Goal: Task Accomplishment & Management: Complete application form

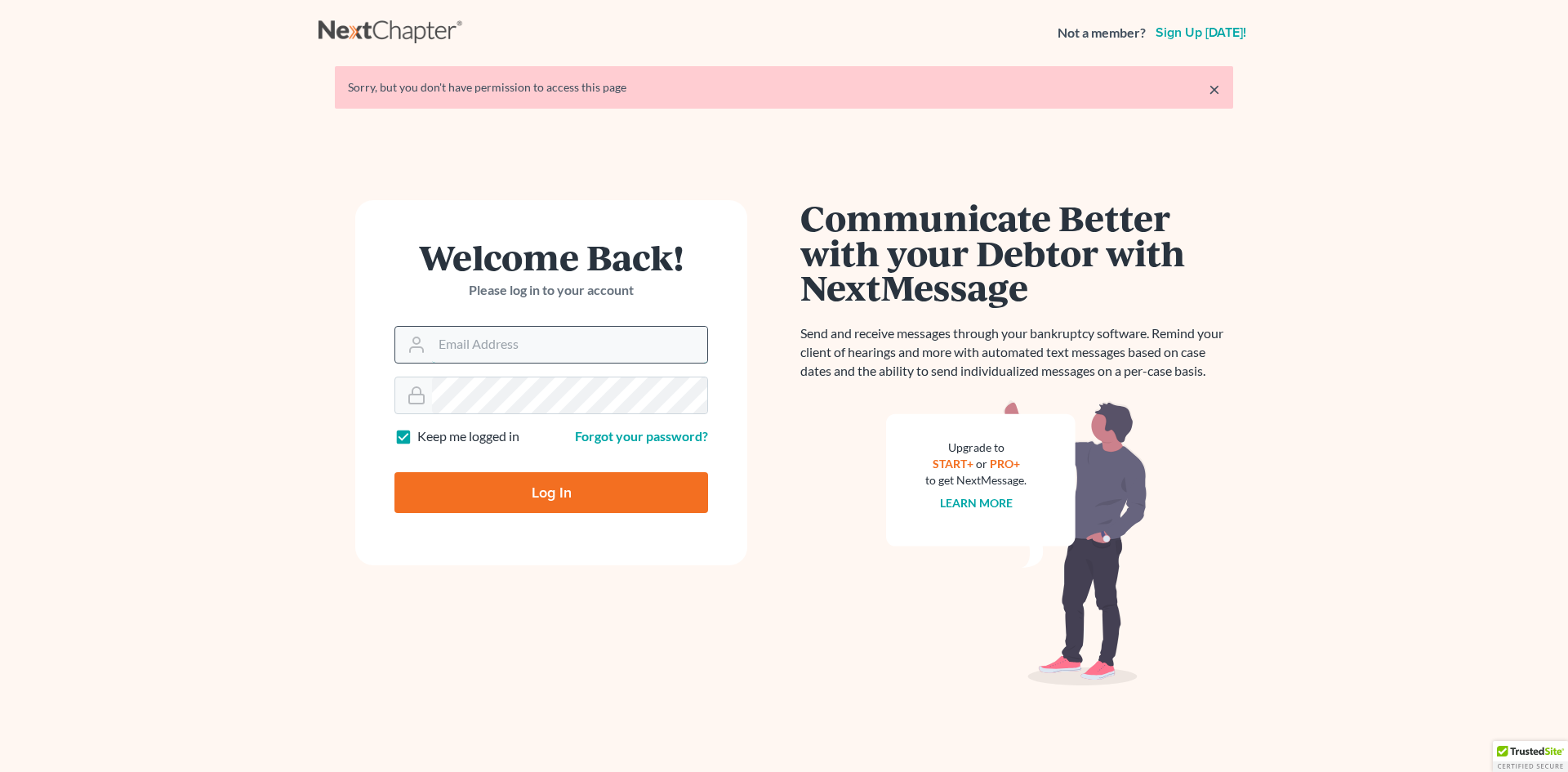
click at [550, 358] on input "Email Address" at bounding box center [569, 345] width 275 height 36
type input "shamira@haiglerlegal.com"
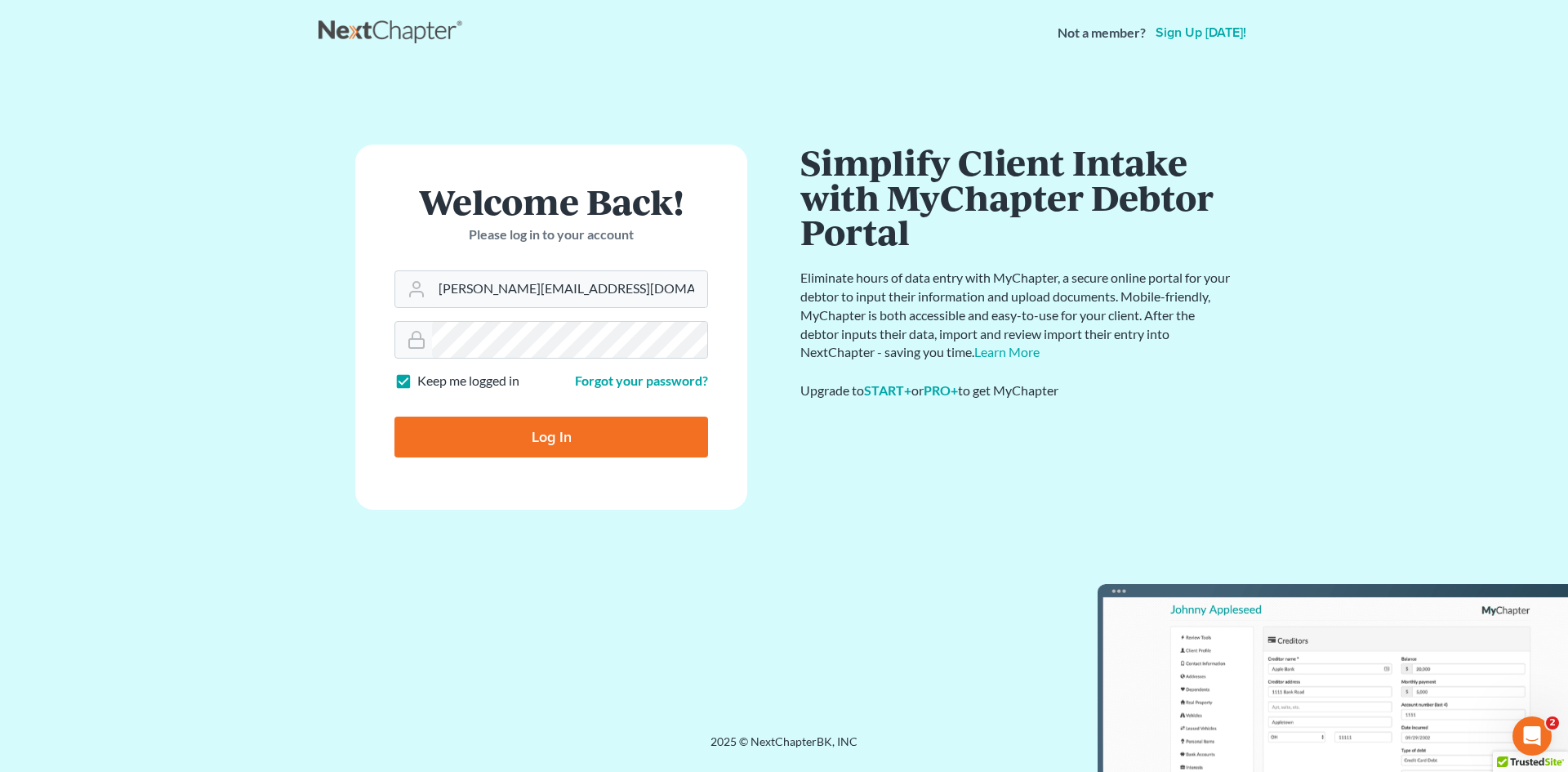
click at [539, 454] on input "Log In" at bounding box center [552, 437] width 314 height 41
type input "Thinking..."
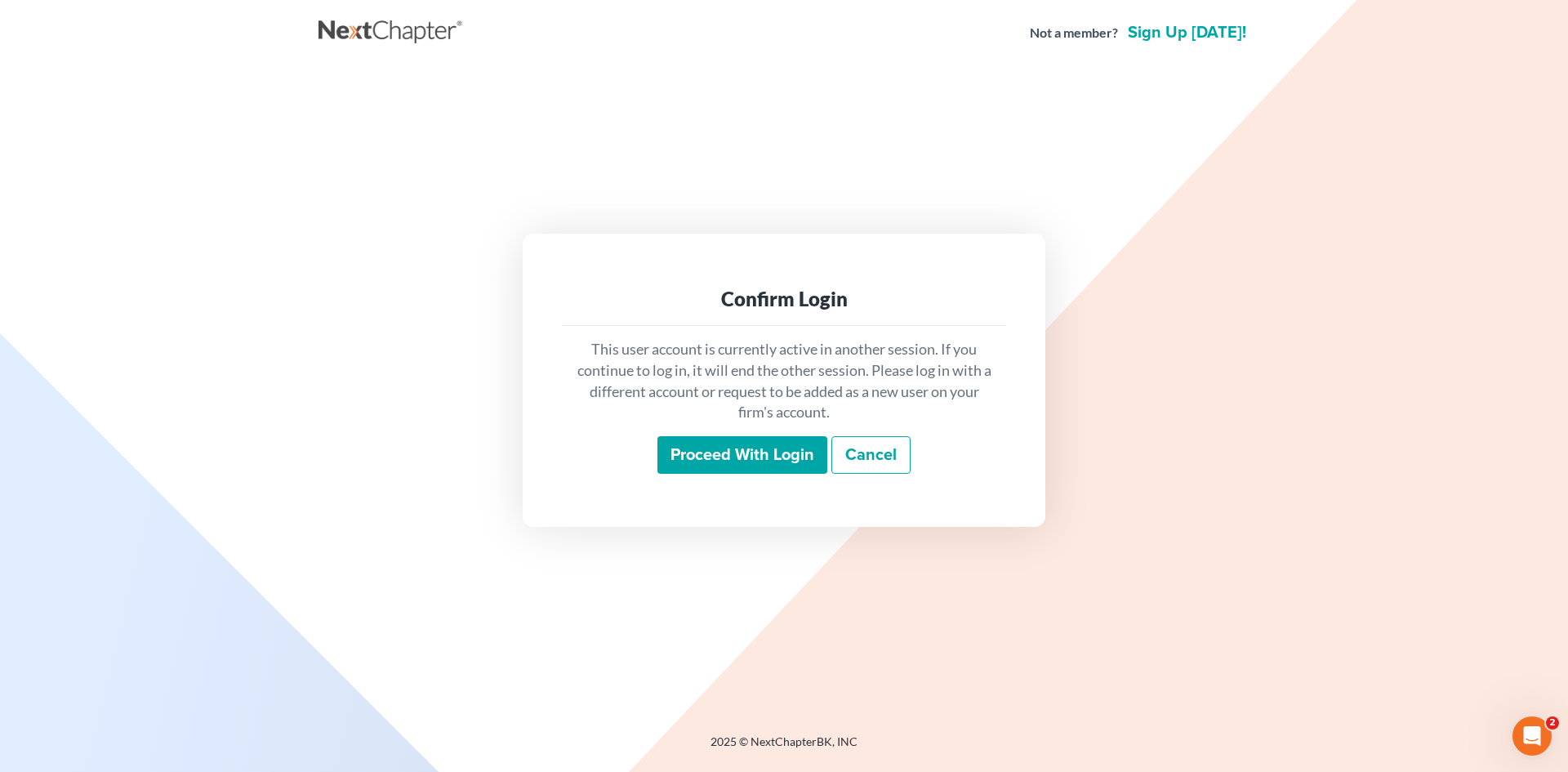
click at [698, 459] on input "Proceed with login" at bounding box center [742, 455] width 170 height 38
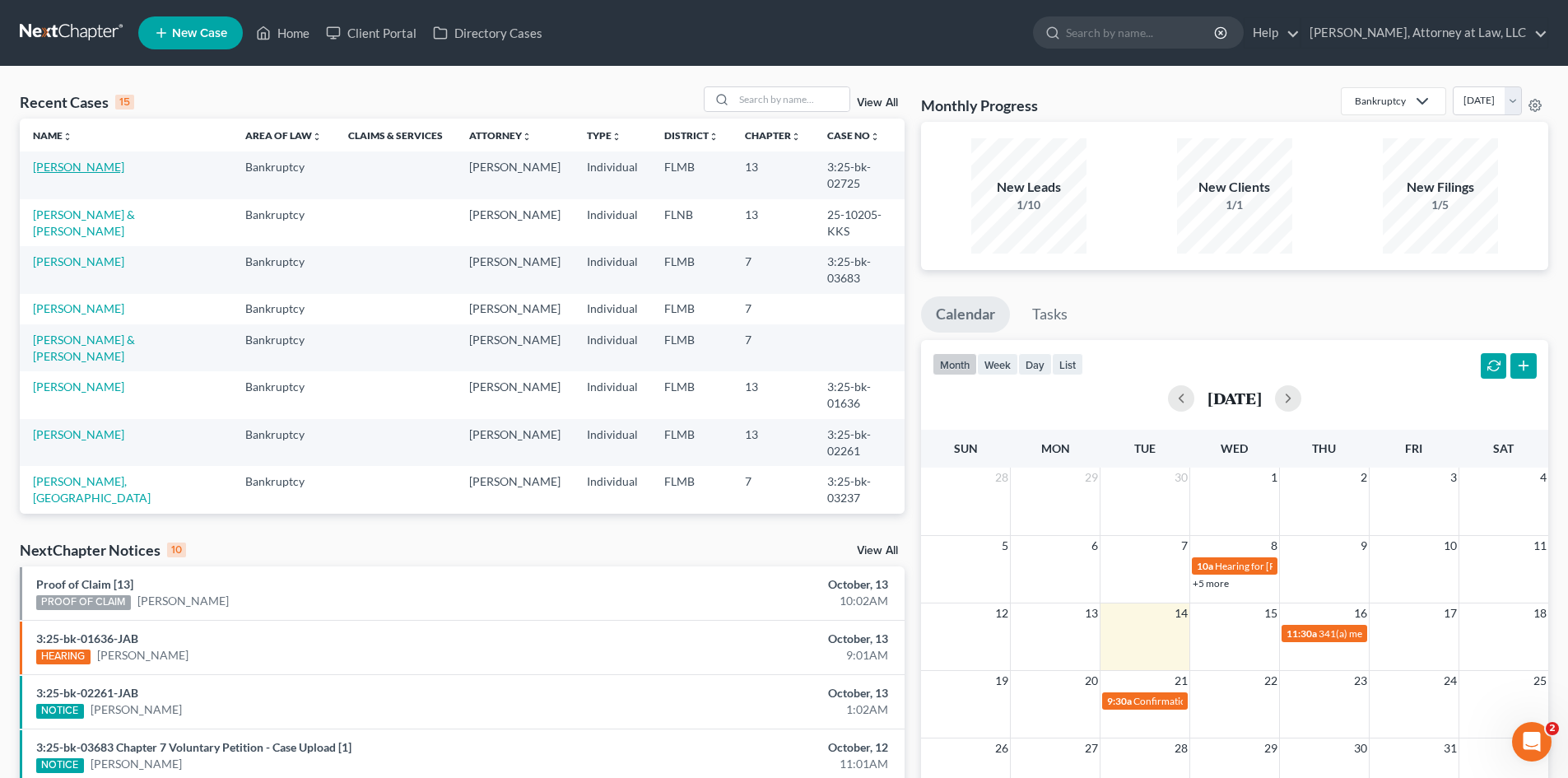
click at [124, 163] on link "[PERSON_NAME]" at bounding box center [78, 166] width 92 height 14
select select "6"
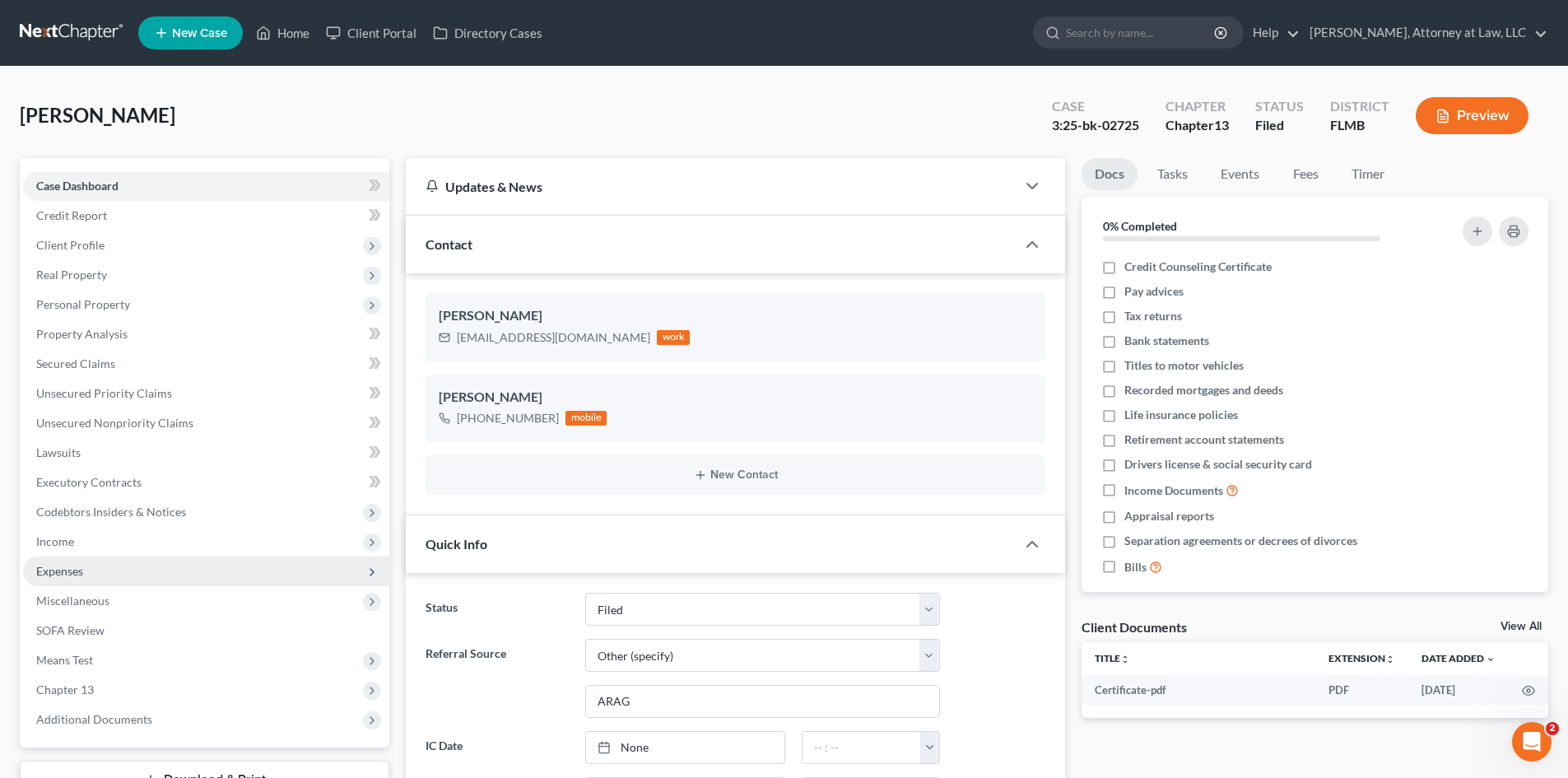
click at [61, 573] on span "Expenses" at bounding box center [60, 570] width 47 height 14
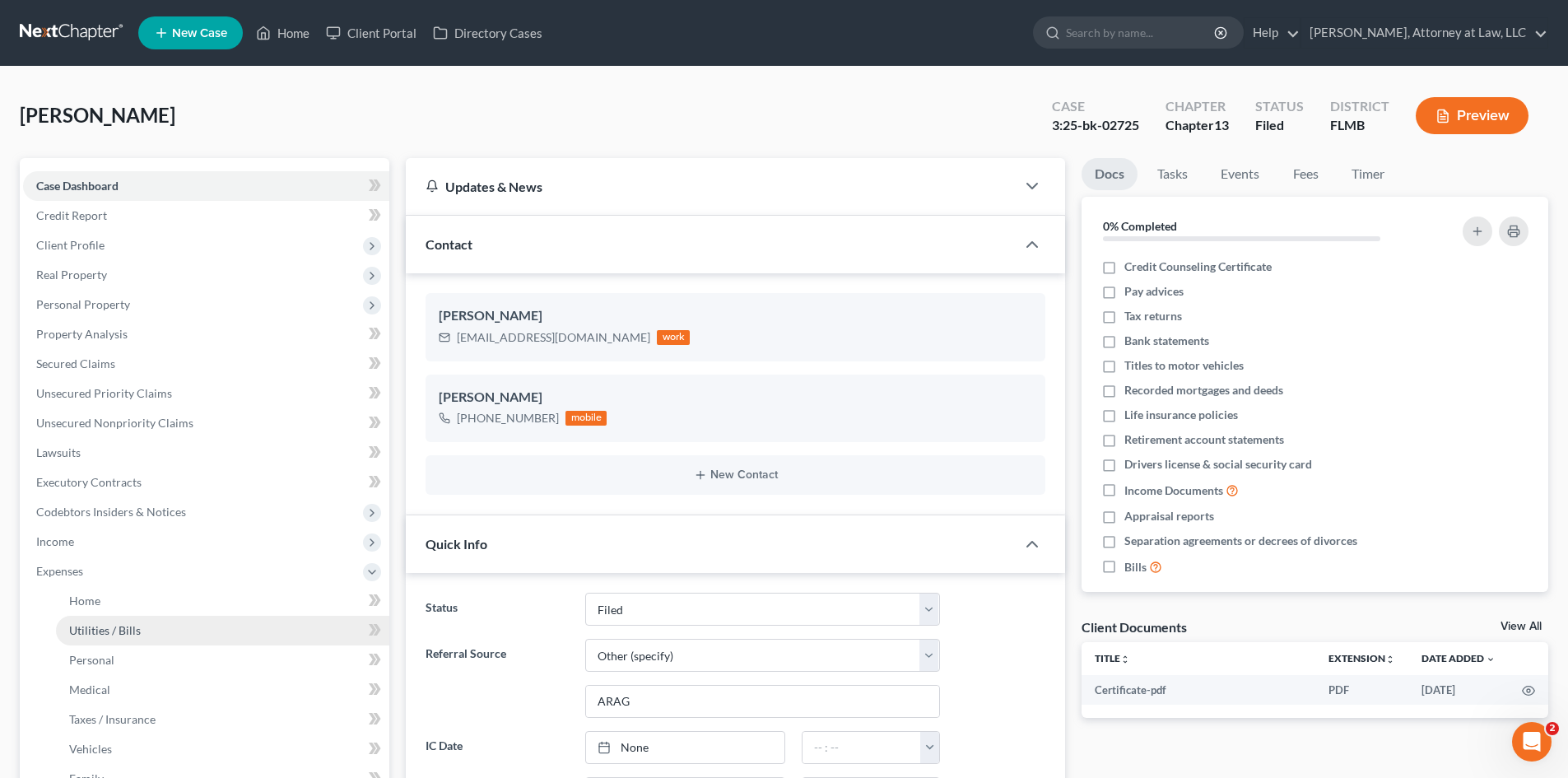
click at [117, 626] on span "Utilities / Bills" at bounding box center [104, 630] width 72 height 14
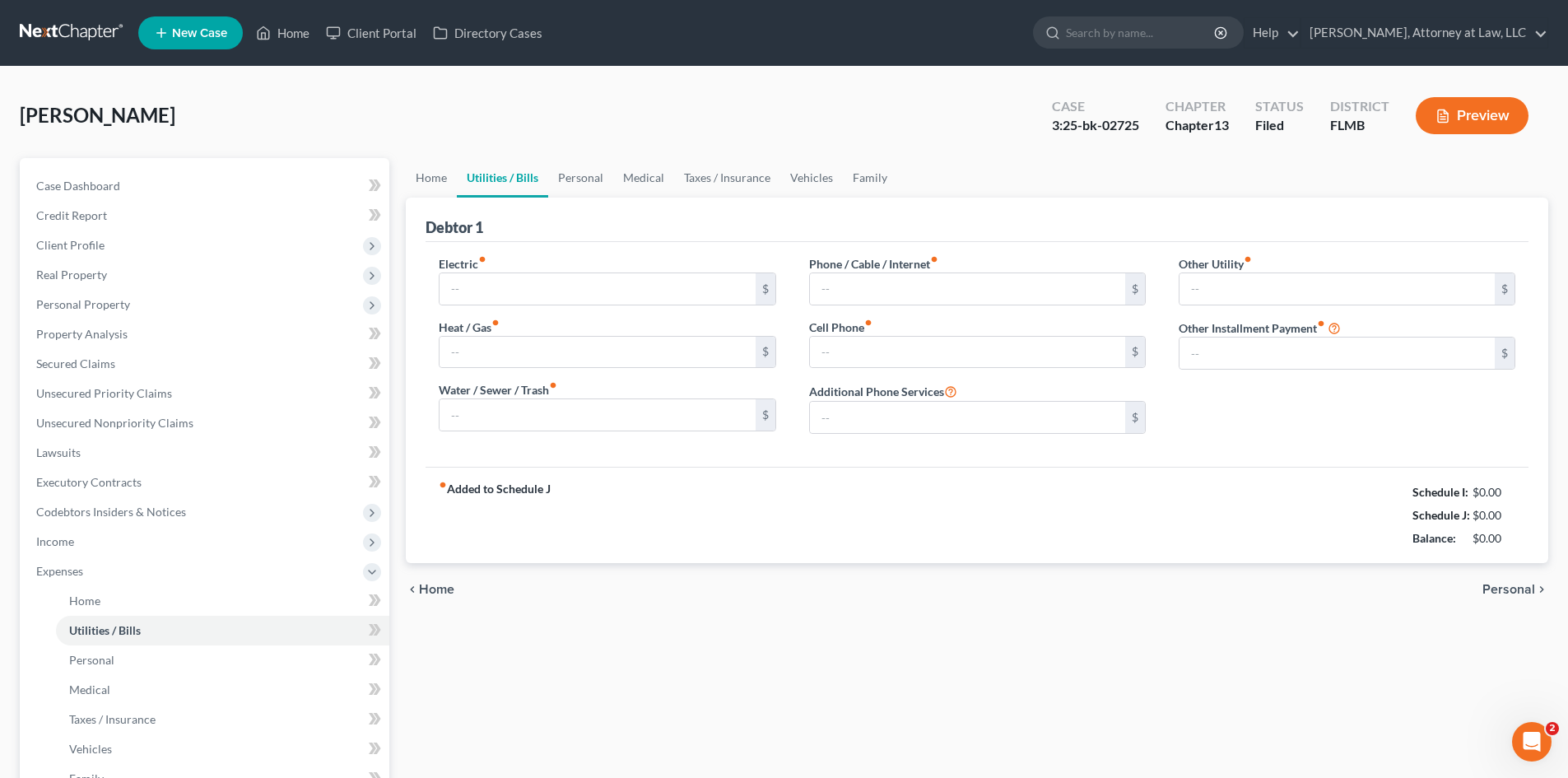
type input "250.00"
type input "0.00"
type input "60.00"
type input "100.00"
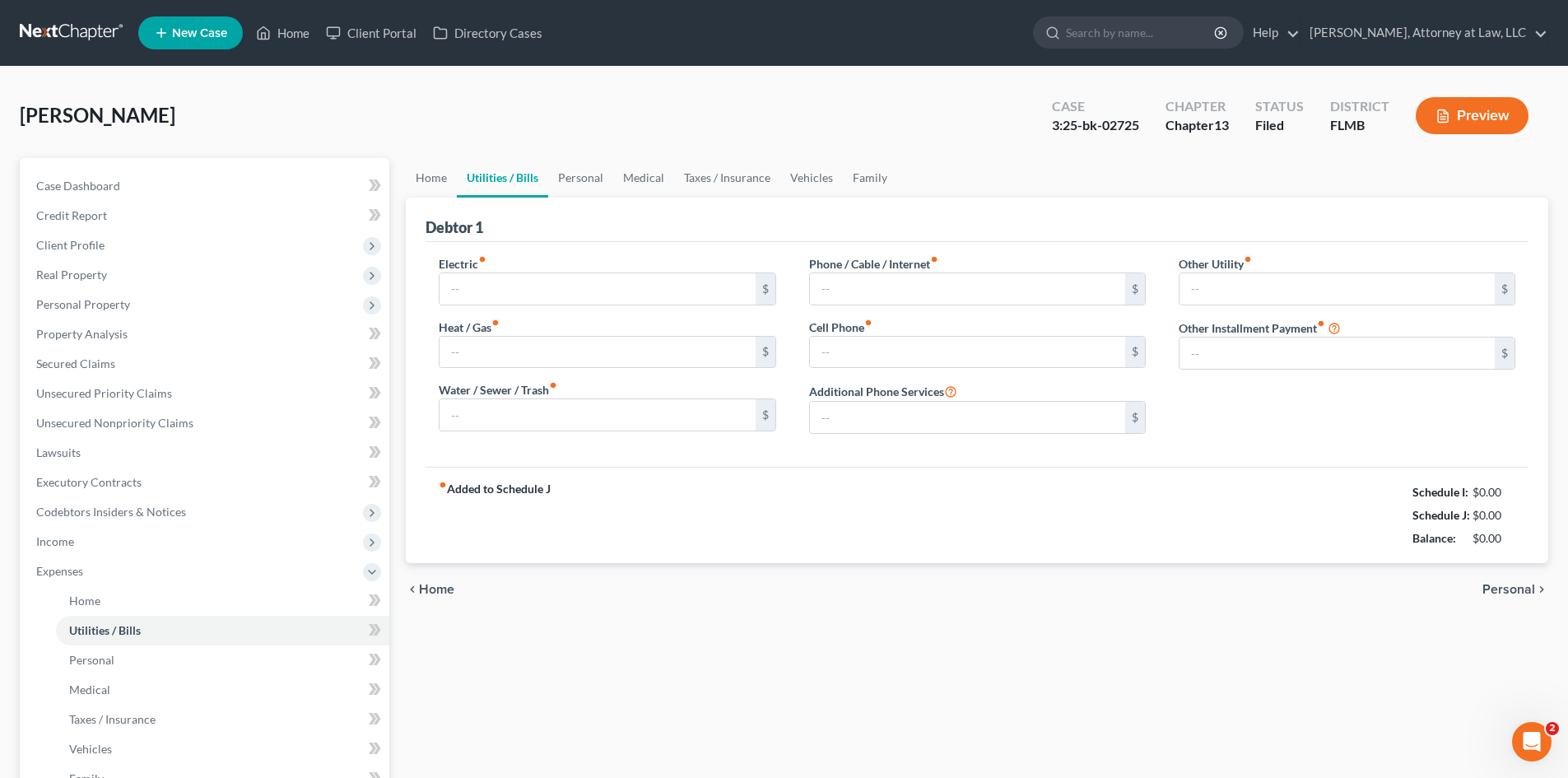
type input "0.00"
click at [584, 179] on link "Personal" at bounding box center [581, 177] width 65 height 39
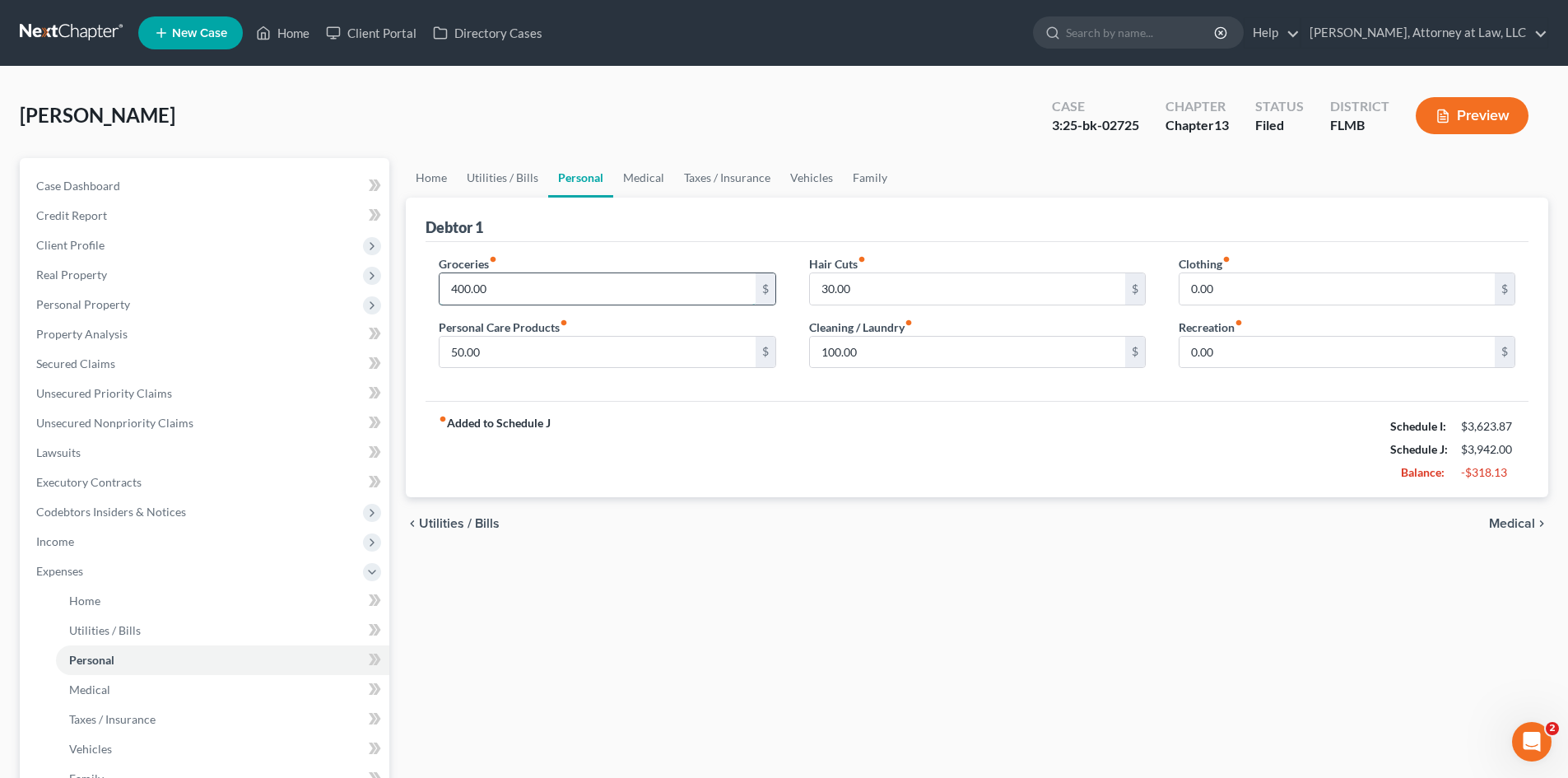
click at [459, 293] on input "400.00" at bounding box center [597, 289] width 315 height 31
type input "500.00"
click at [1226, 284] on input "0.00" at bounding box center [1336, 289] width 315 height 31
type input "100.00"
click at [851, 283] on input "30.00" at bounding box center [967, 289] width 315 height 31
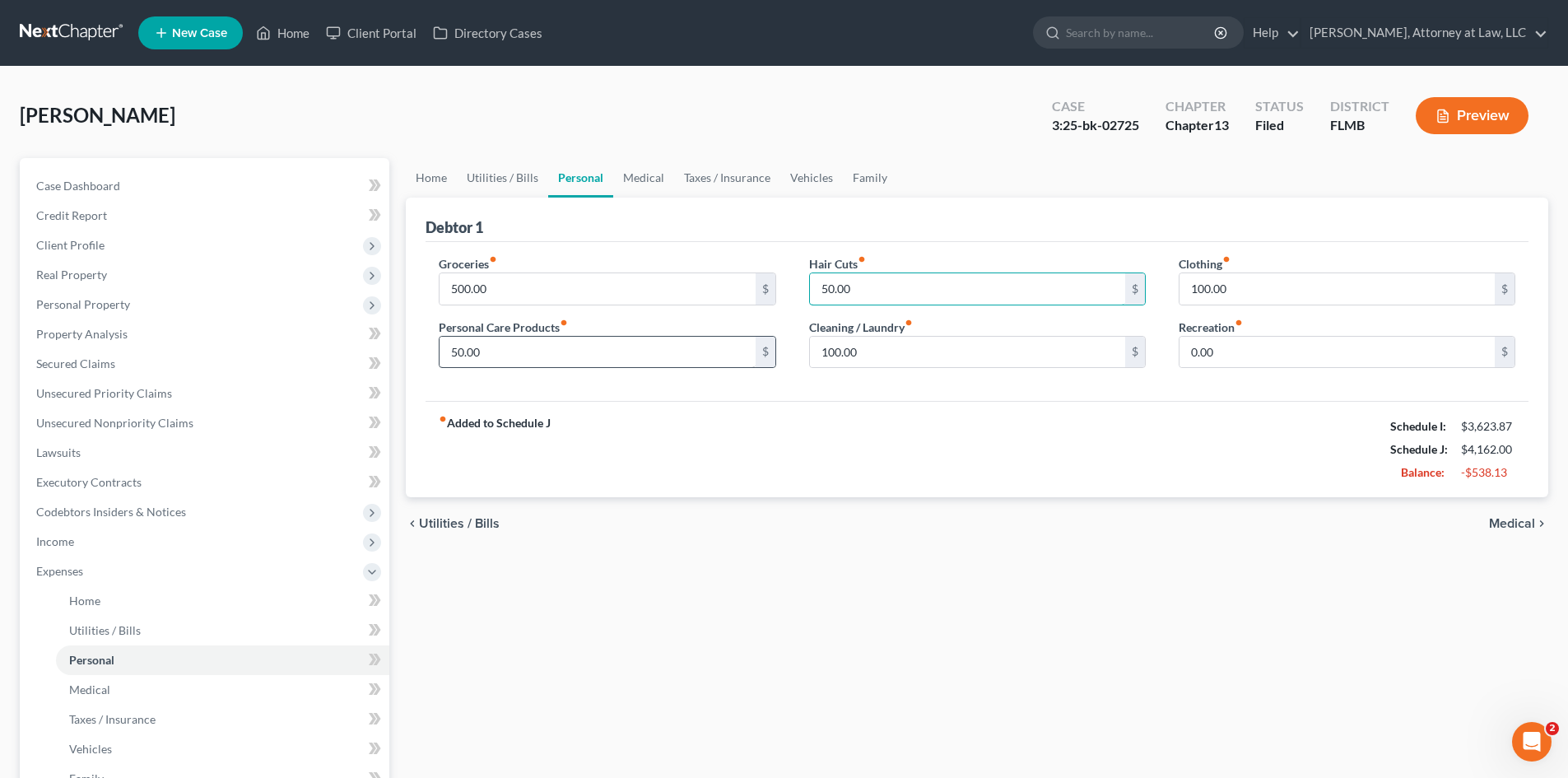
type input "50.00"
click at [468, 354] on input "50.00" at bounding box center [597, 352] width 315 height 31
type input "100.00"
click at [502, 179] on link "Utilities / Bills" at bounding box center [502, 177] width 92 height 39
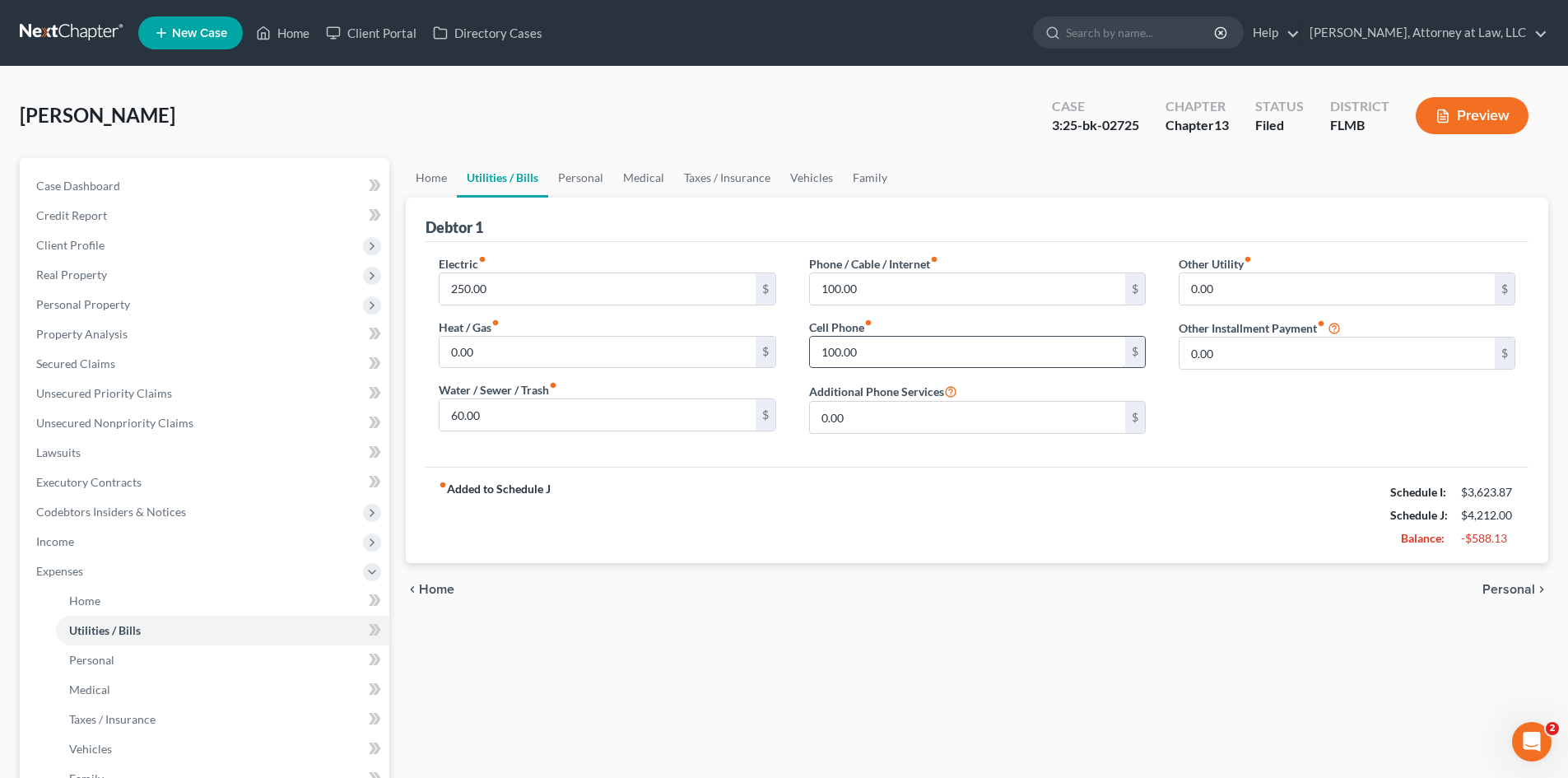
click at [832, 350] on input "100.00" at bounding box center [967, 352] width 315 height 31
type input "100.00"
click at [878, 184] on link "Family" at bounding box center [870, 177] width 55 height 39
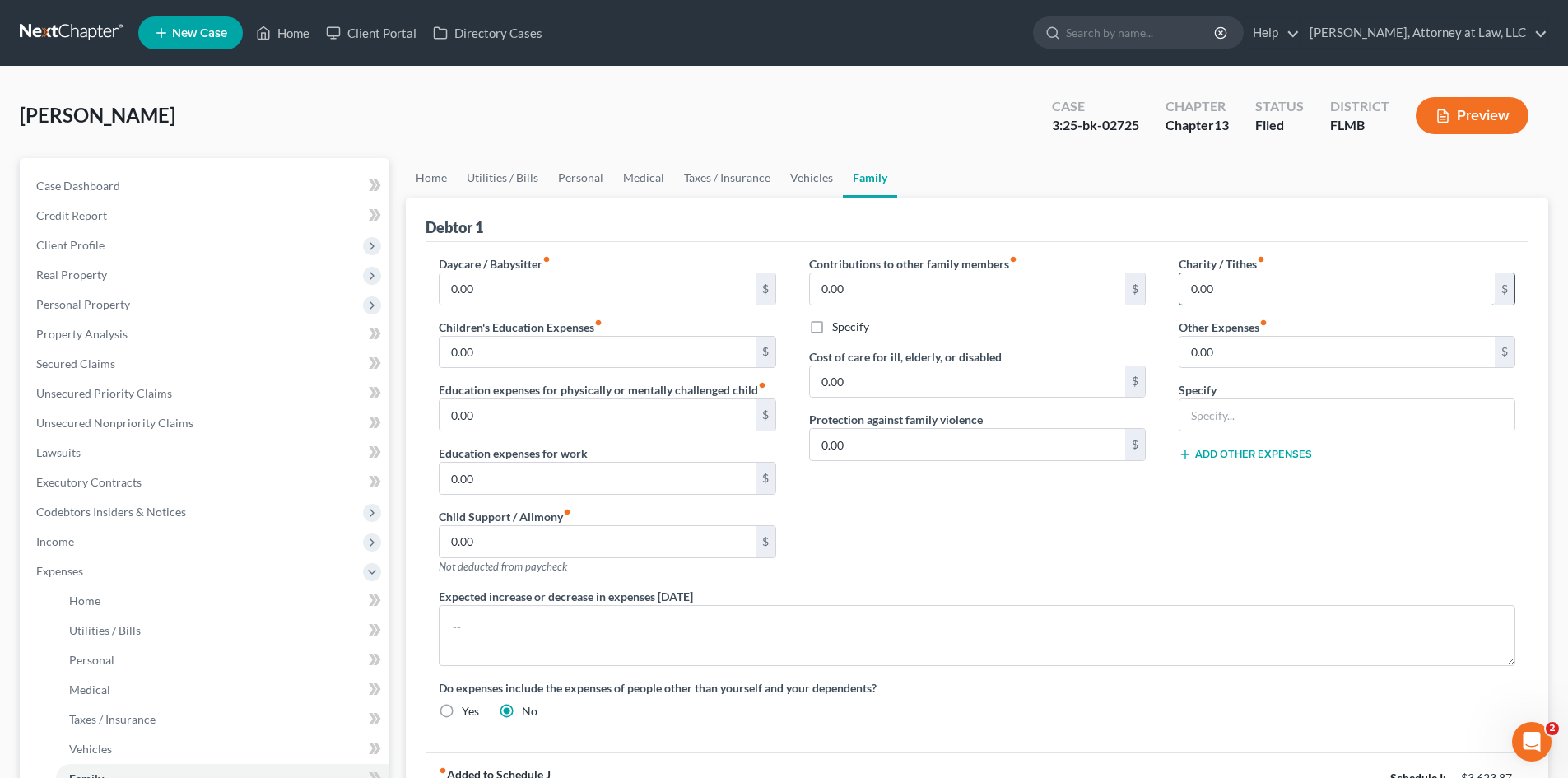
click at [1206, 280] on input "0.00" at bounding box center [1336, 289] width 315 height 31
type input "100.00"
click at [803, 178] on link "Vehicles" at bounding box center [811, 177] width 63 height 39
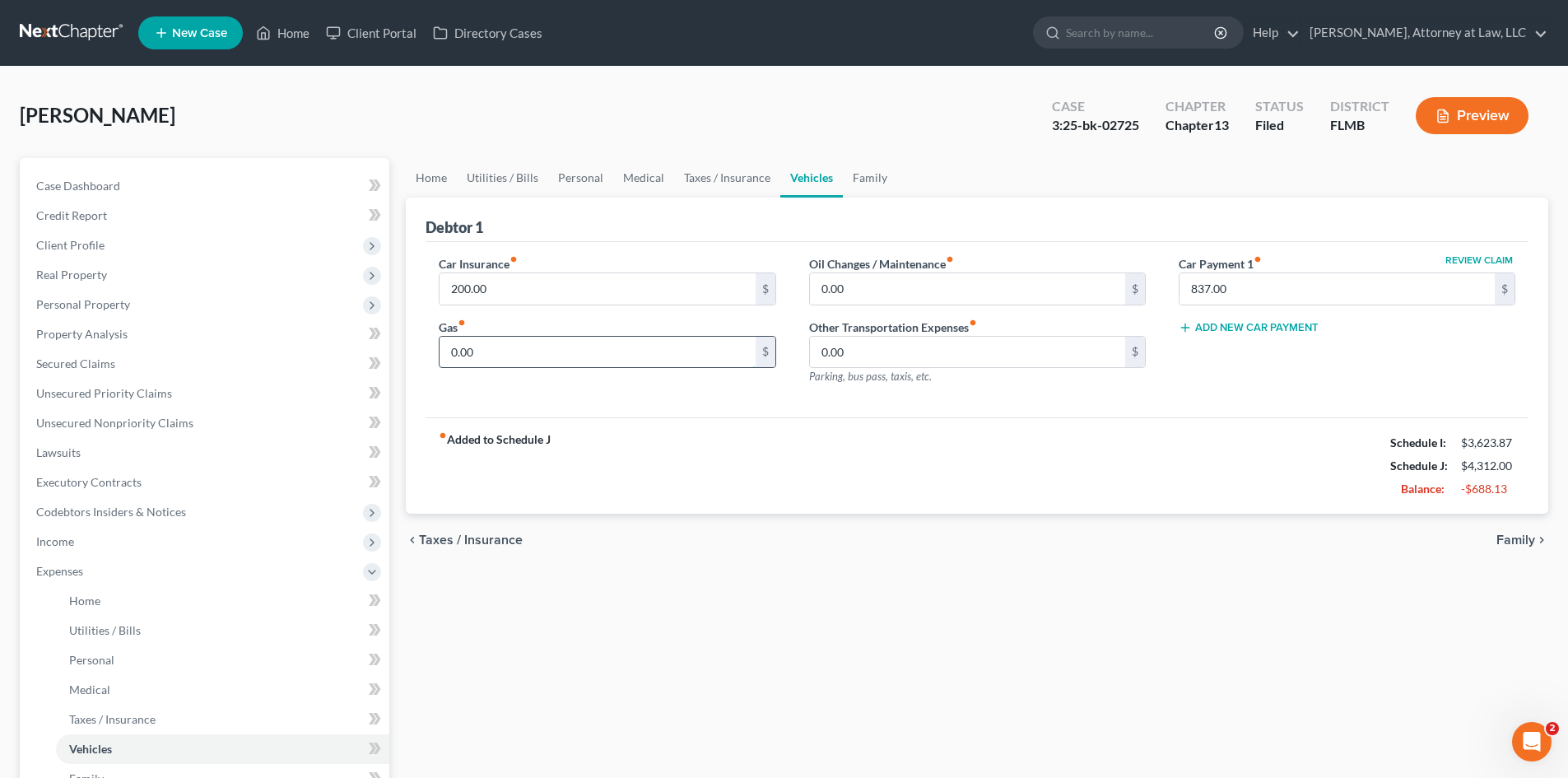
click at [516, 344] on input "0.00" at bounding box center [597, 352] width 315 height 31
type input "300.00"
click at [851, 294] on input "0.00" at bounding box center [967, 289] width 315 height 31
type input "150.00"
click at [994, 450] on div "fiber_manual_record Added to Schedule J Schedule I: $3,623.87 Schedule J: $4,76…" at bounding box center [977, 465] width 1103 height 96
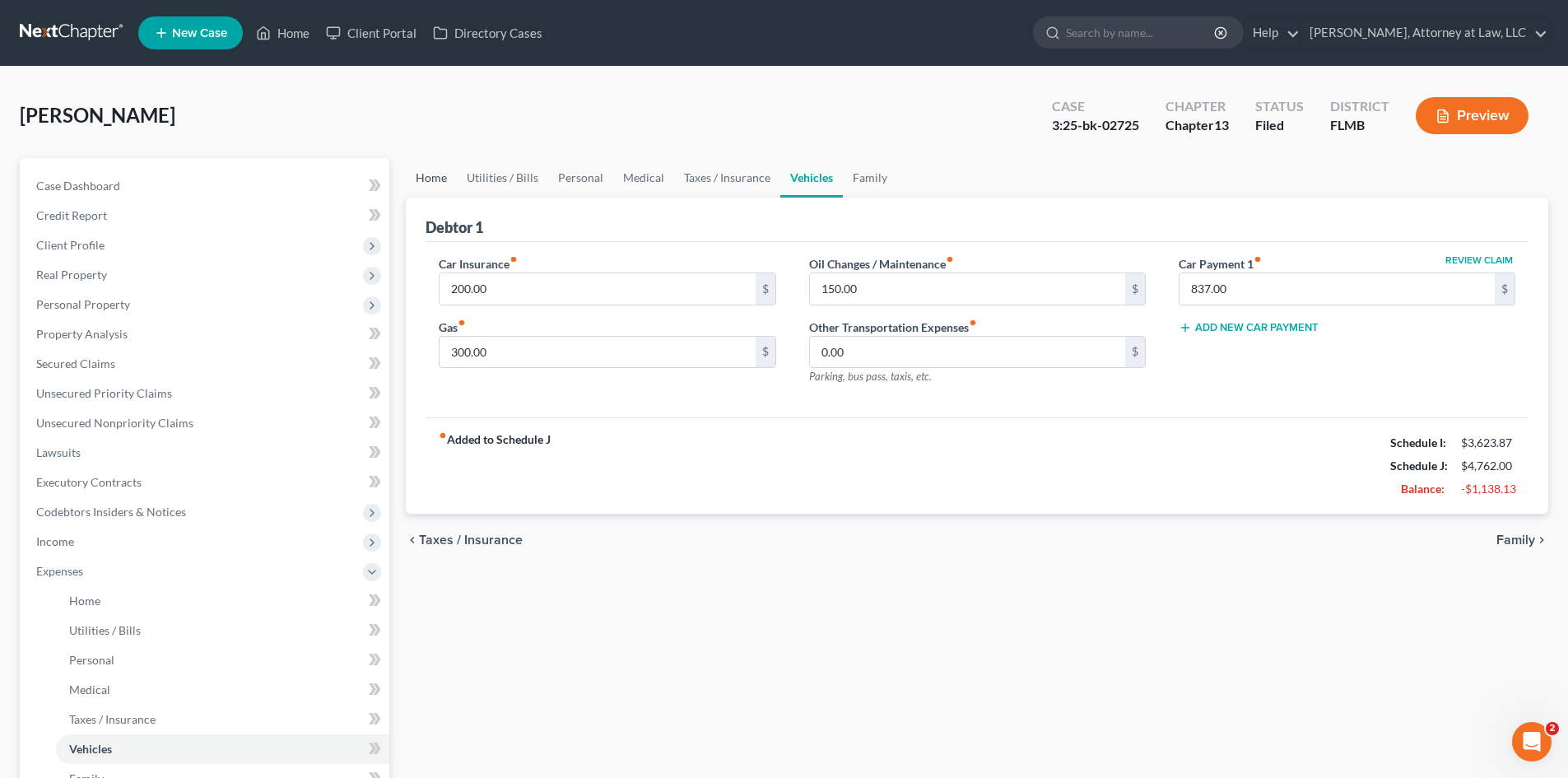
click at [435, 172] on link "Home" at bounding box center [432, 177] width 51 height 39
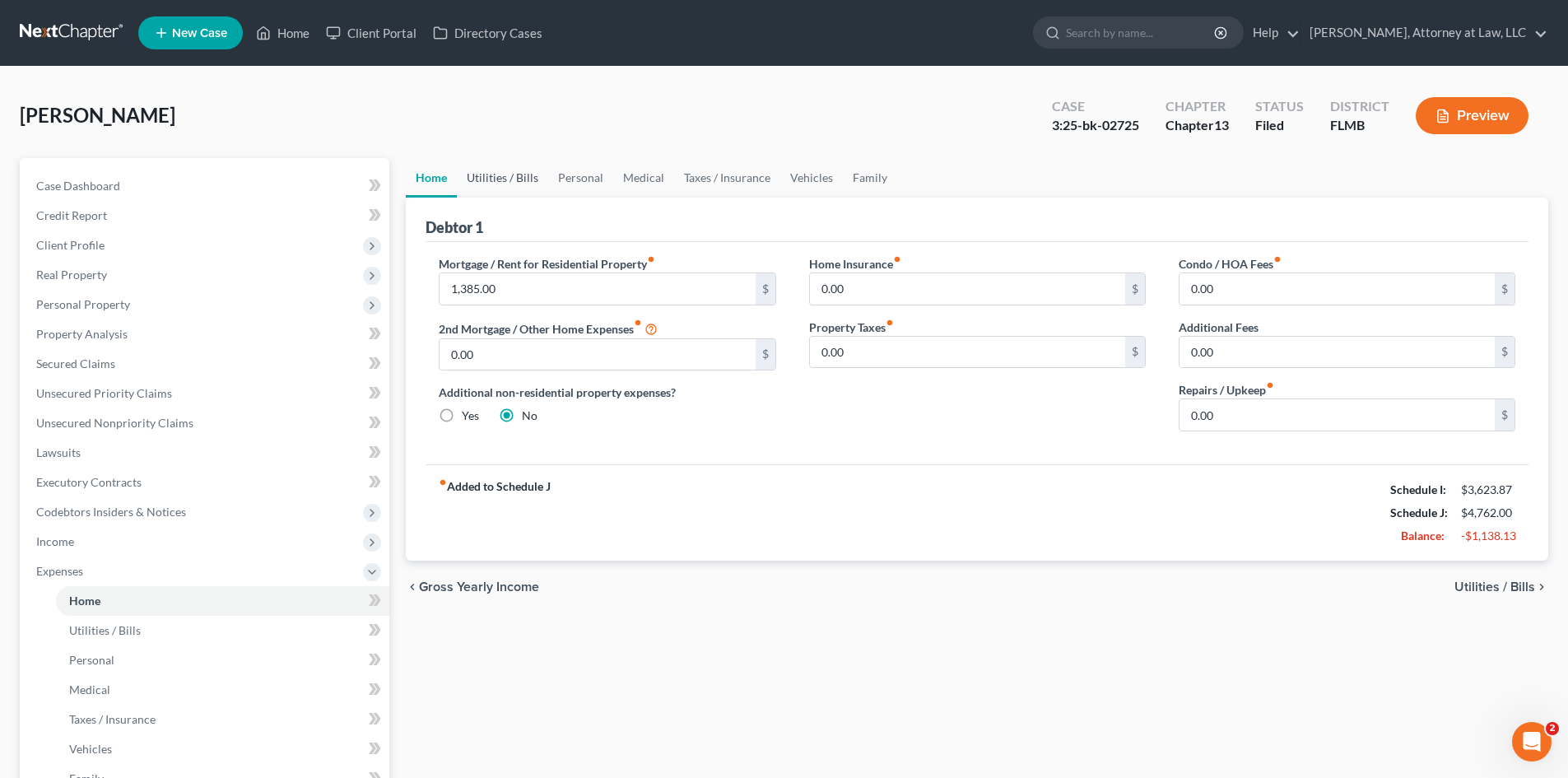
click at [528, 183] on link "Utilities / Bills" at bounding box center [502, 177] width 92 height 39
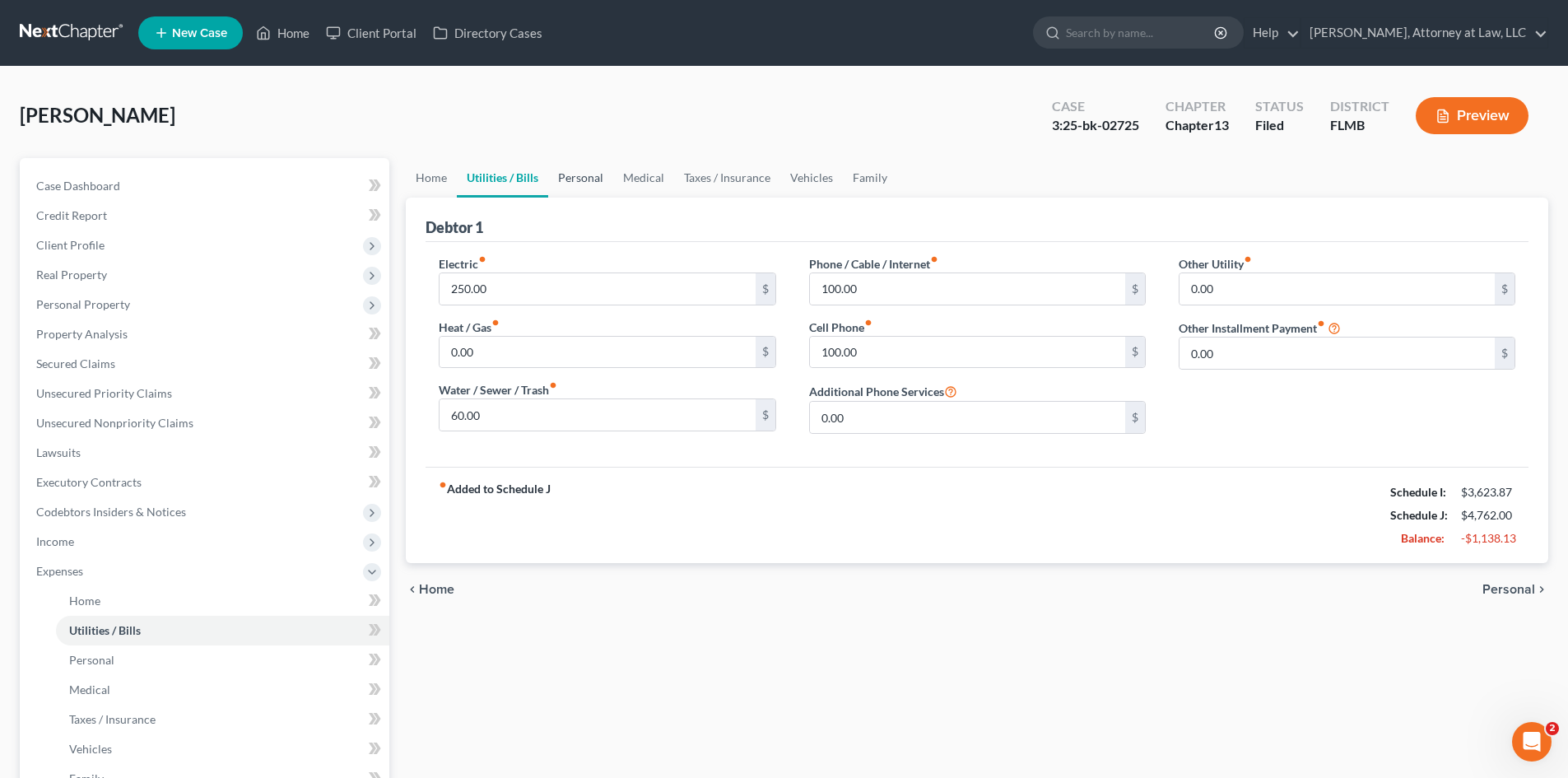
click at [566, 182] on link "Personal" at bounding box center [581, 177] width 65 height 39
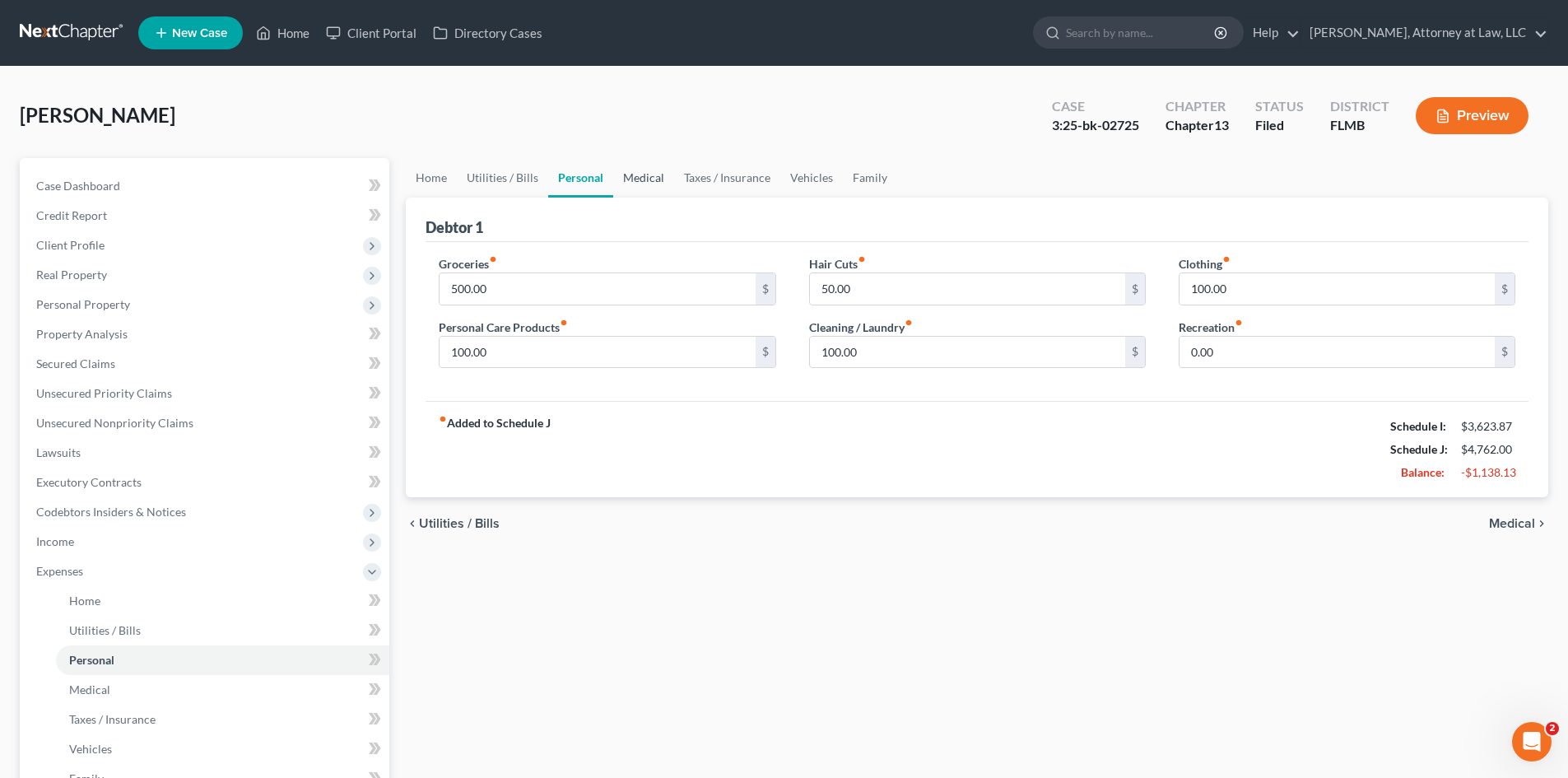
click at [642, 185] on link "Medical" at bounding box center [643, 177] width 61 height 39
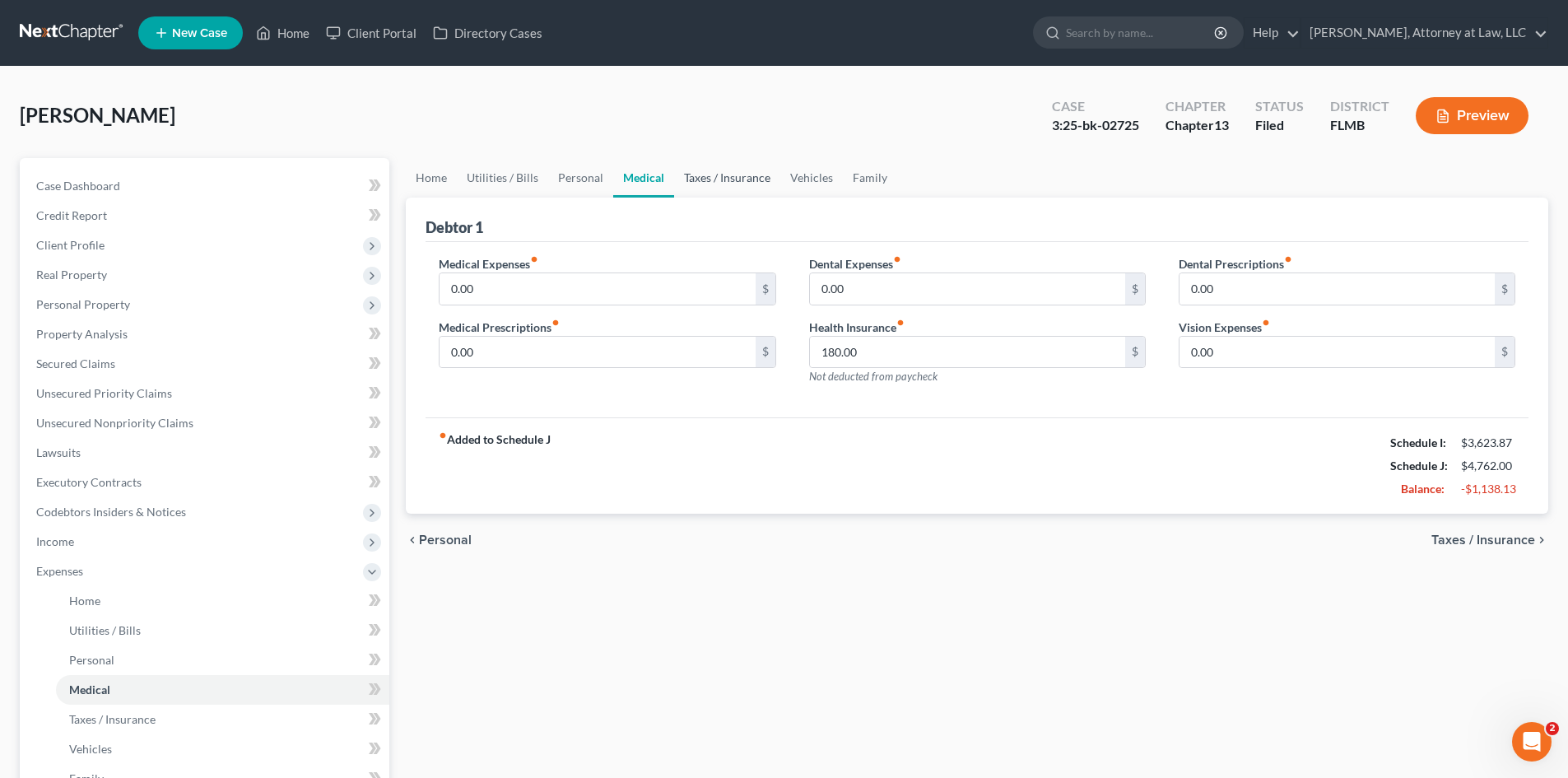
click at [746, 183] on link "Taxes / Insurance" at bounding box center [727, 177] width 106 height 39
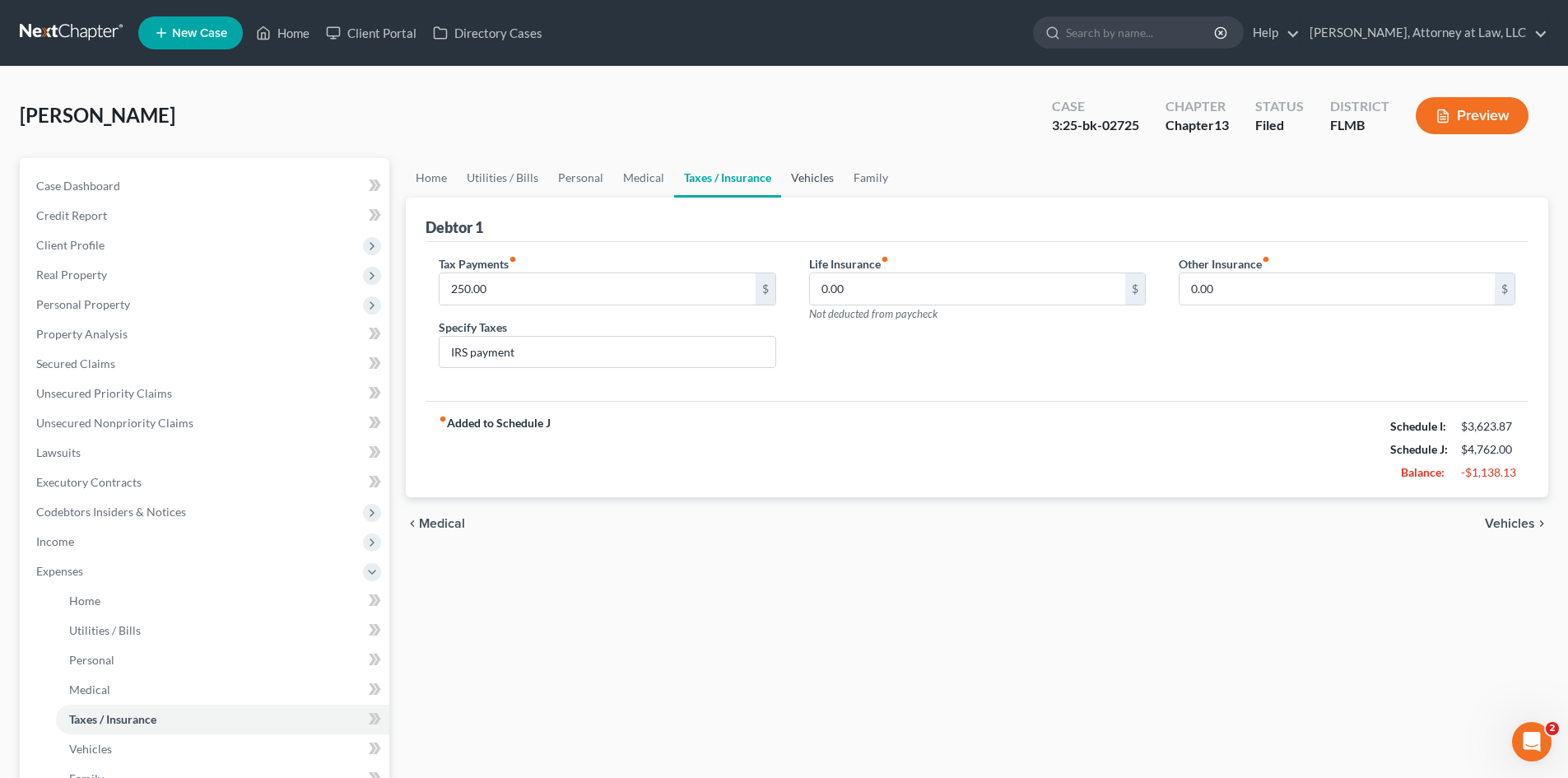
click at [809, 185] on link "Vehicles" at bounding box center [812, 177] width 63 height 39
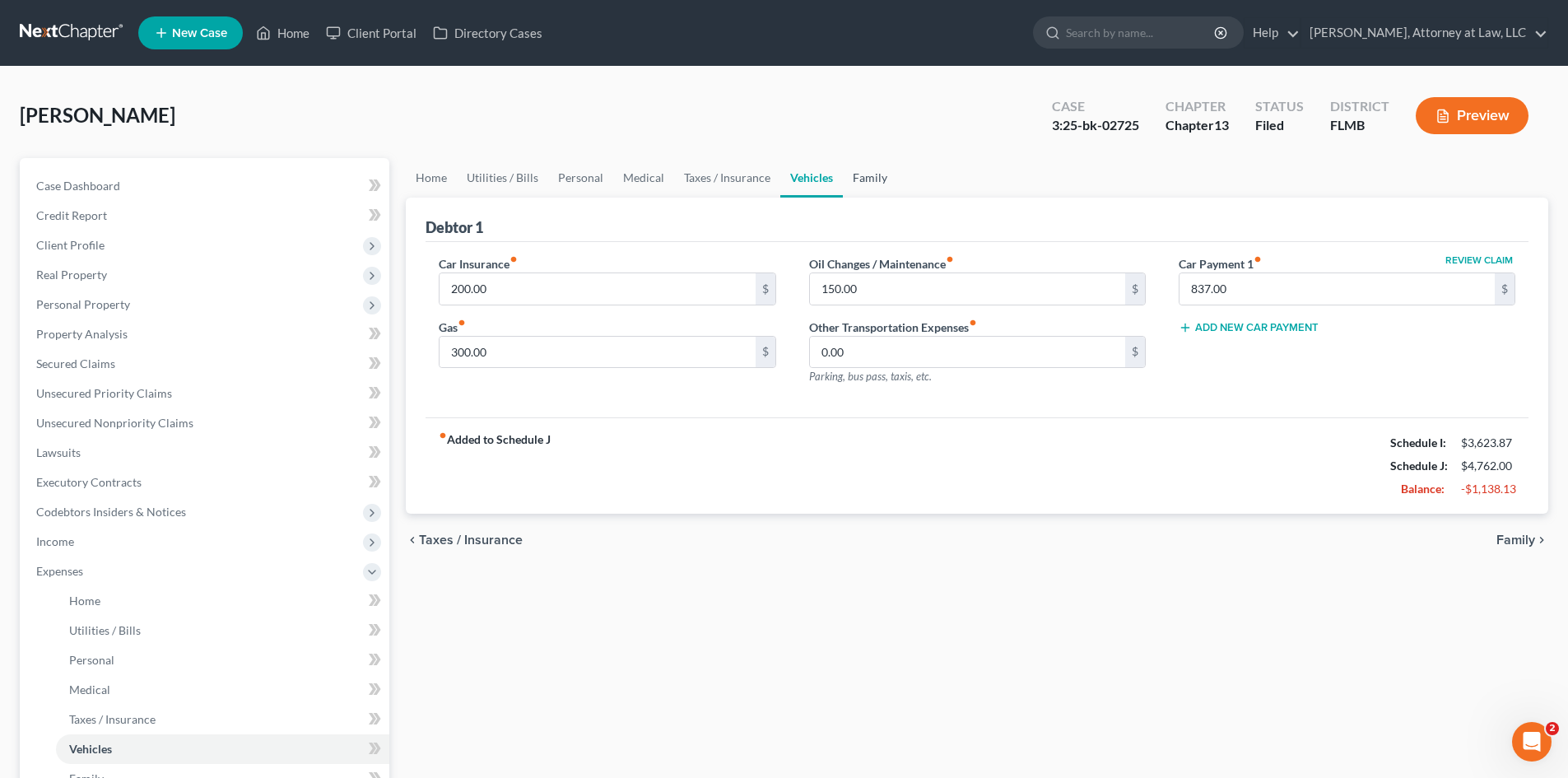
click at [878, 185] on link "Family" at bounding box center [870, 177] width 55 height 39
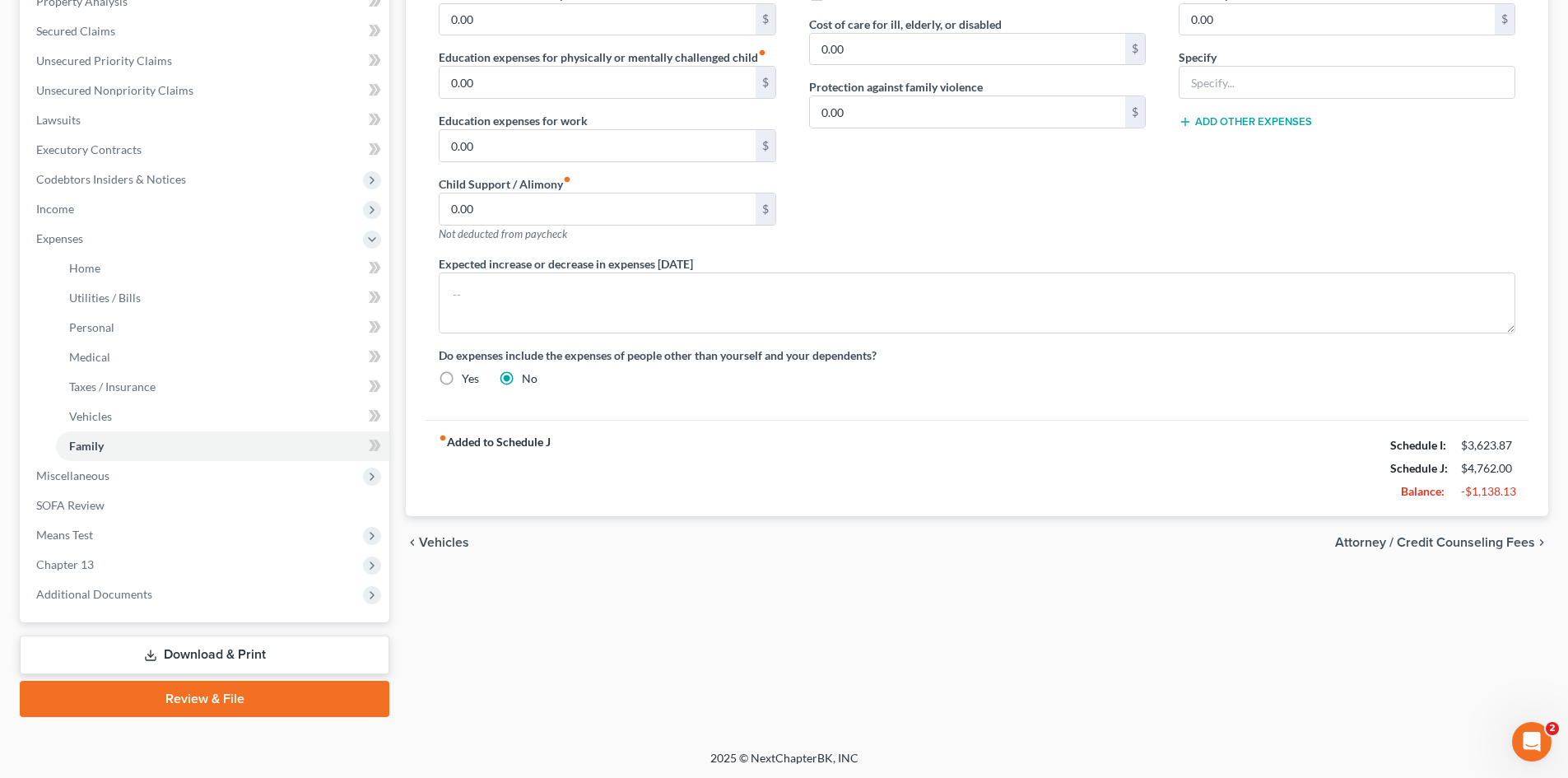
scroll to position [334, 0]
click at [1454, 541] on span "Attorney / Credit Counseling Fees" at bounding box center [1434, 541] width 200 height 13
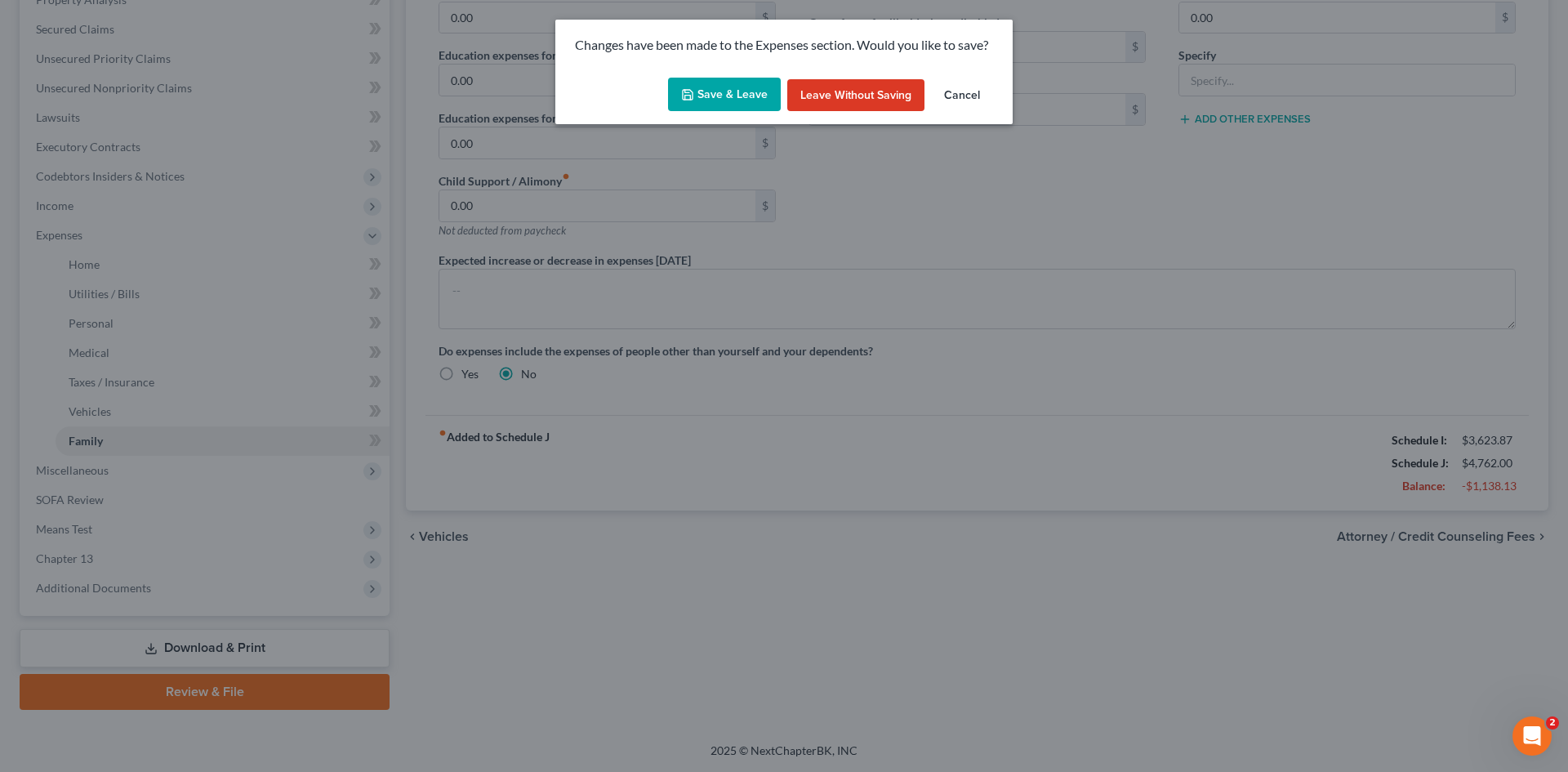
click at [728, 101] on button "Save & Leave" at bounding box center [724, 95] width 113 height 34
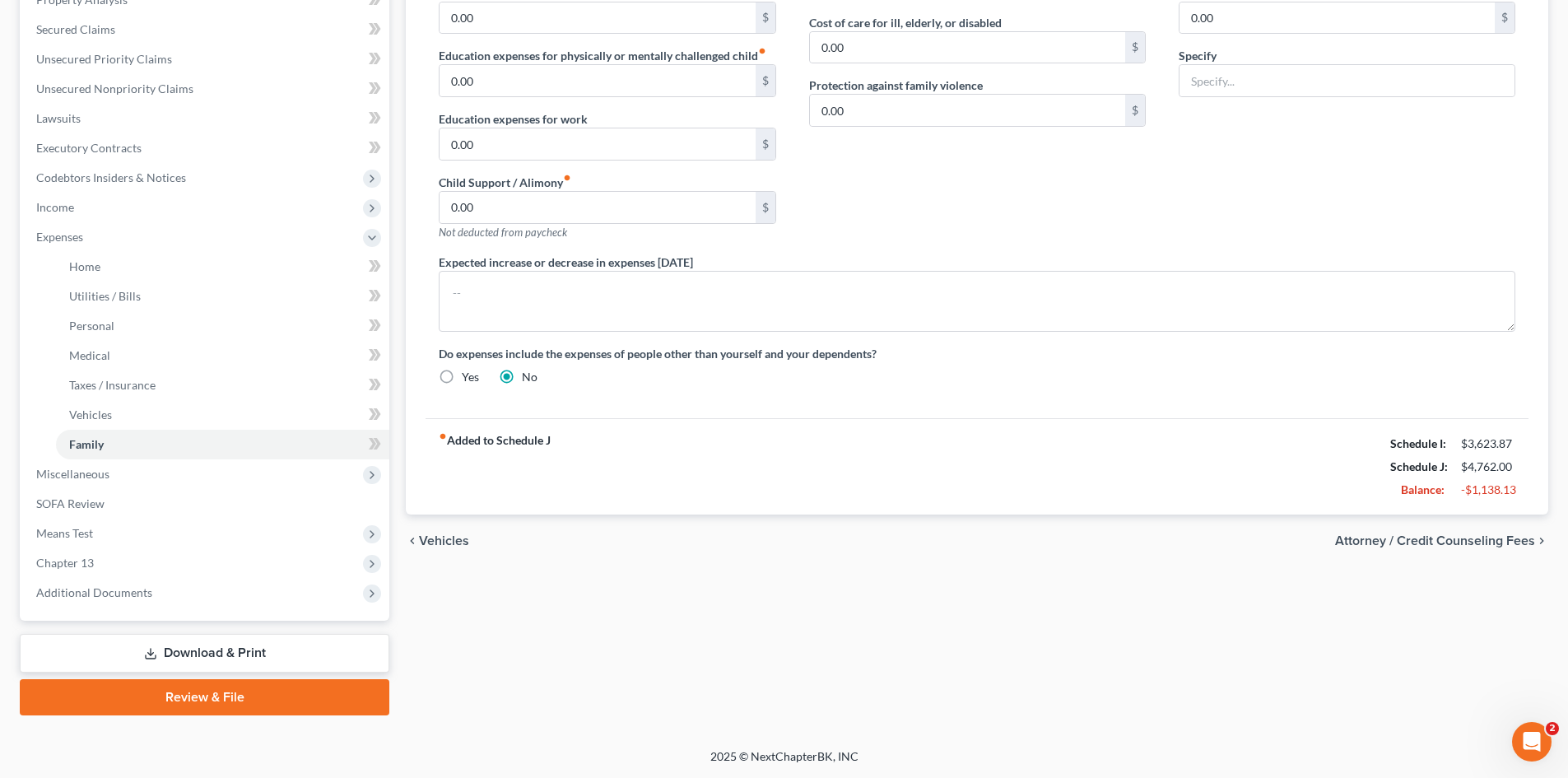
select select "0"
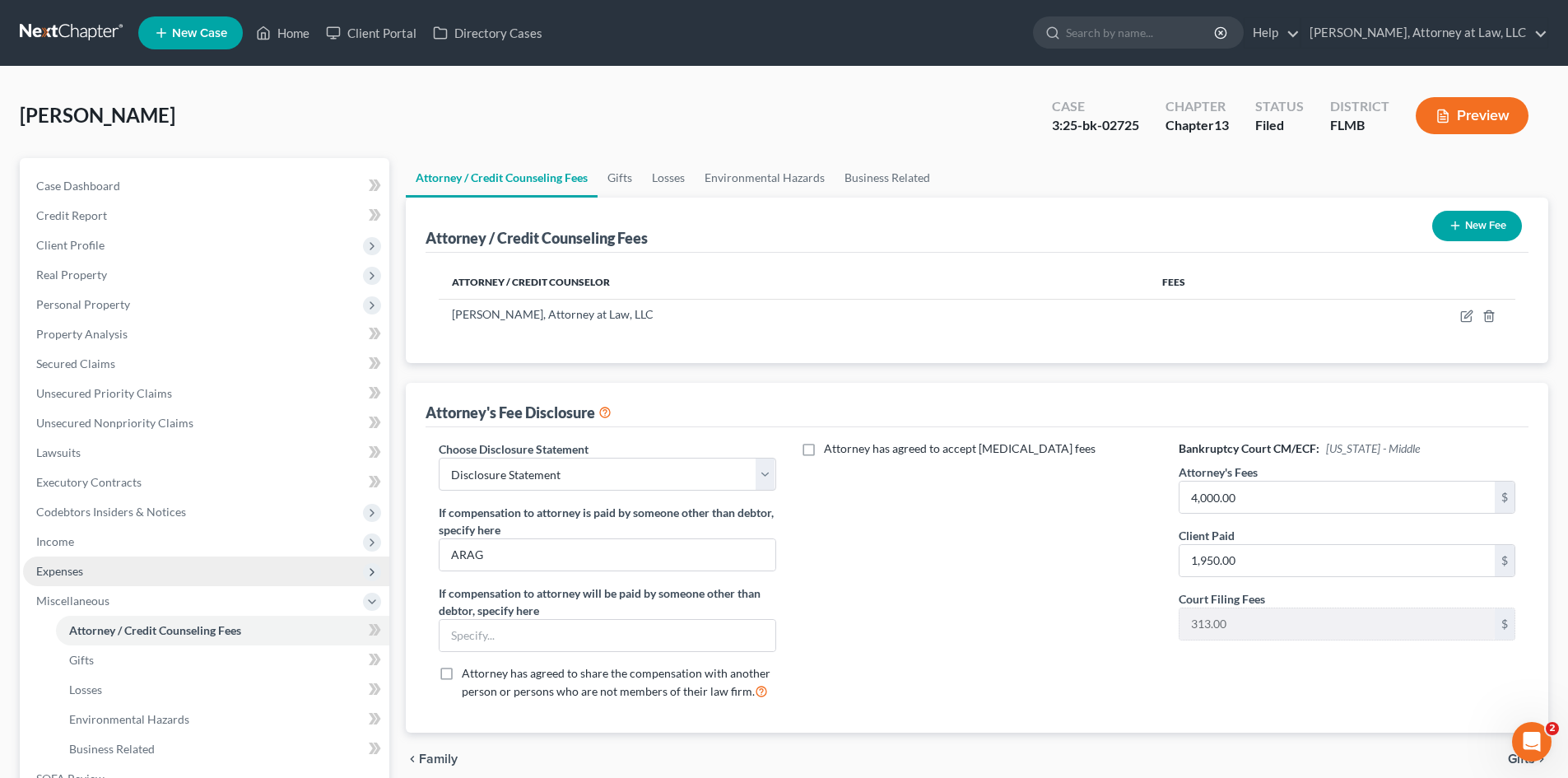
click at [71, 574] on span "Expenses" at bounding box center [60, 570] width 47 height 14
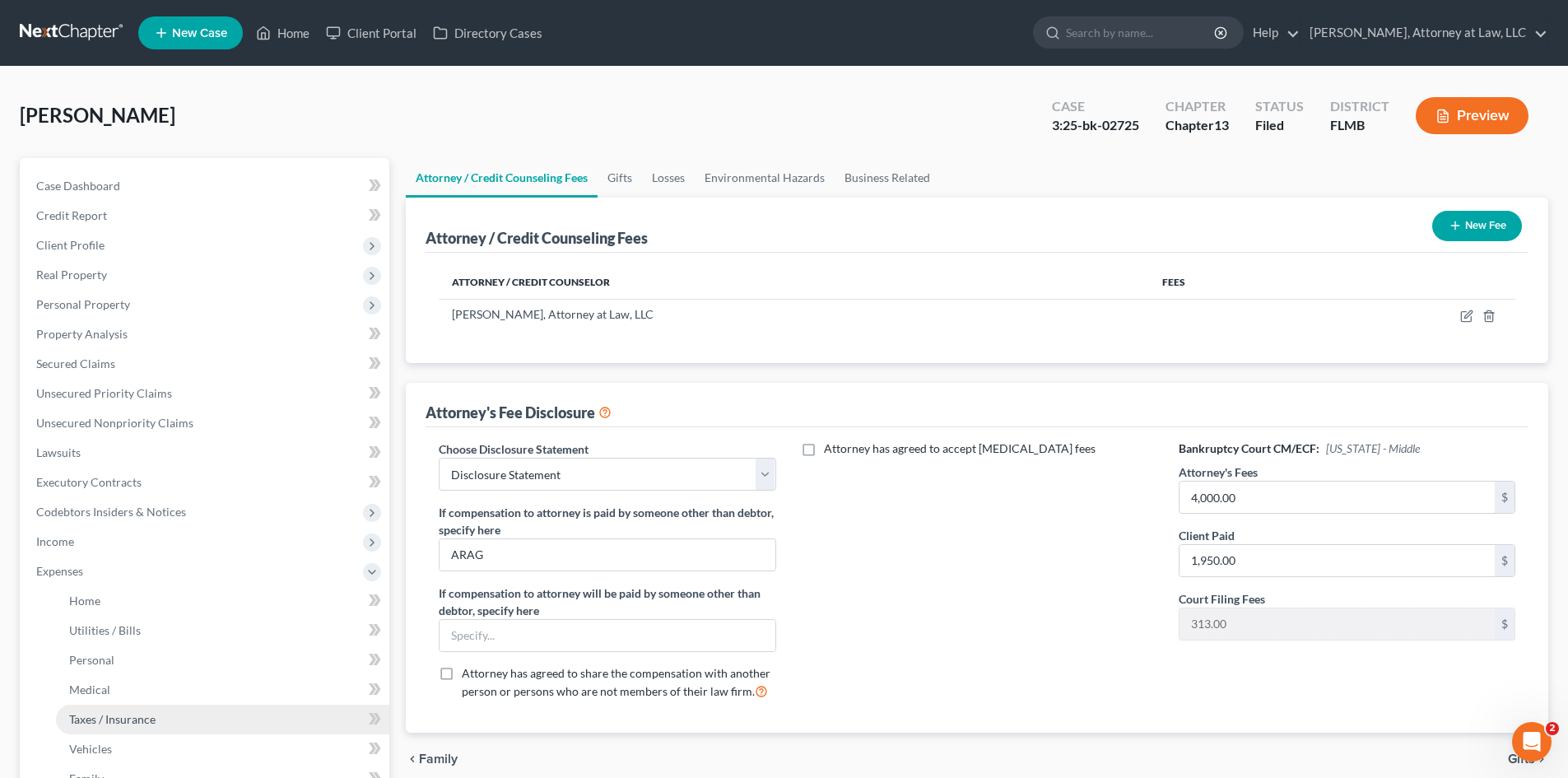
click at [95, 723] on span "Taxes / Insurance" at bounding box center [112, 719] width 86 height 14
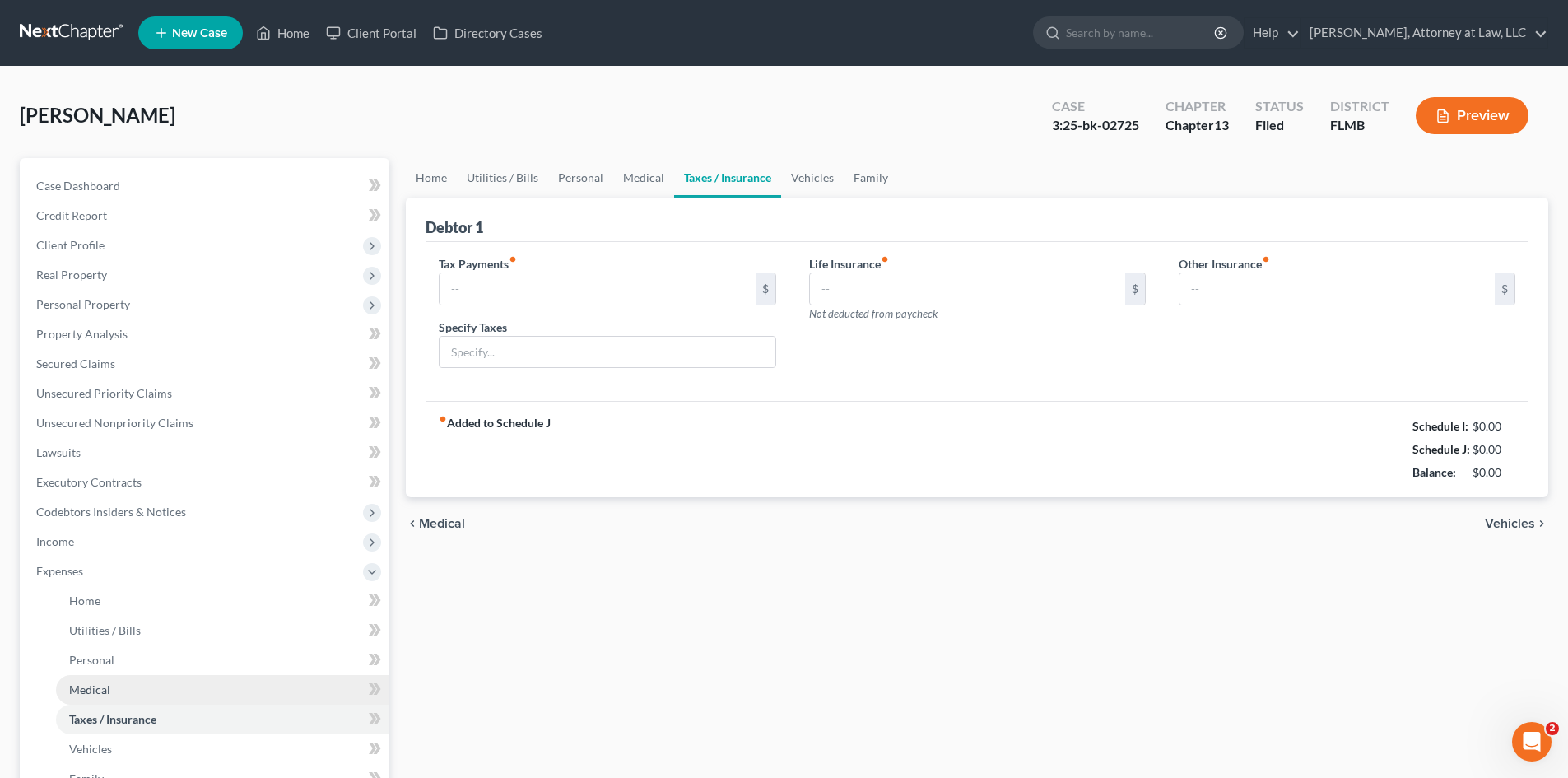
type input "250.00"
type input "IRS payment"
type input "0.00"
click at [432, 169] on link "Home" at bounding box center [432, 177] width 51 height 39
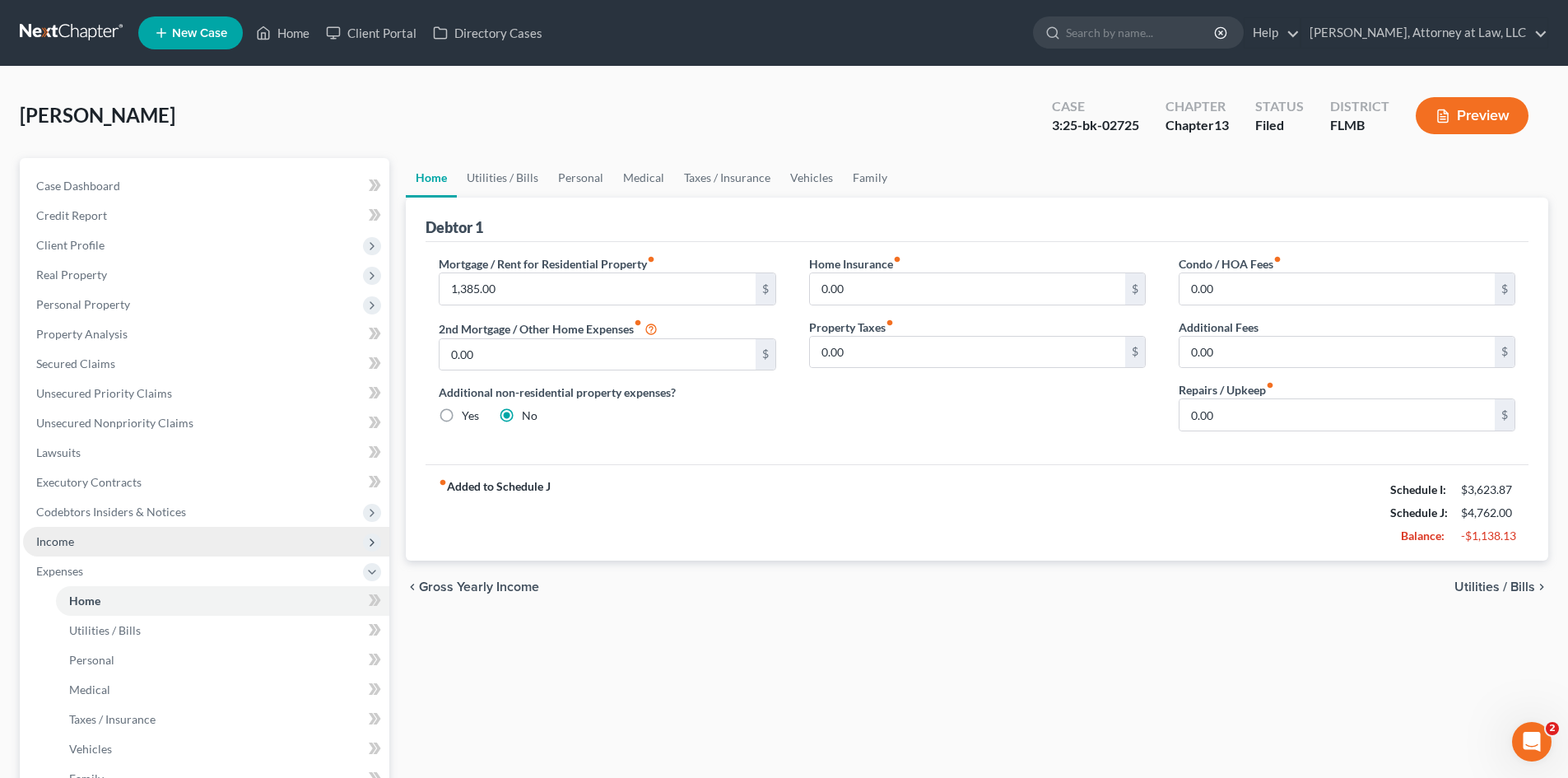
click at [74, 549] on span "Income" at bounding box center [205, 542] width 366 height 30
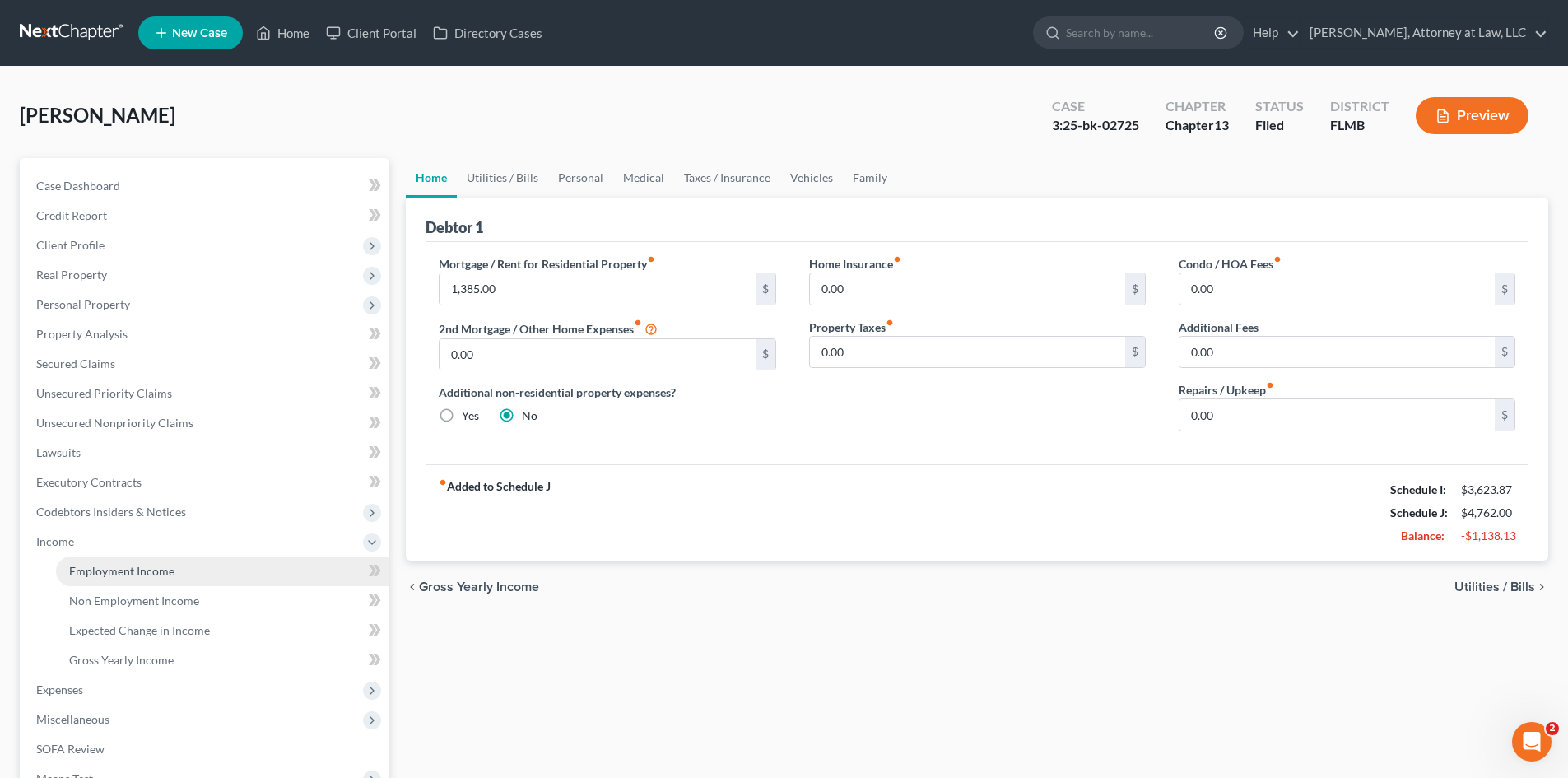
click at [135, 564] on span "Employment Income" at bounding box center [122, 570] width 105 height 14
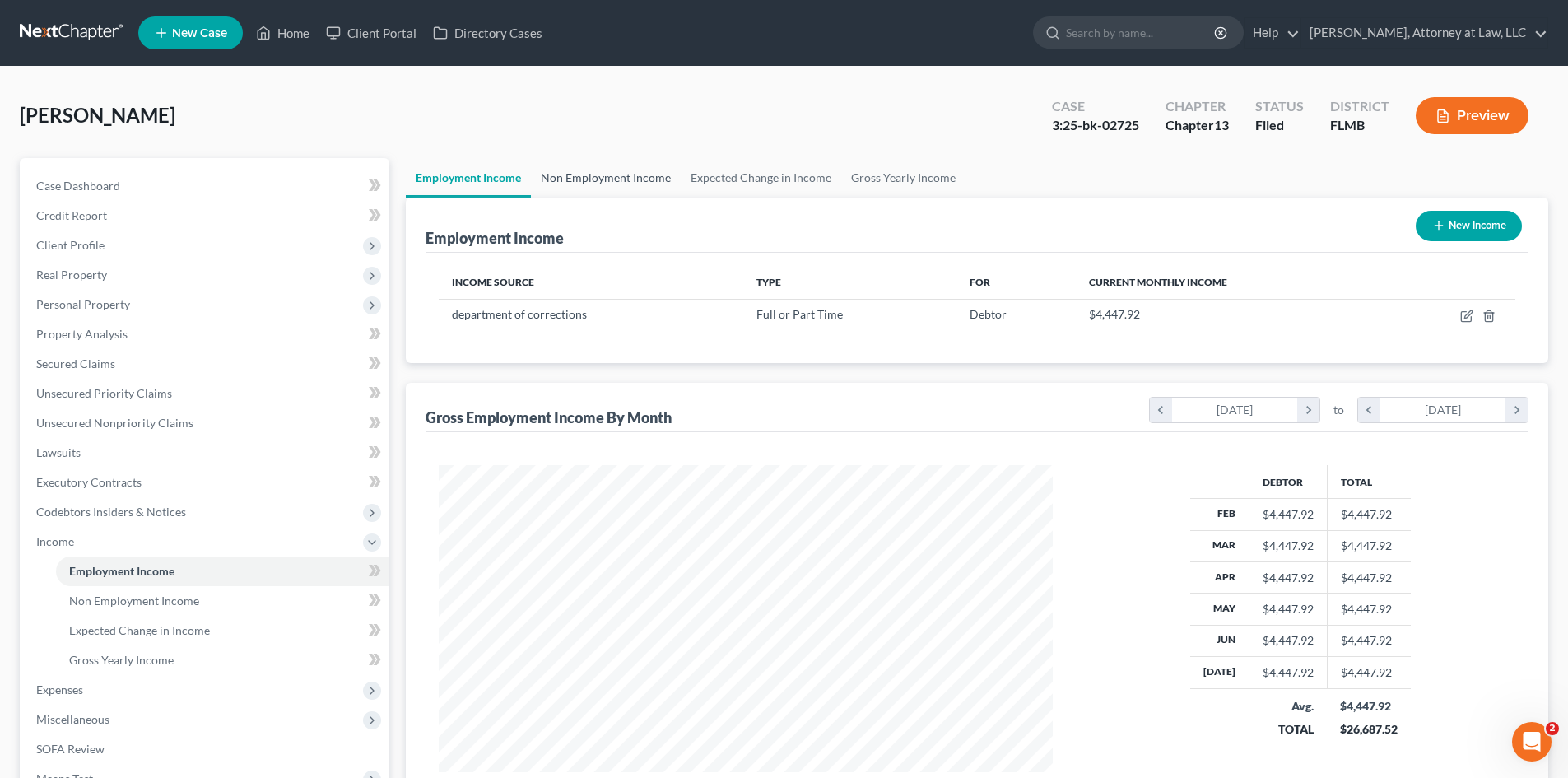
click at [610, 166] on link "Non Employment Income" at bounding box center [605, 177] width 150 height 39
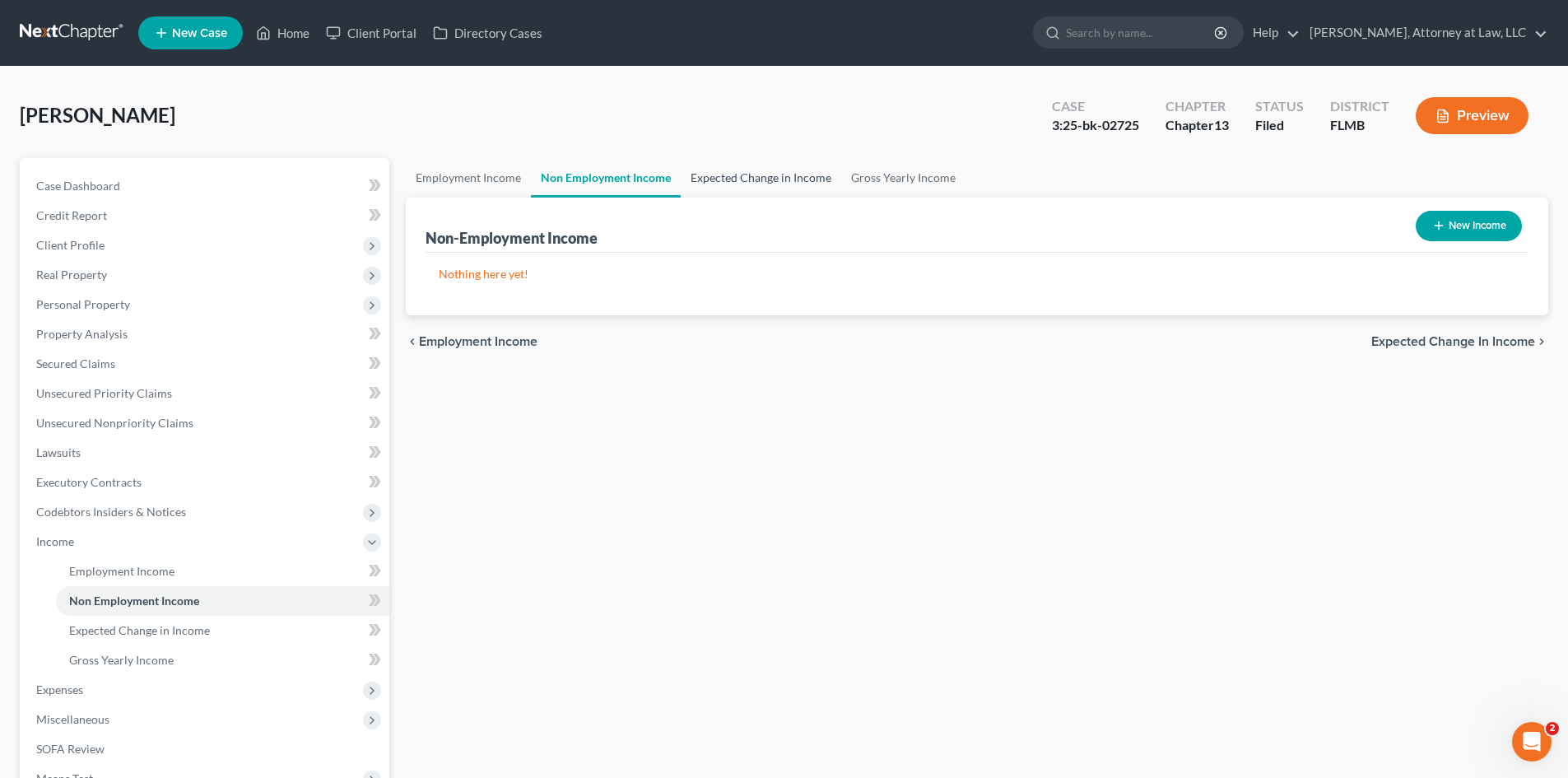
click at [756, 174] on link "Expected Change in Income" at bounding box center [760, 177] width 161 height 39
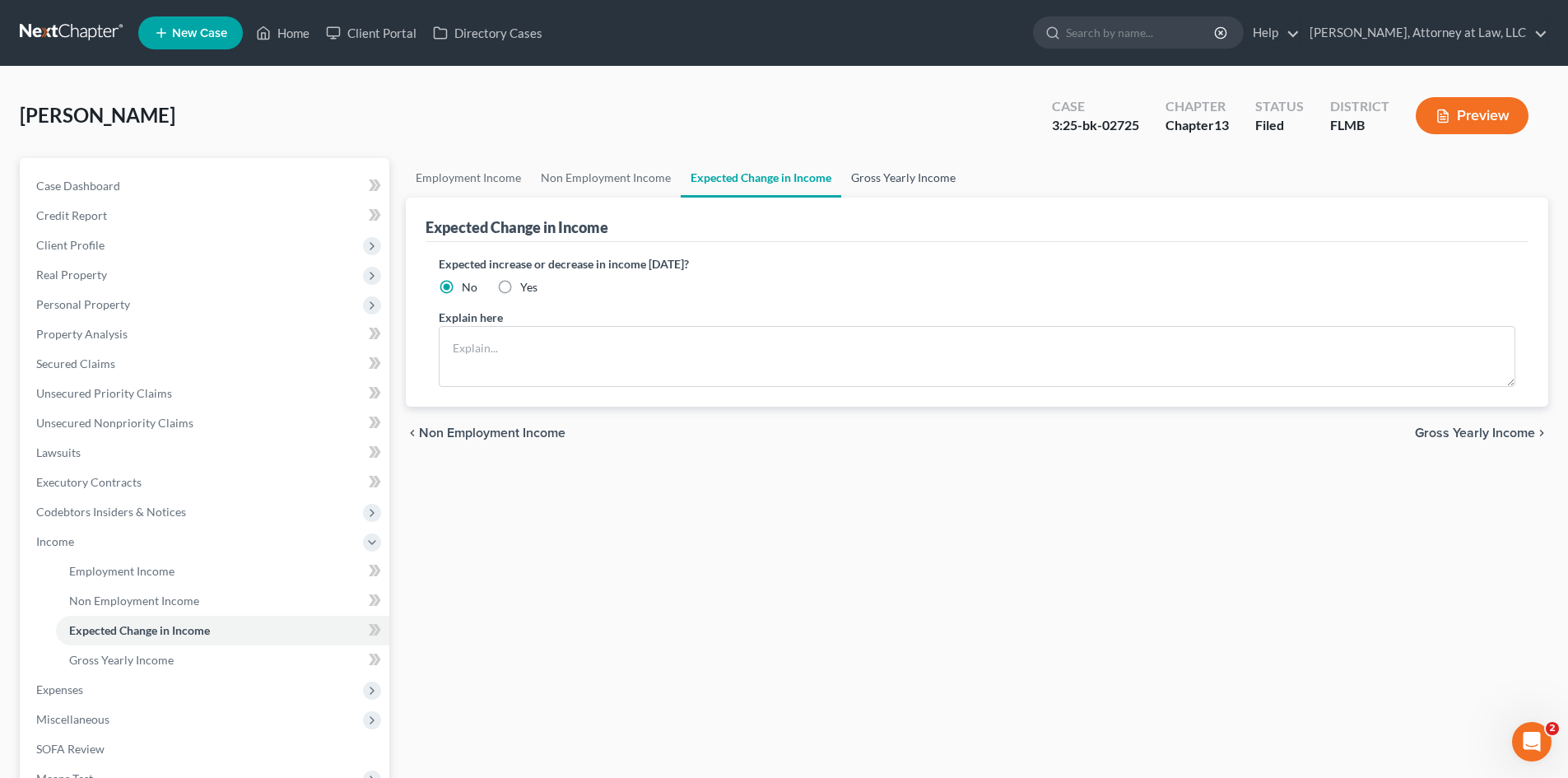
click at [874, 174] on link "Gross Yearly Income" at bounding box center [903, 177] width 124 height 39
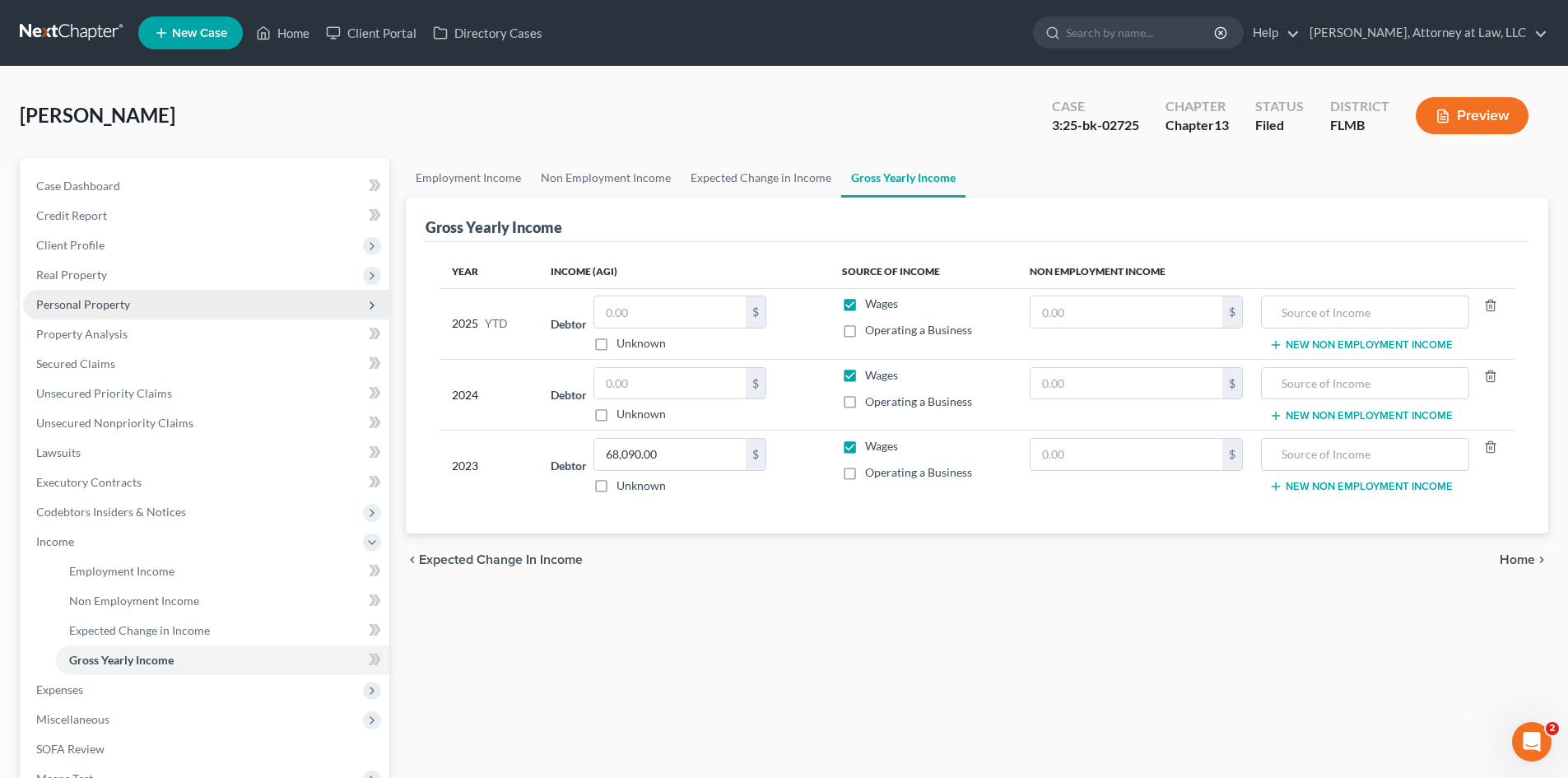
click at [70, 300] on span "Personal Property" at bounding box center [83, 304] width 94 height 14
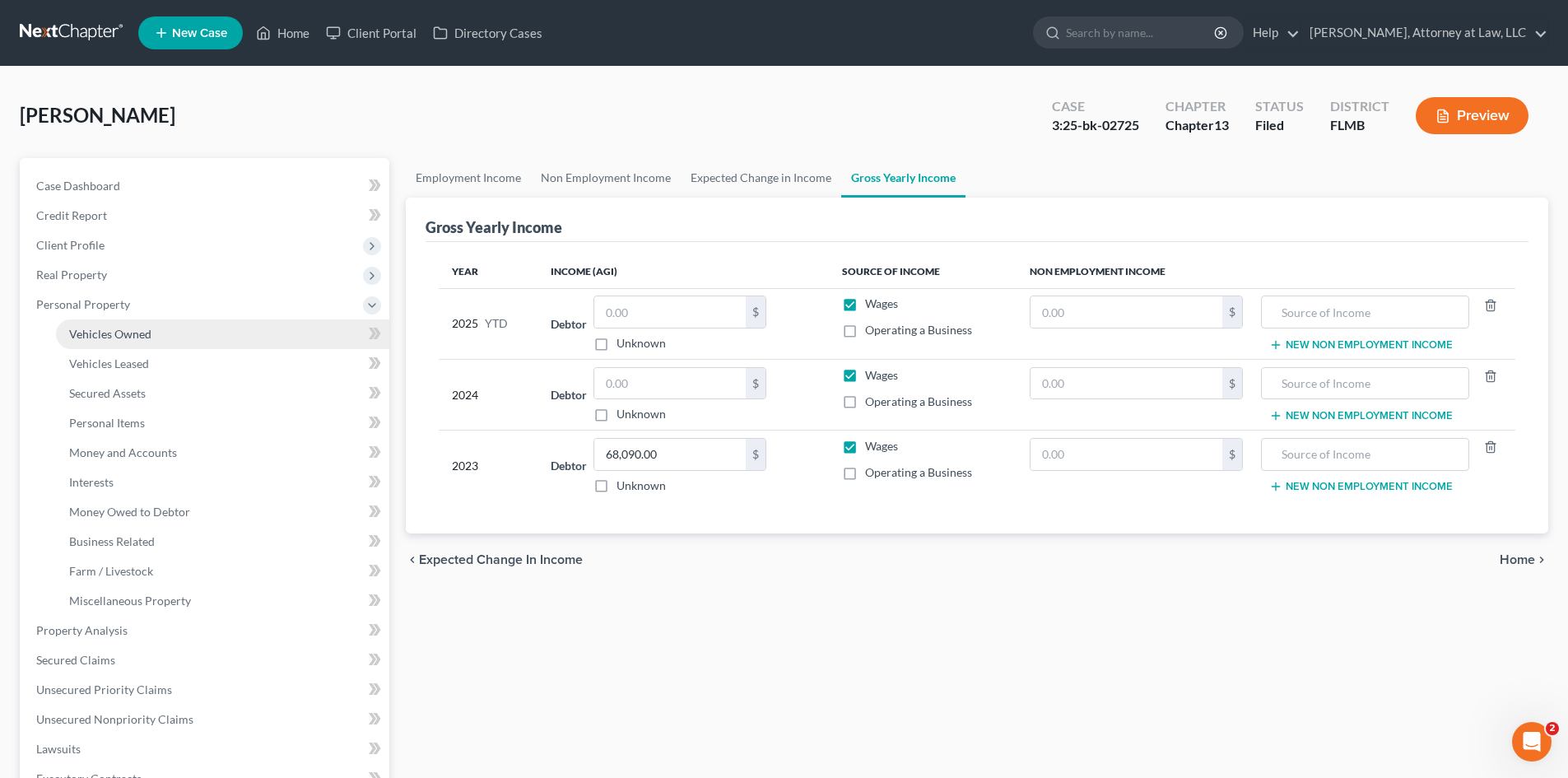
click at [97, 340] on span "Vehicles Owned" at bounding box center [110, 334] width 83 height 14
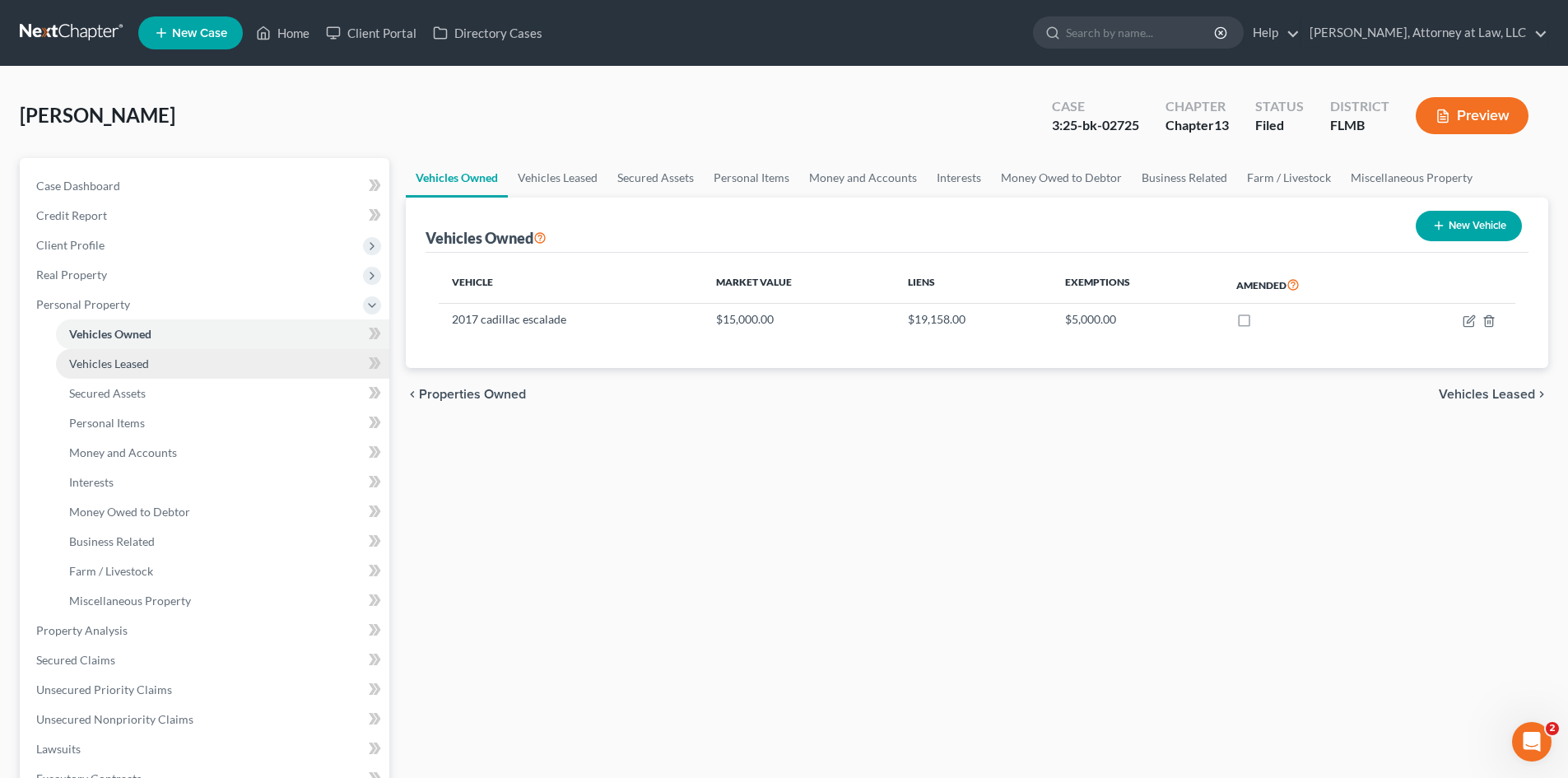
click at [99, 363] on span "Vehicles Leased" at bounding box center [109, 363] width 80 height 14
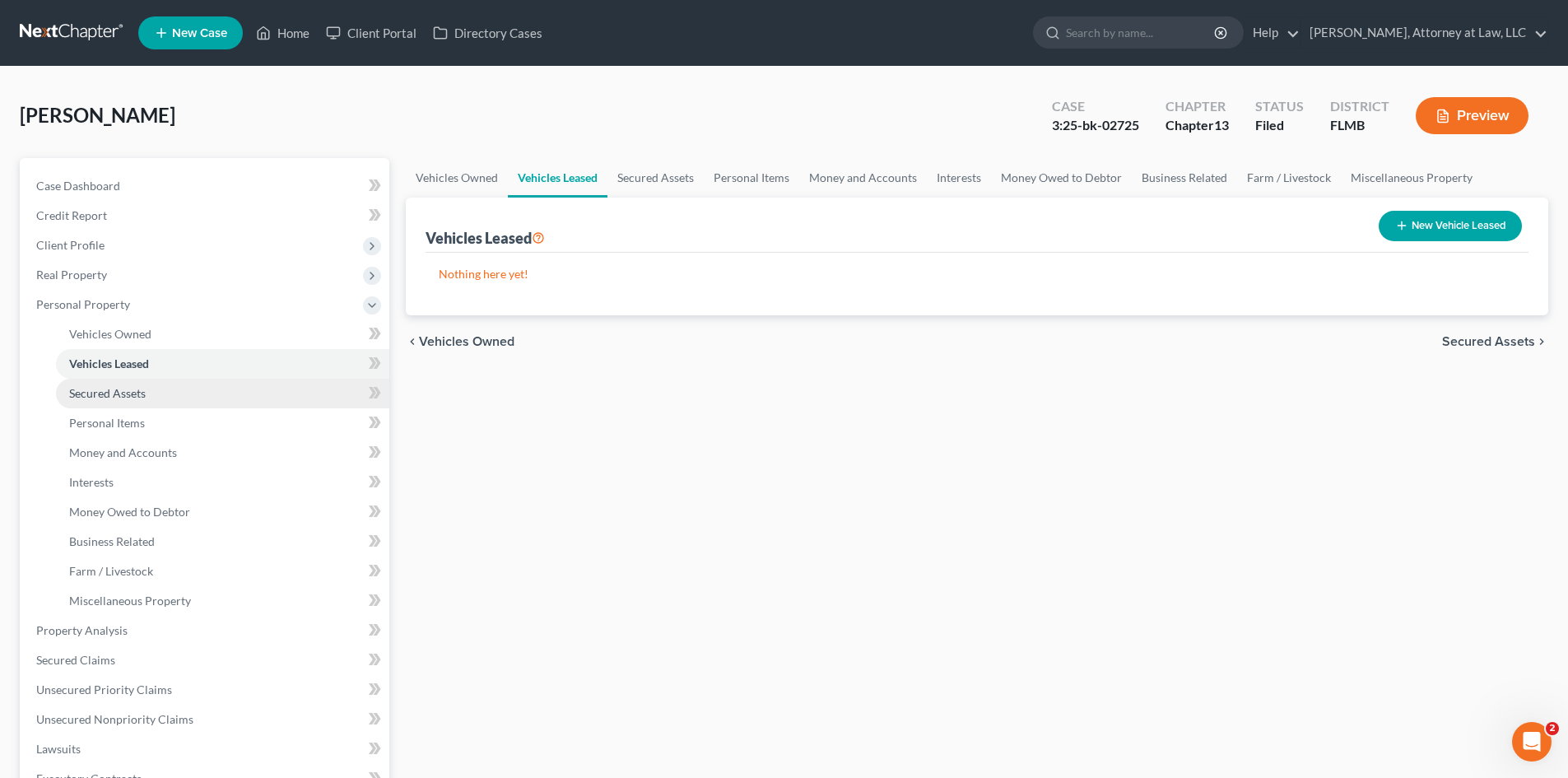
click at [107, 386] on span "Secured Assets" at bounding box center [107, 393] width 76 height 14
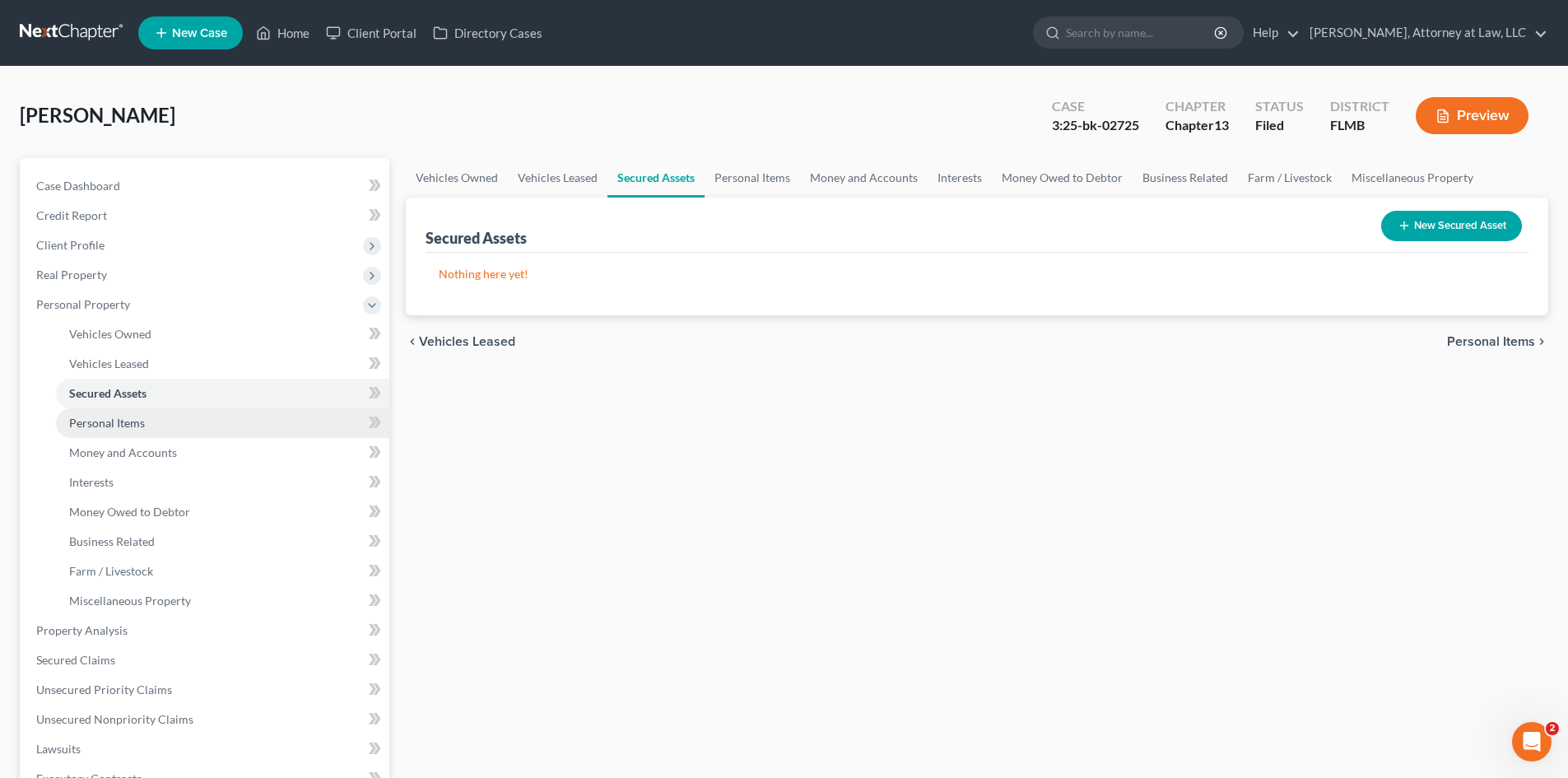
click at [107, 428] on span "Personal Items" at bounding box center [106, 422] width 75 height 14
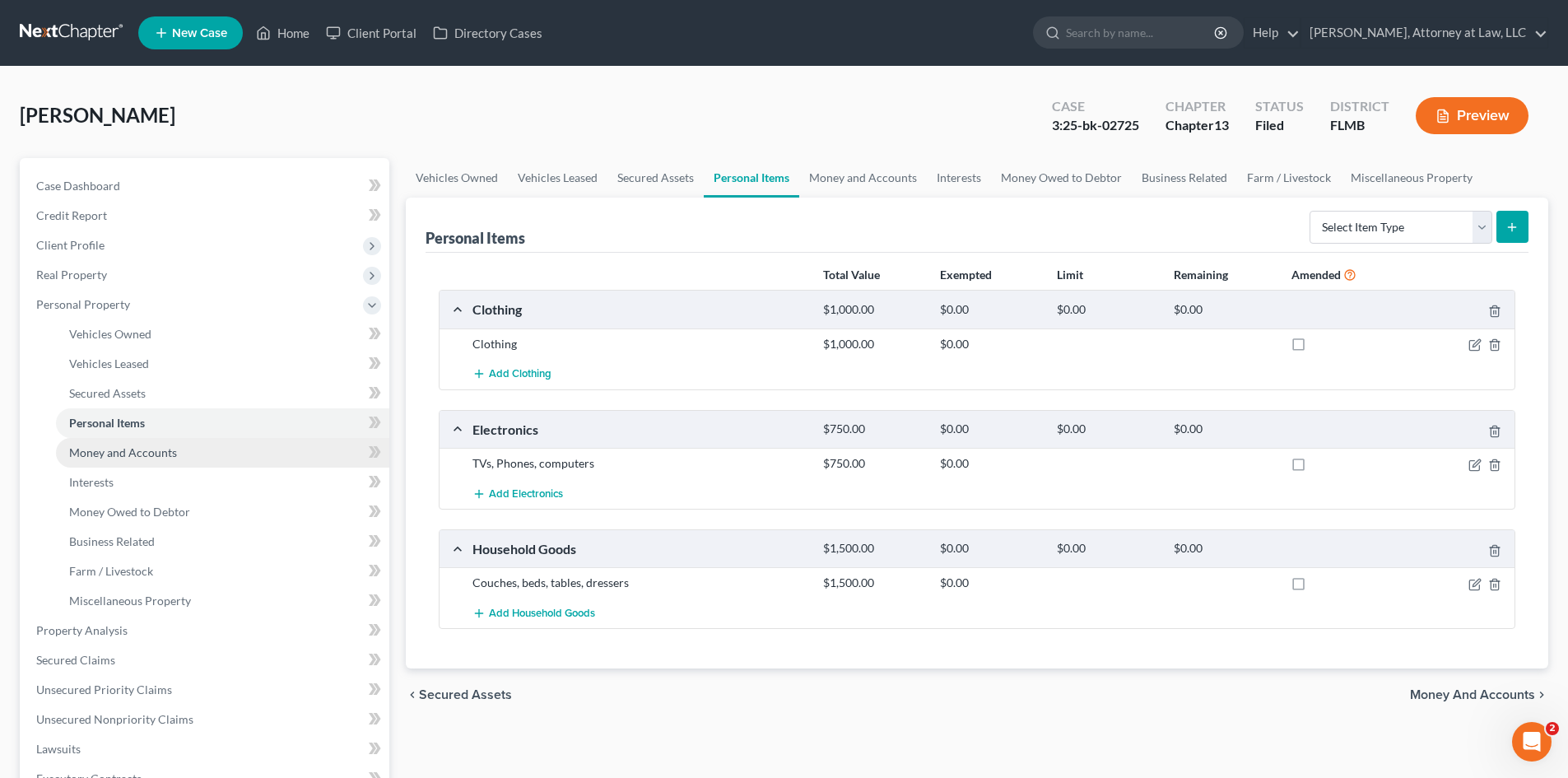
click at [95, 451] on span "Money and Accounts" at bounding box center [123, 452] width 108 height 14
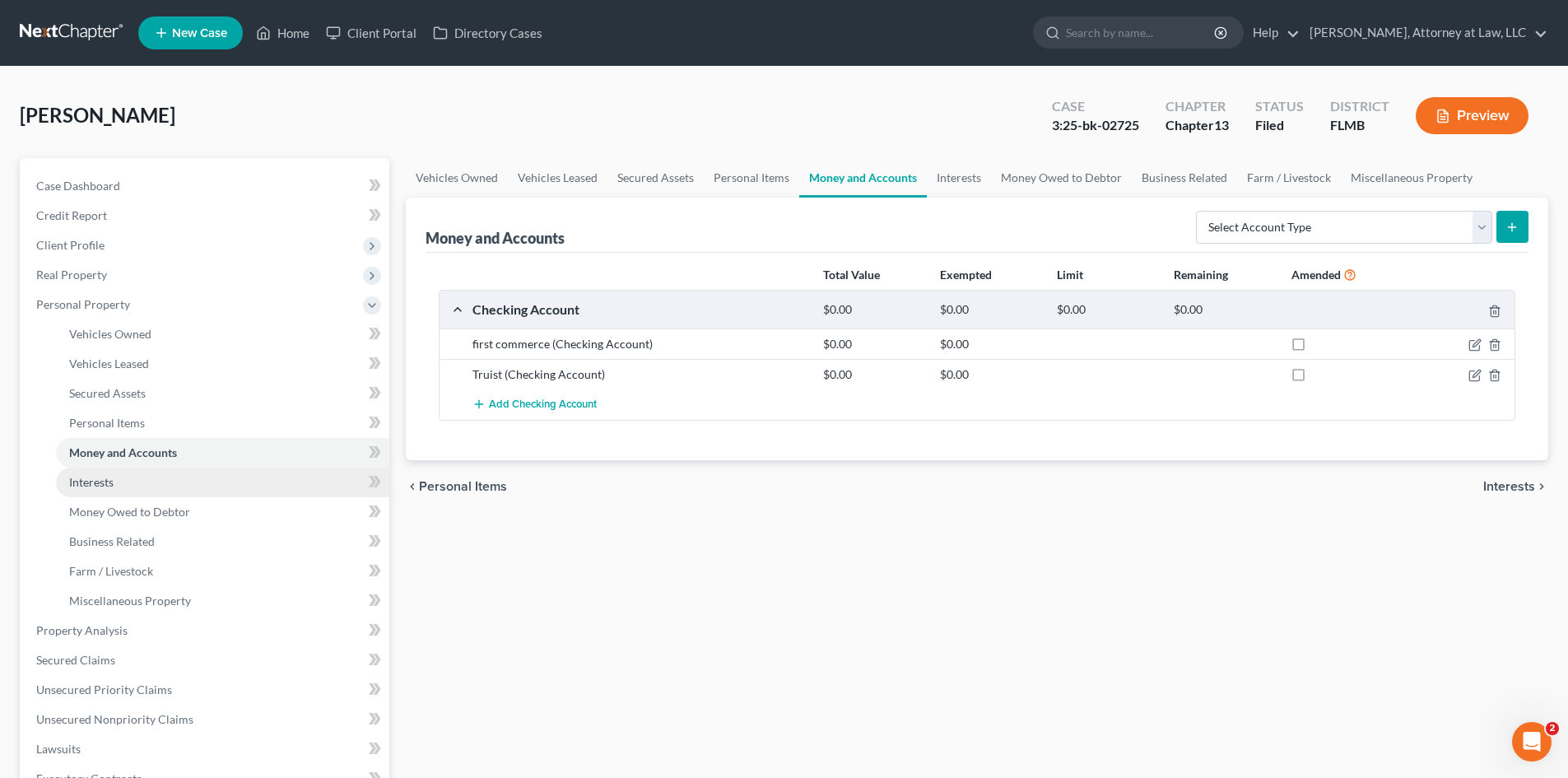
click at [88, 484] on span "Interests" at bounding box center [91, 482] width 45 height 14
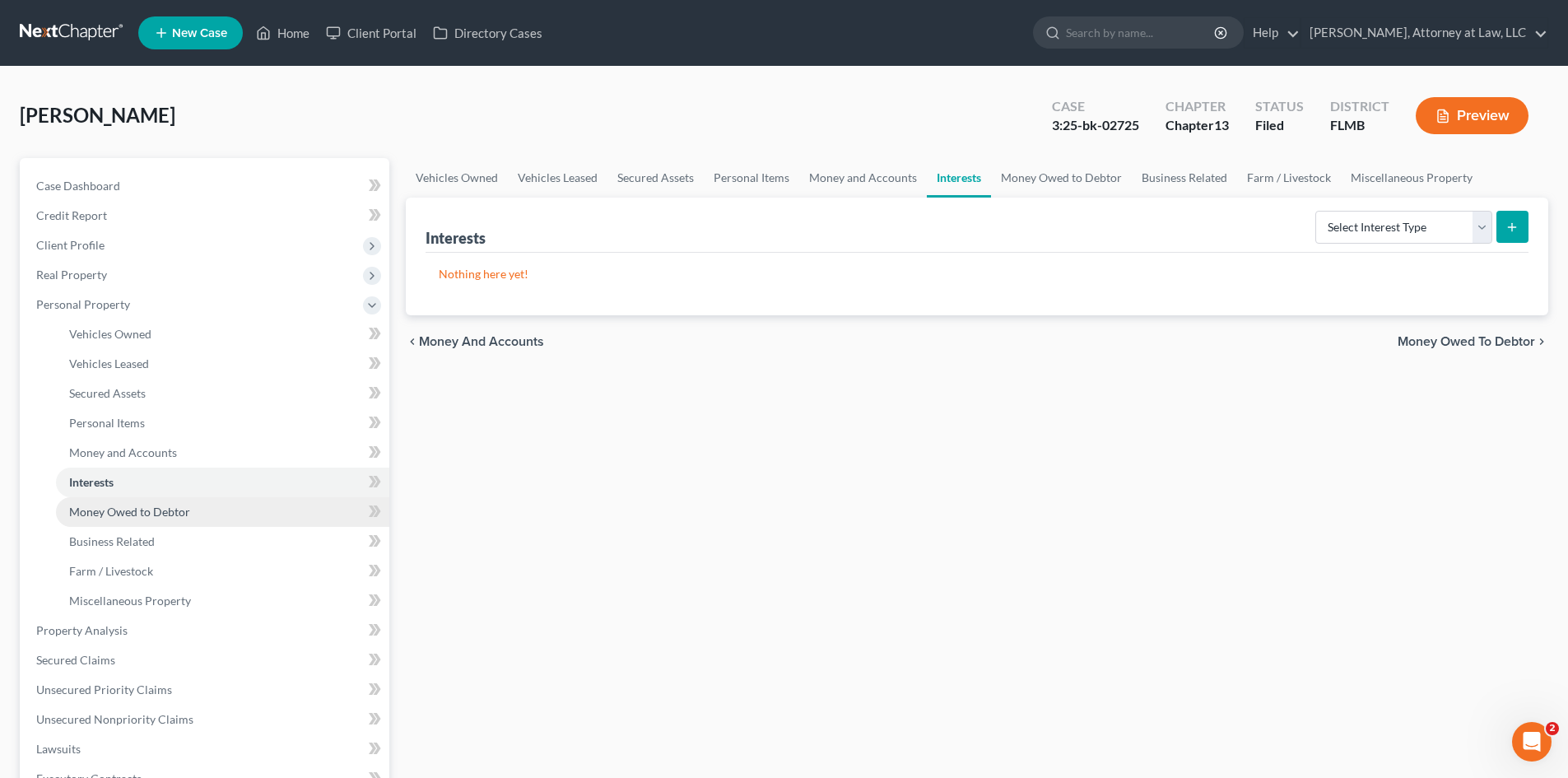
click at [96, 508] on span "Money Owed to Debtor" at bounding box center [129, 511] width 121 height 14
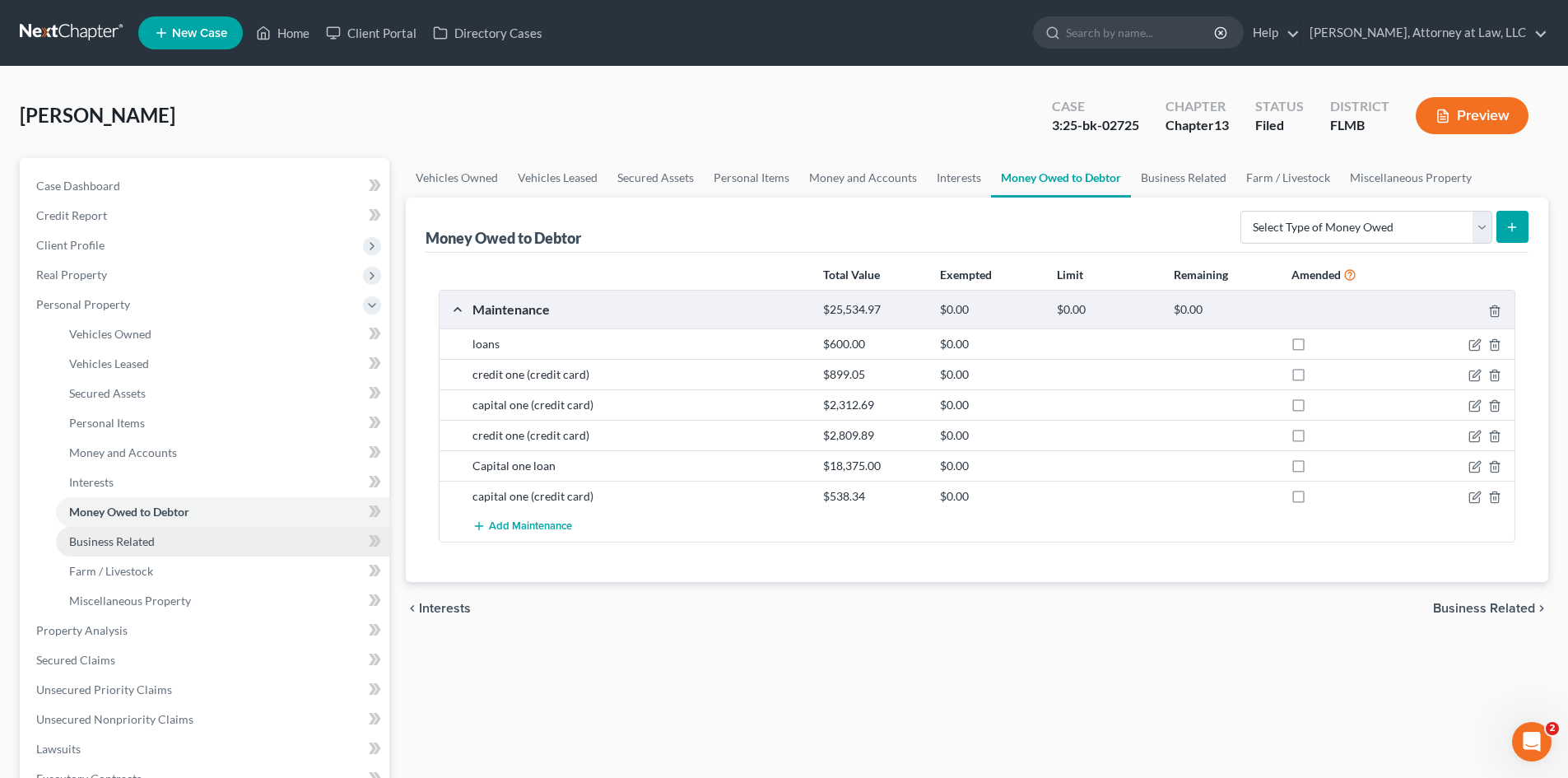
click at [122, 544] on span "Business Related" at bounding box center [112, 541] width 85 height 14
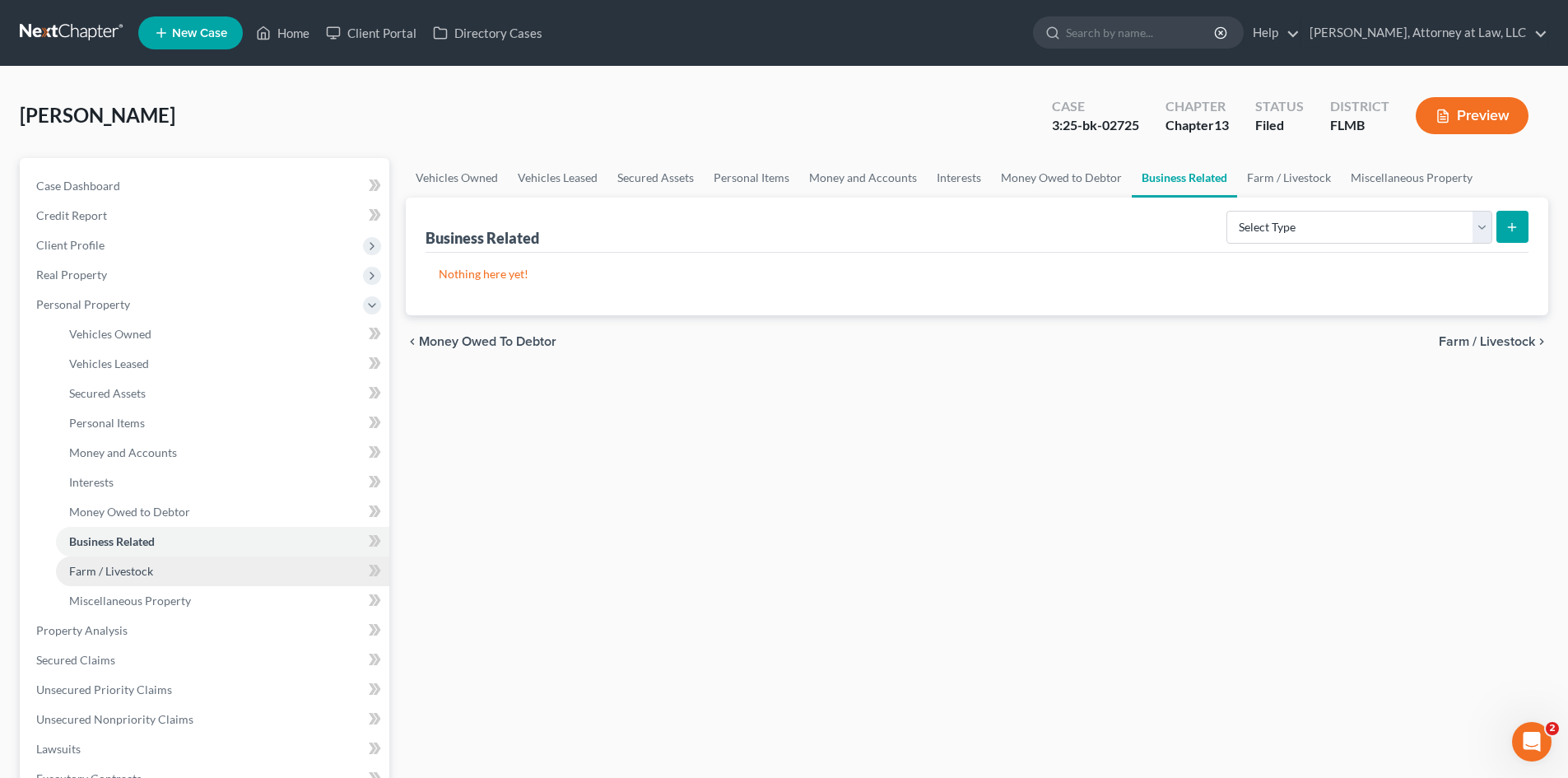
click at [116, 573] on span "Farm / Livestock" at bounding box center [111, 570] width 84 height 14
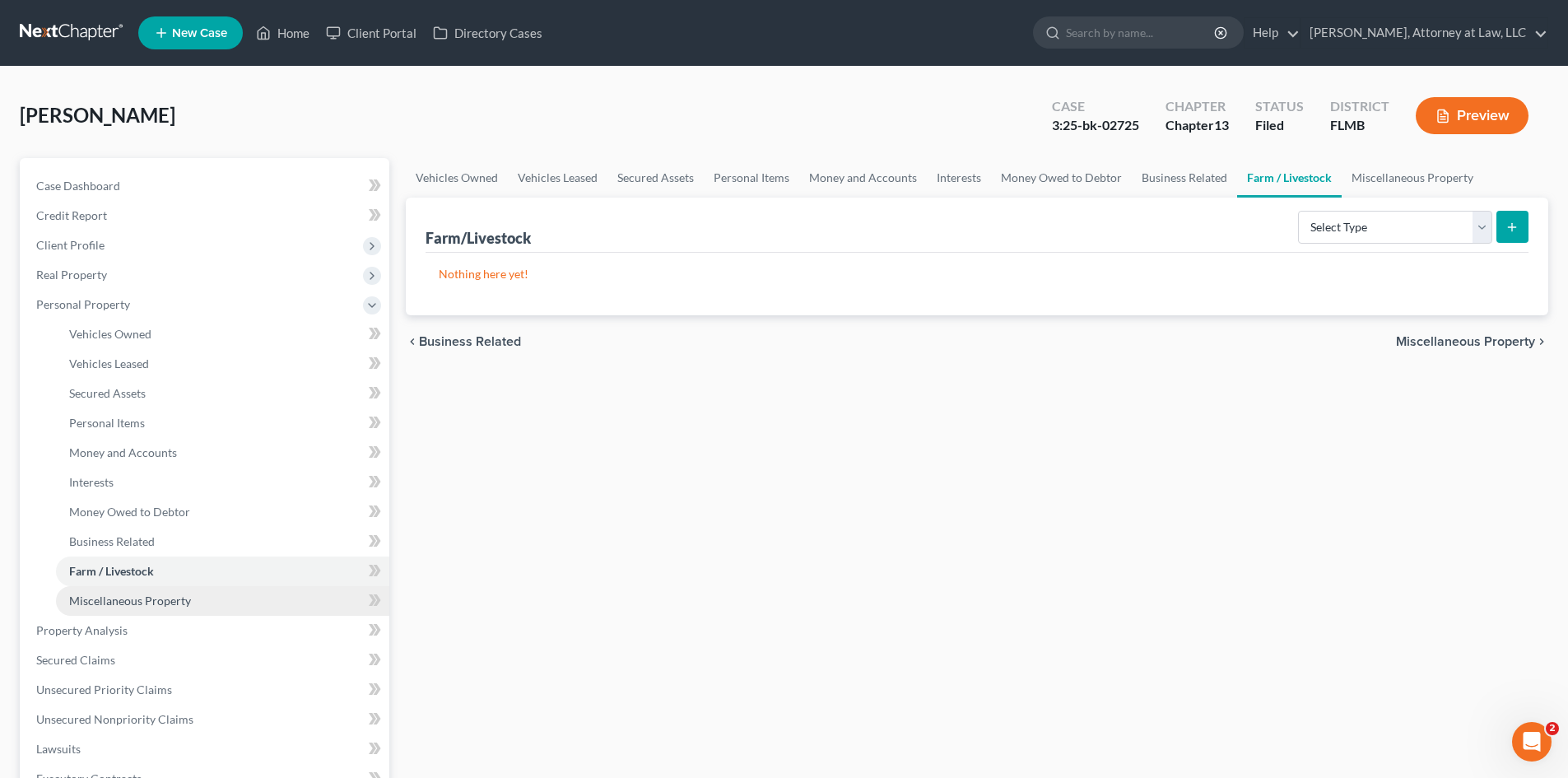
click at [136, 591] on link "Miscellaneous Property" at bounding box center [223, 601] width 333 height 30
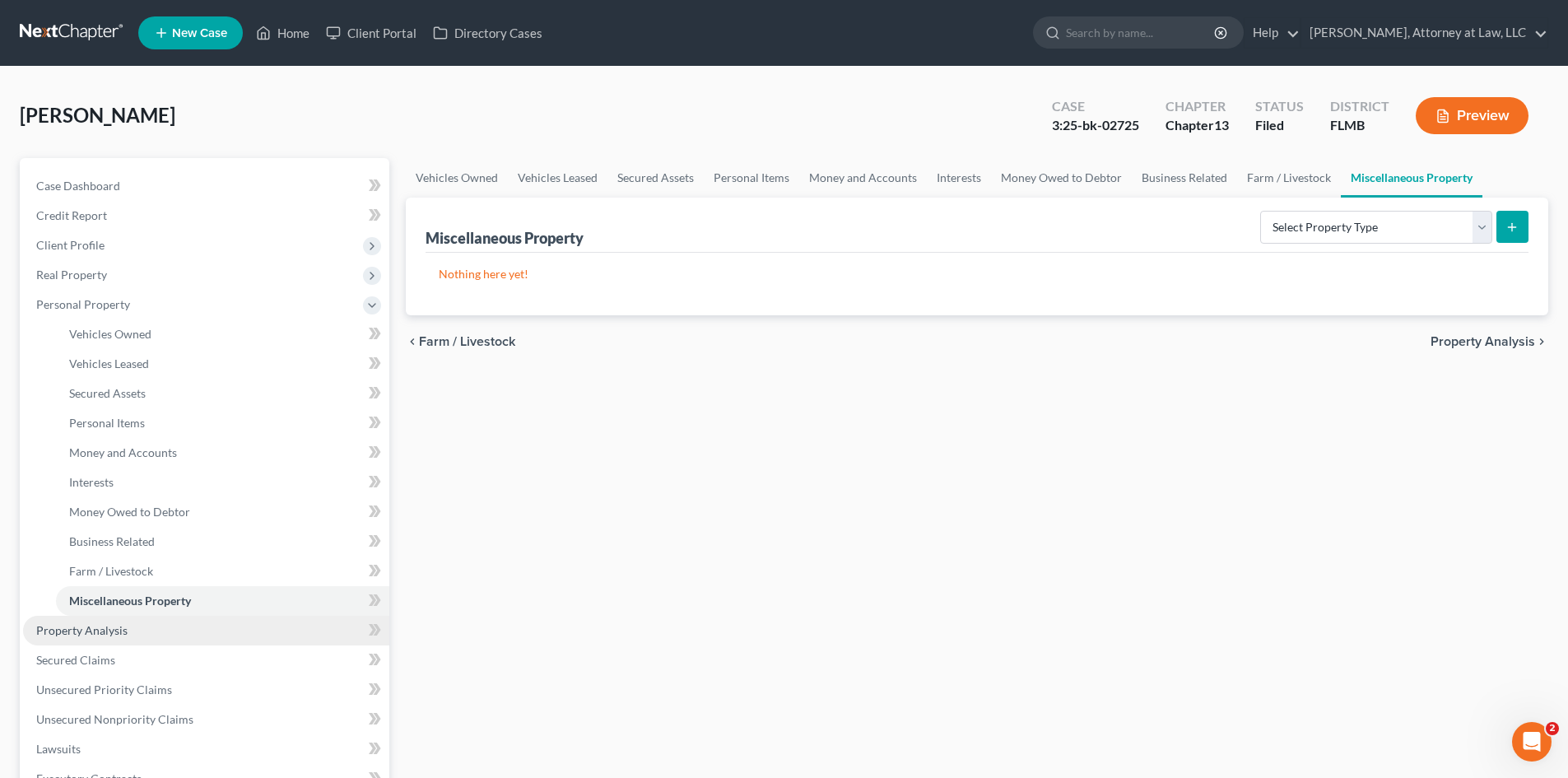
click at [91, 638] on link "Property Analysis" at bounding box center [205, 631] width 366 height 30
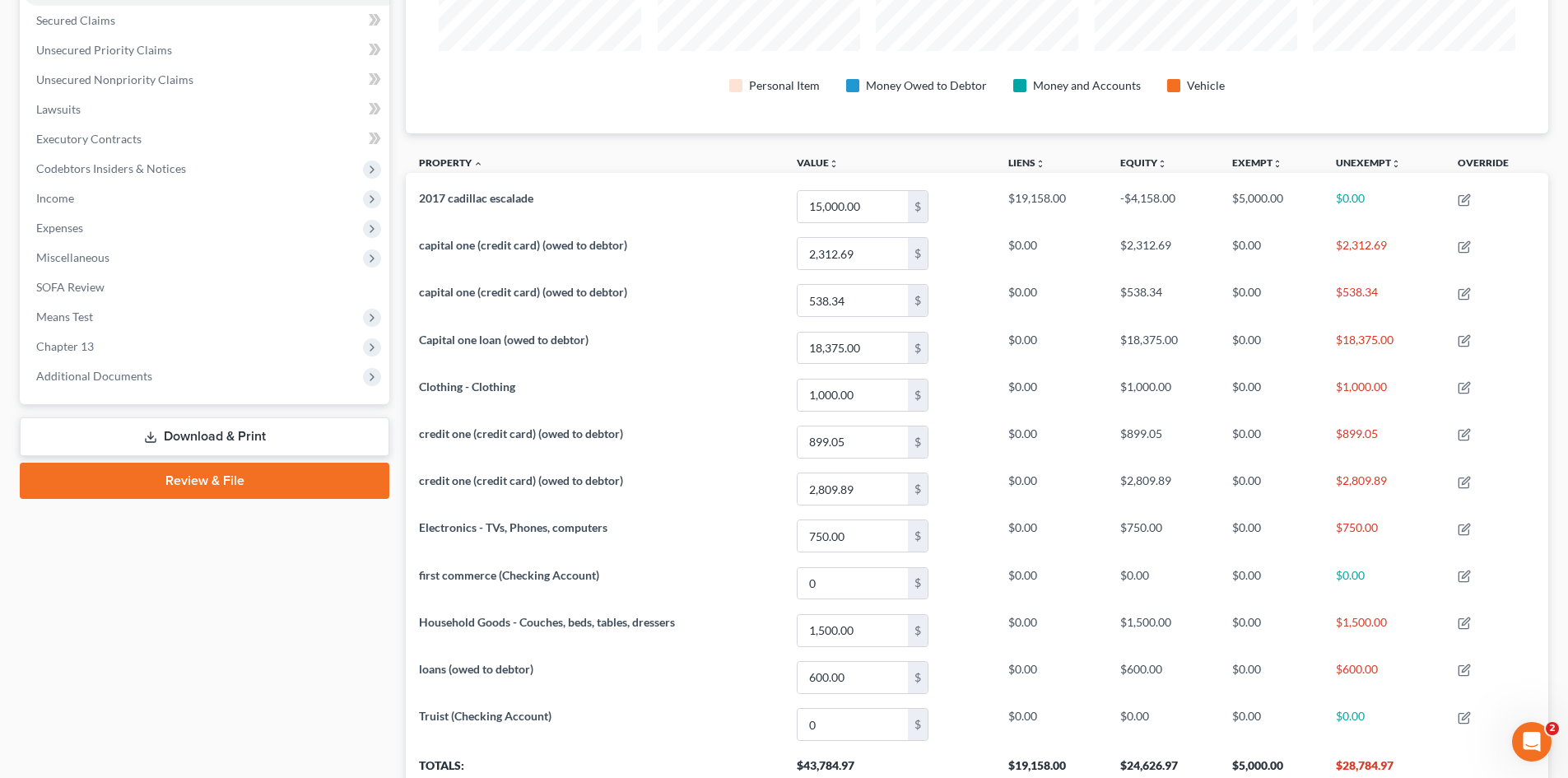
scroll to position [475, 0]
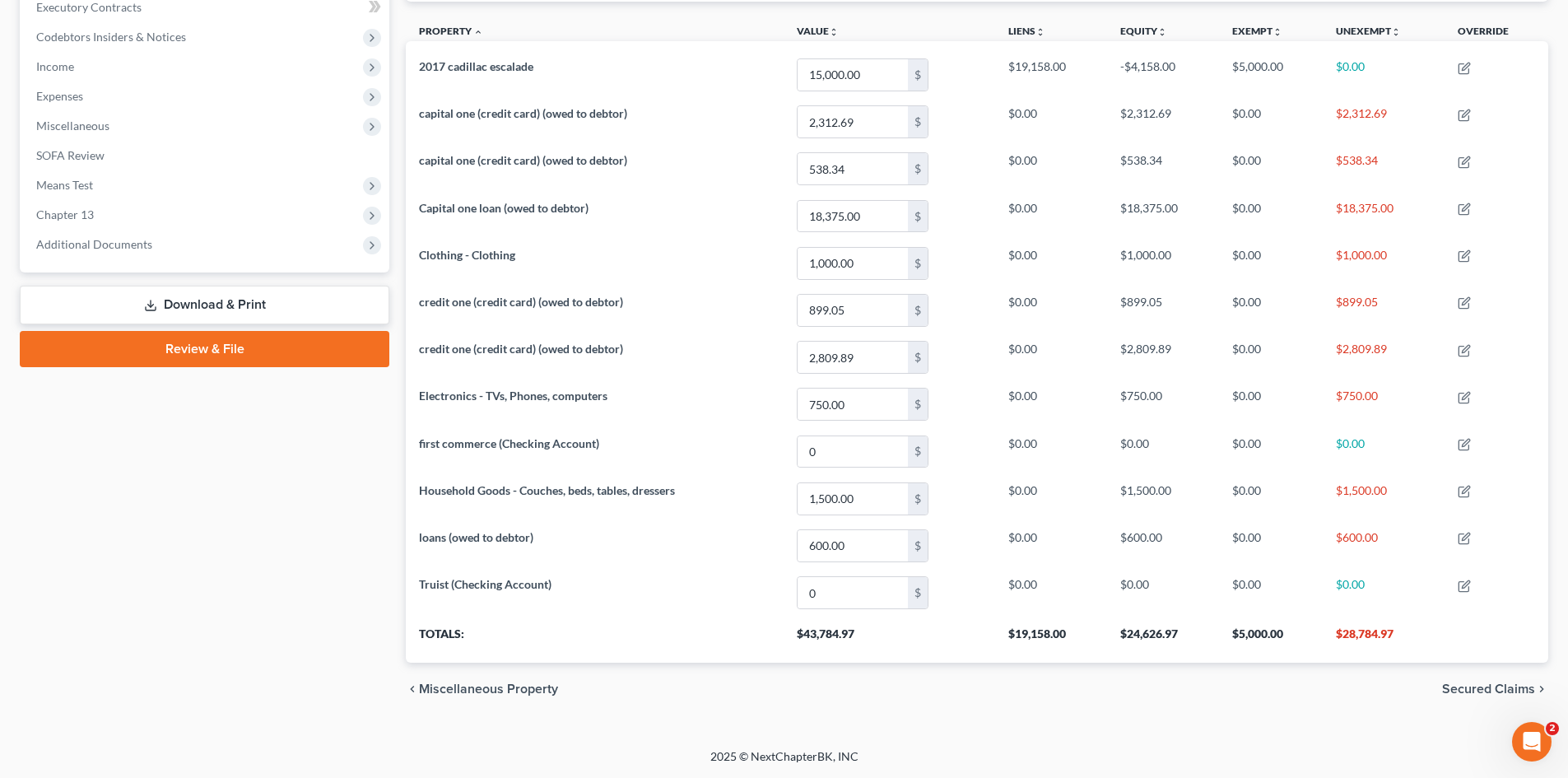
click at [1473, 686] on span "Secured Claims" at bounding box center [1488, 689] width 93 height 13
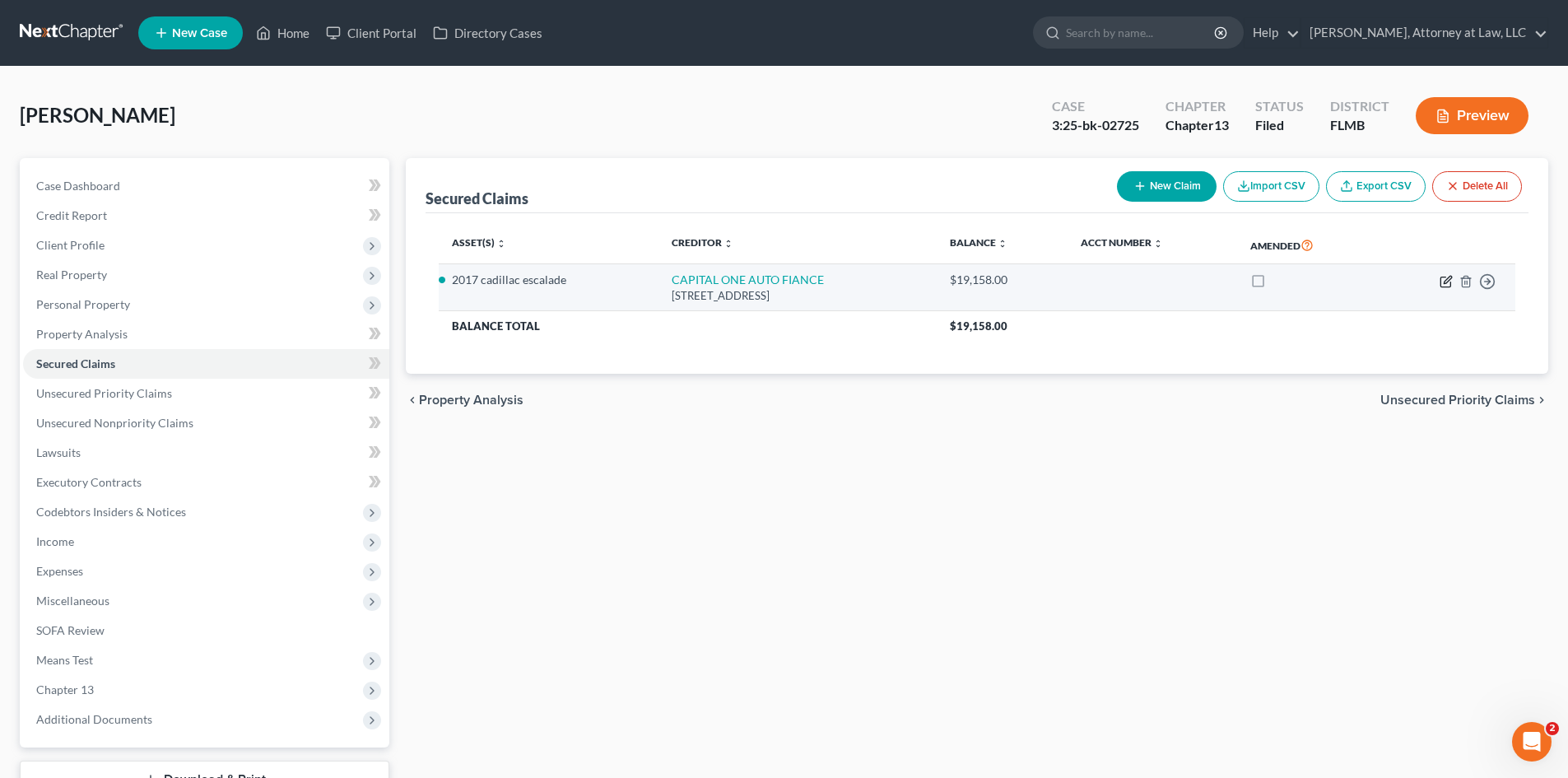
click at [1444, 287] on icon "button" at bounding box center [1445, 282] width 13 height 13
select select "45"
select select "13"
select select "2"
select select "0"
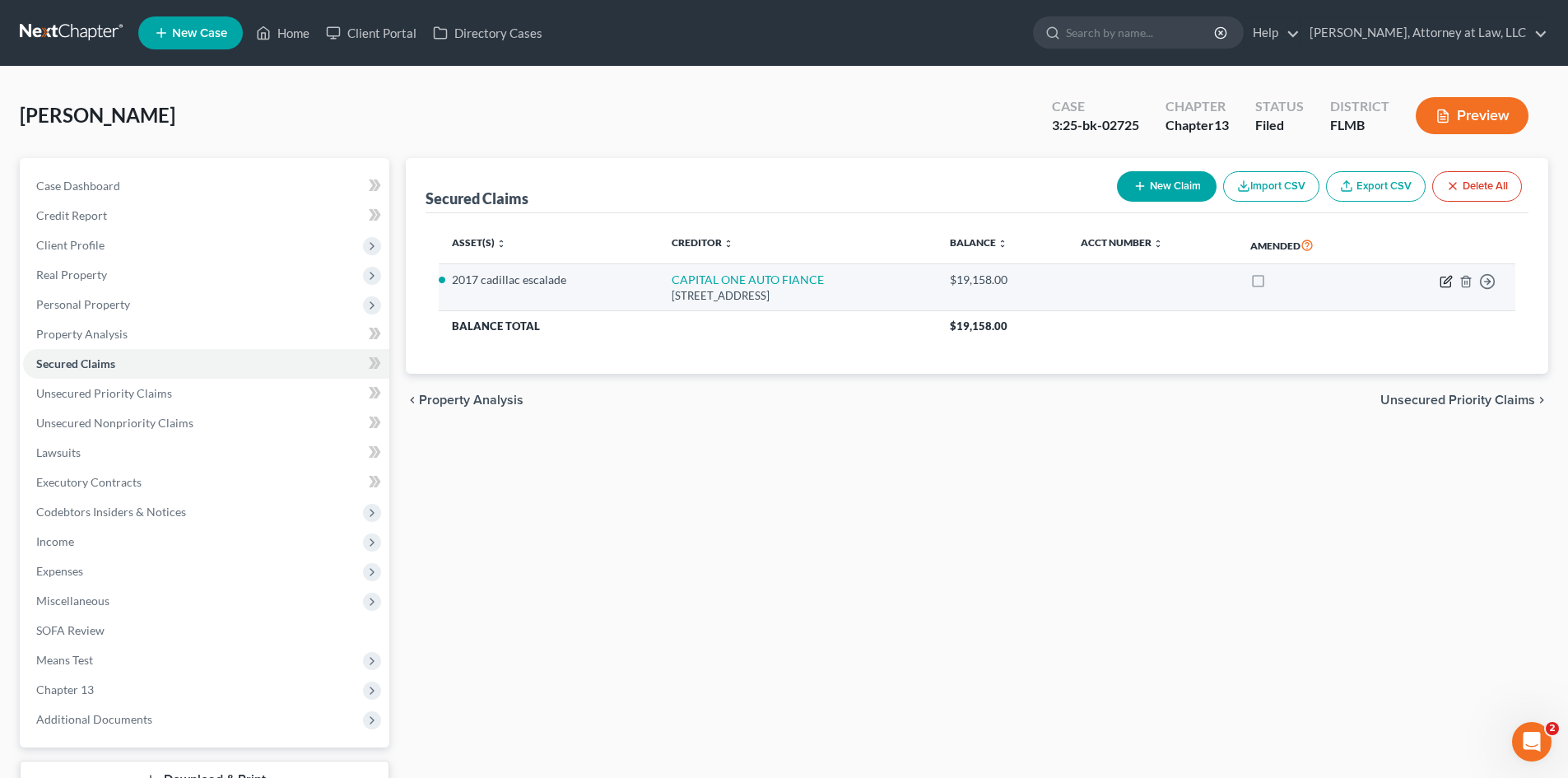
select select "0"
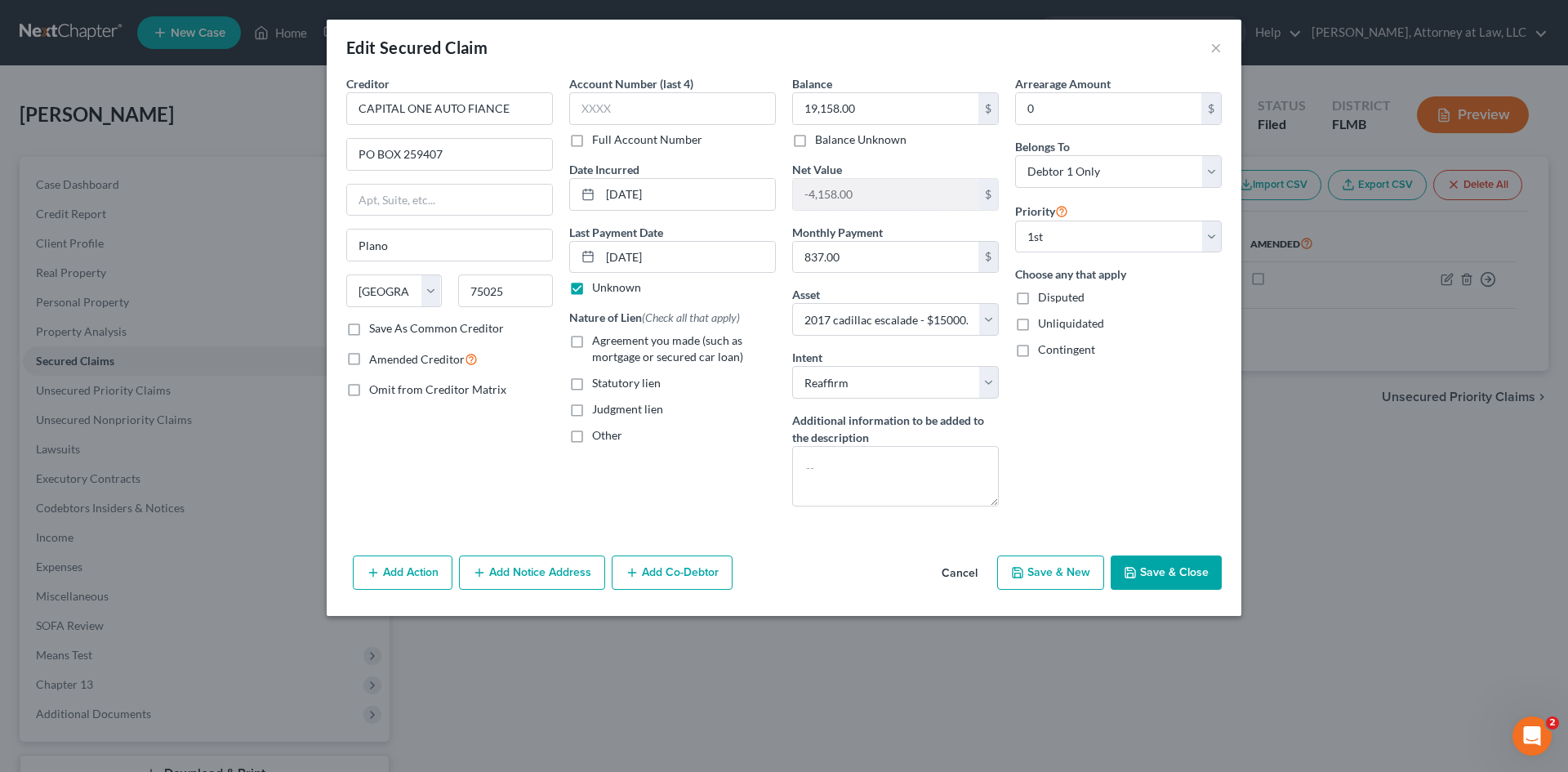
click at [1149, 573] on button "Save & Close" at bounding box center [1166, 573] width 111 height 34
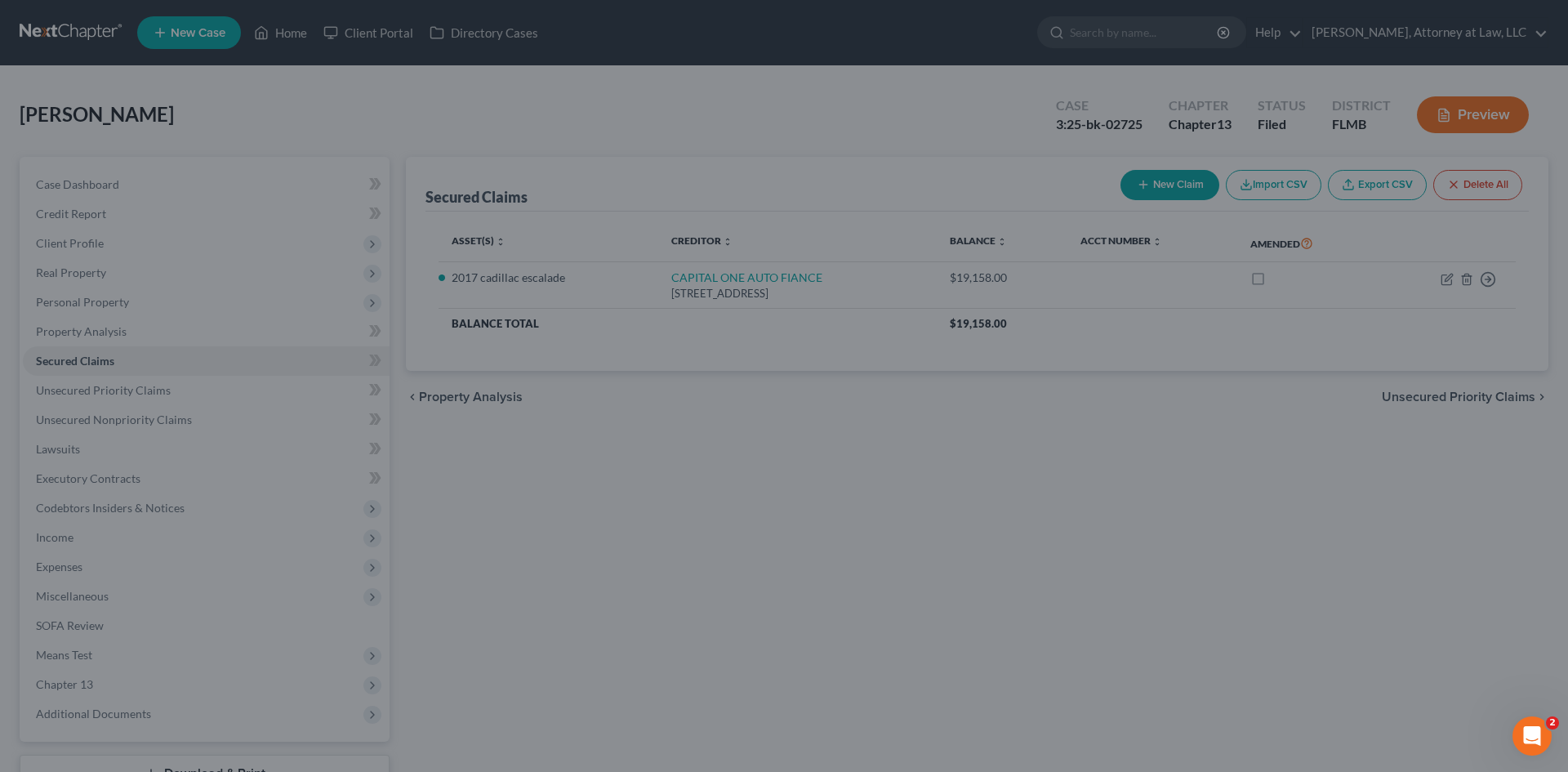
select select "13"
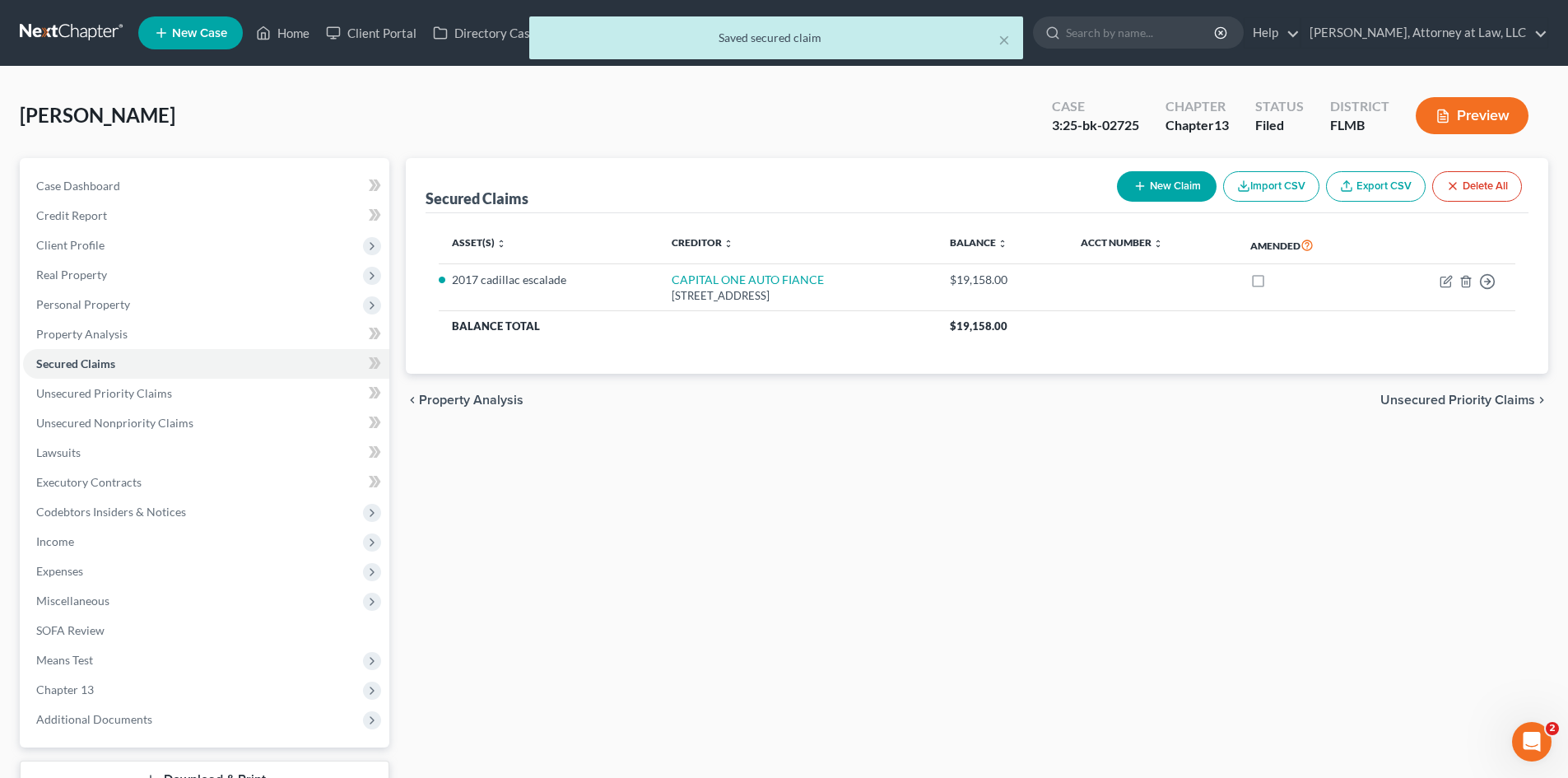
click at [1393, 398] on span "Unsecured Priority Claims" at bounding box center [1457, 400] width 154 height 13
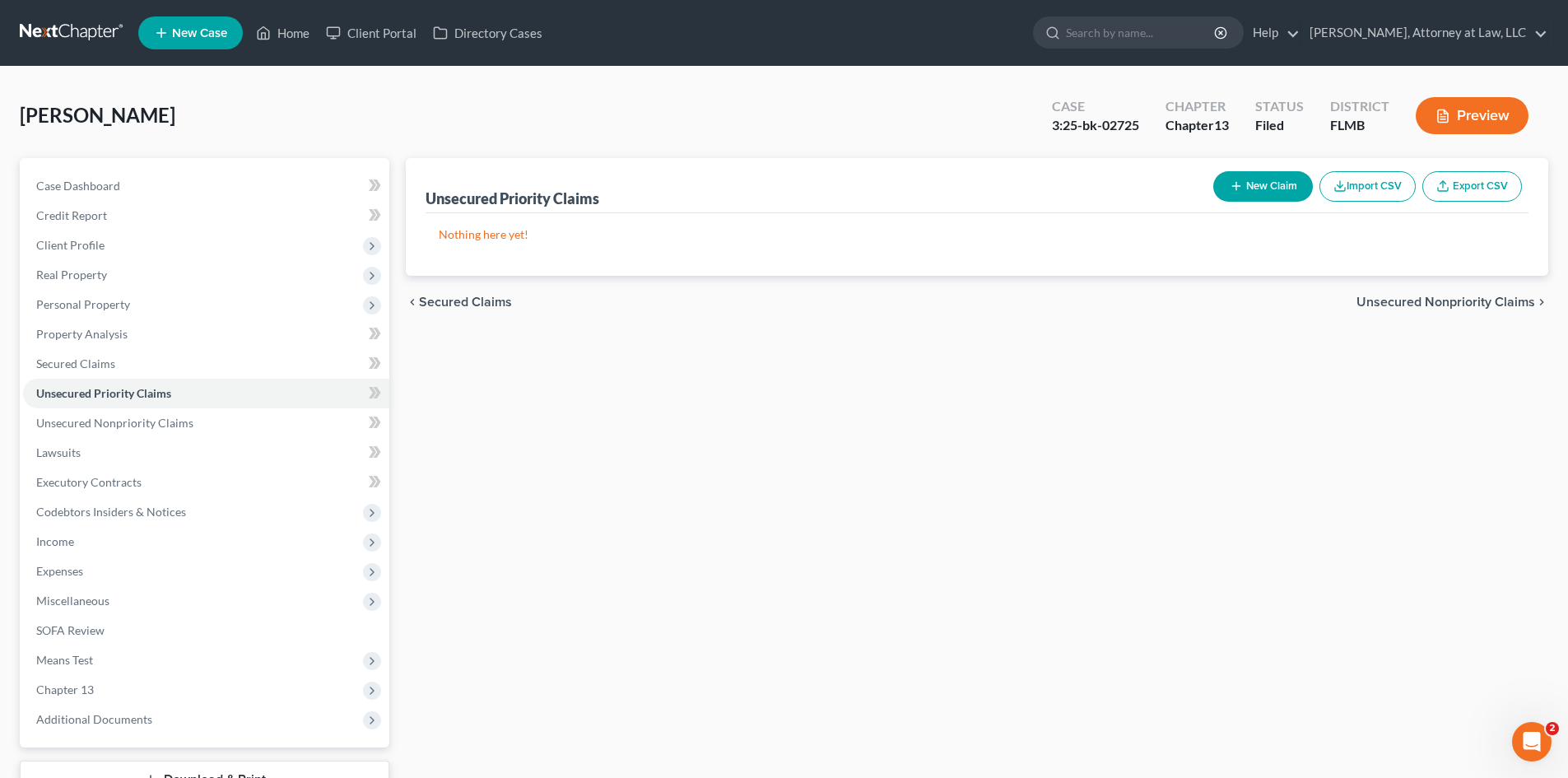
click at [1428, 305] on span "Unsecured Nonpriority Claims" at bounding box center [1445, 302] width 179 height 13
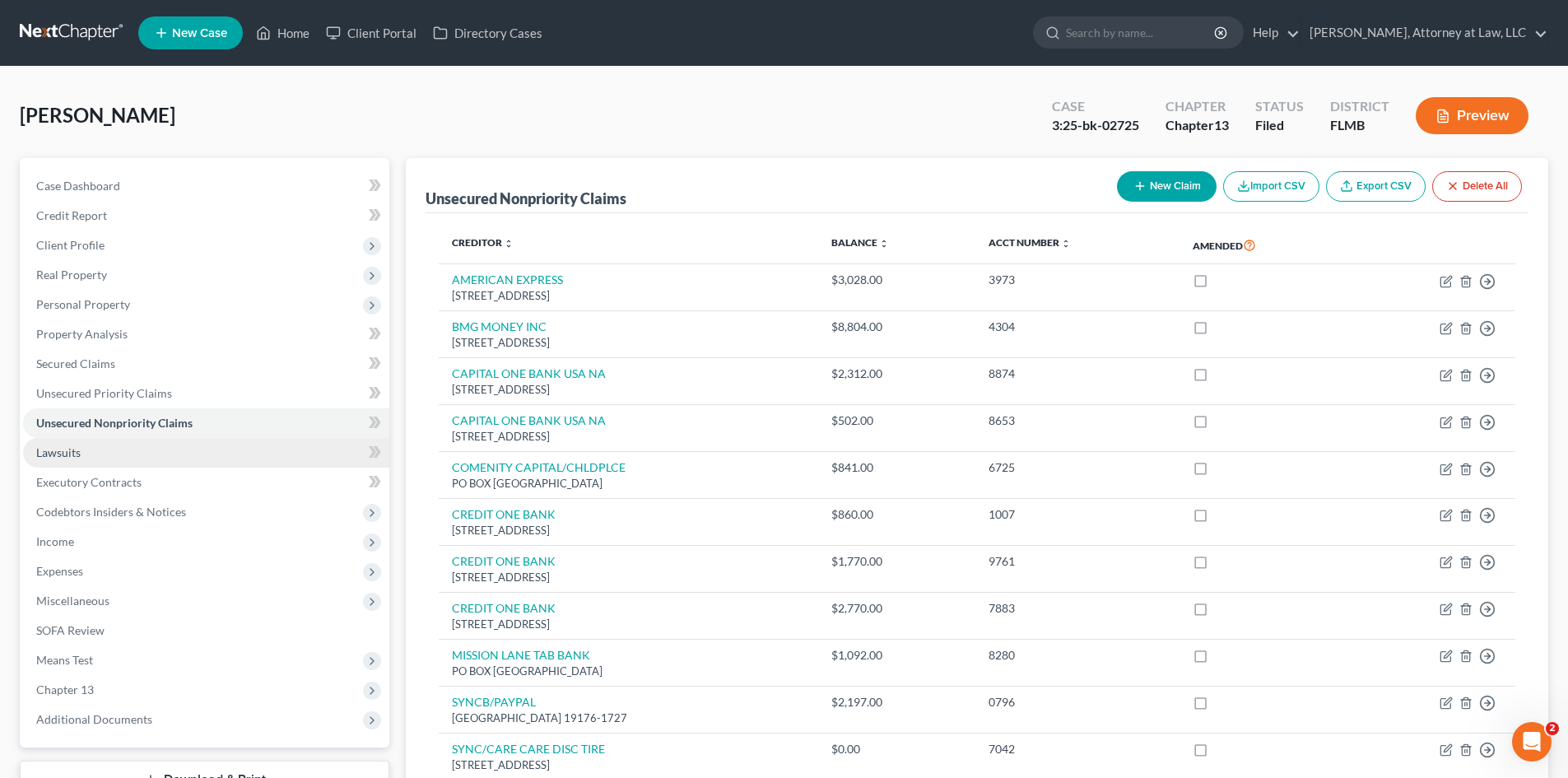
click at [59, 455] on span "Lawsuits" at bounding box center [58, 452] width 45 height 14
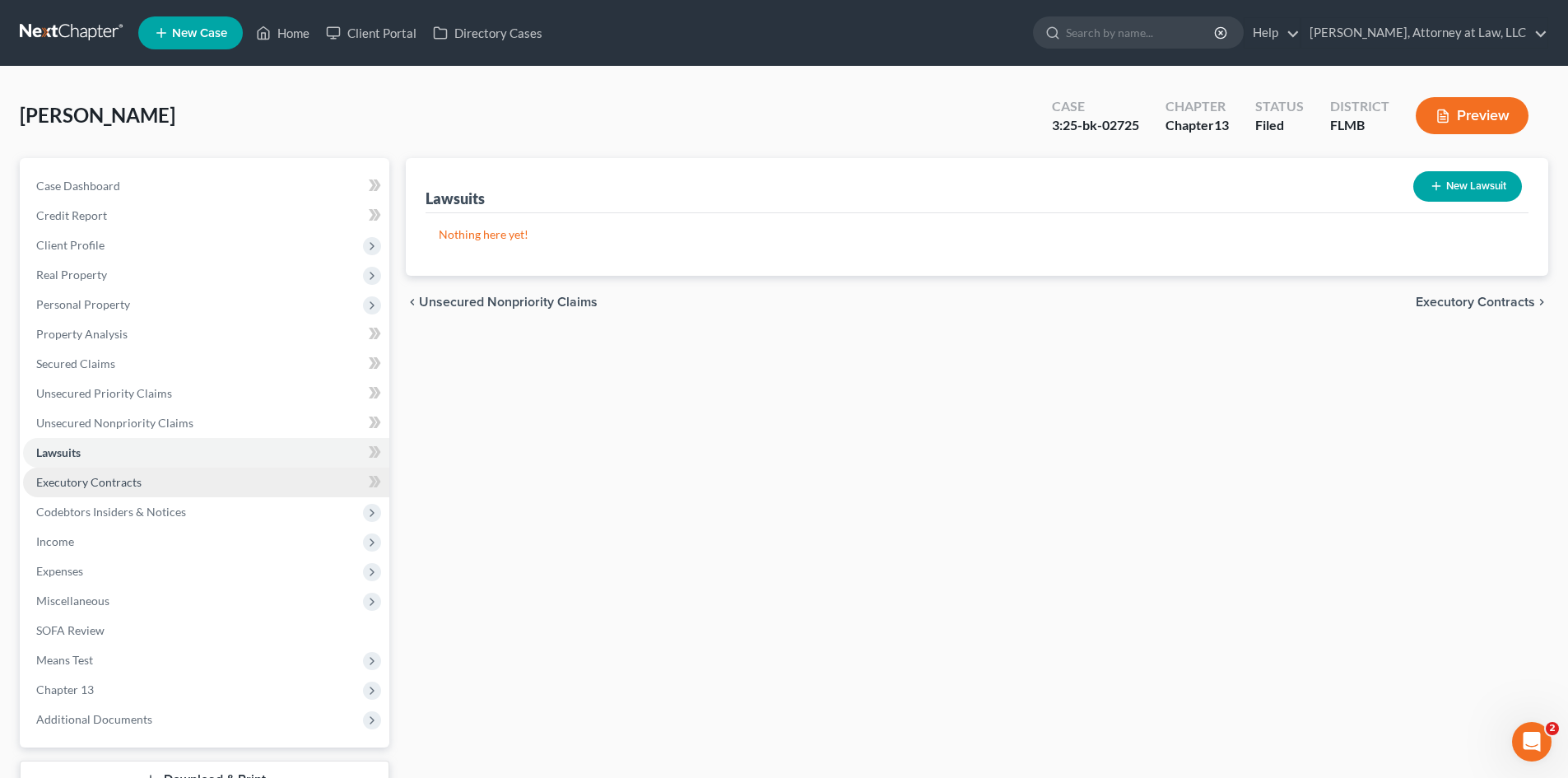
click at [63, 481] on span "Executory Contracts" at bounding box center [89, 482] width 105 height 14
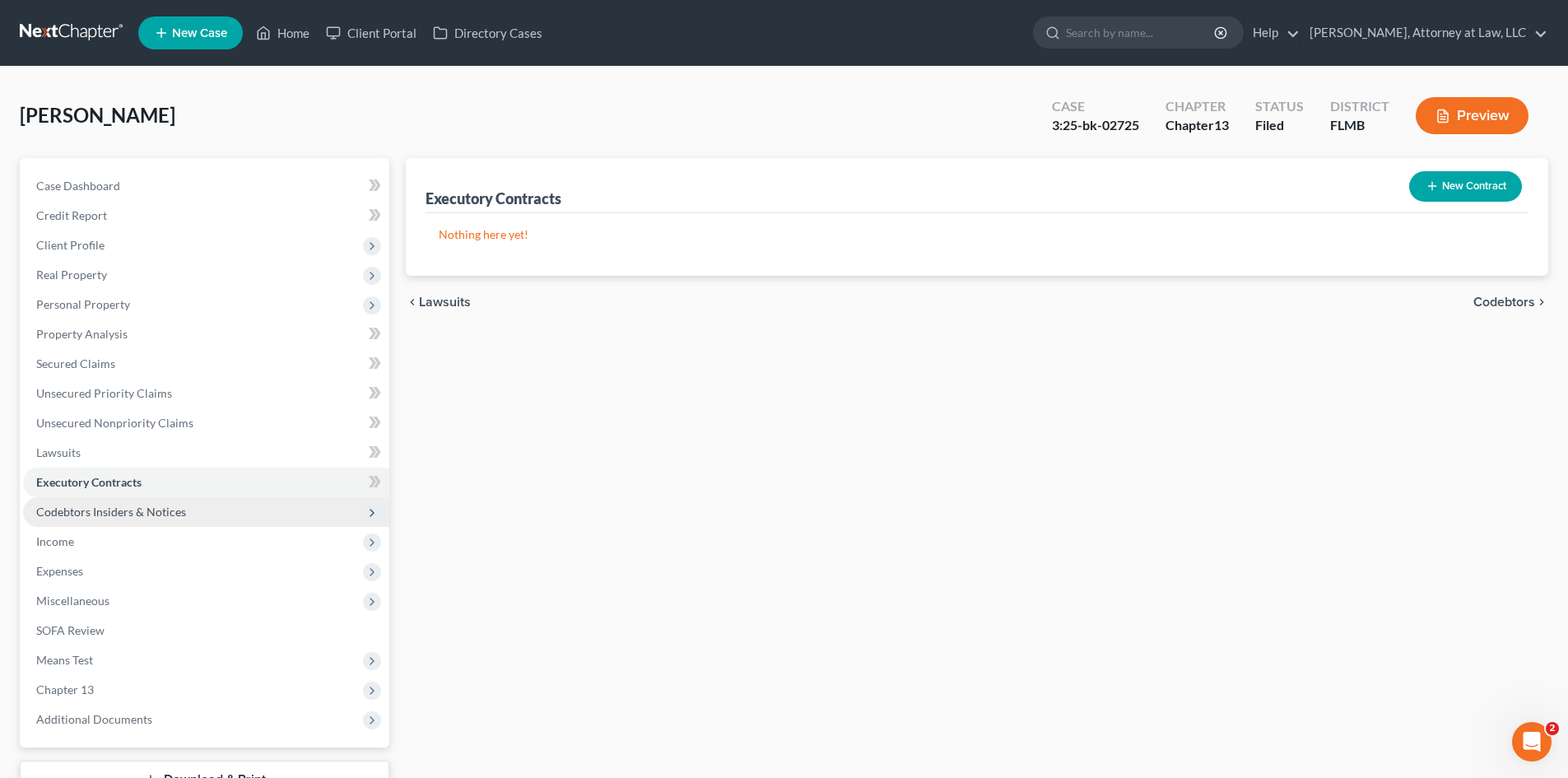
click at [83, 512] on span "Codebtors Insiders & Notices" at bounding box center [111, 511] width 150 height 14
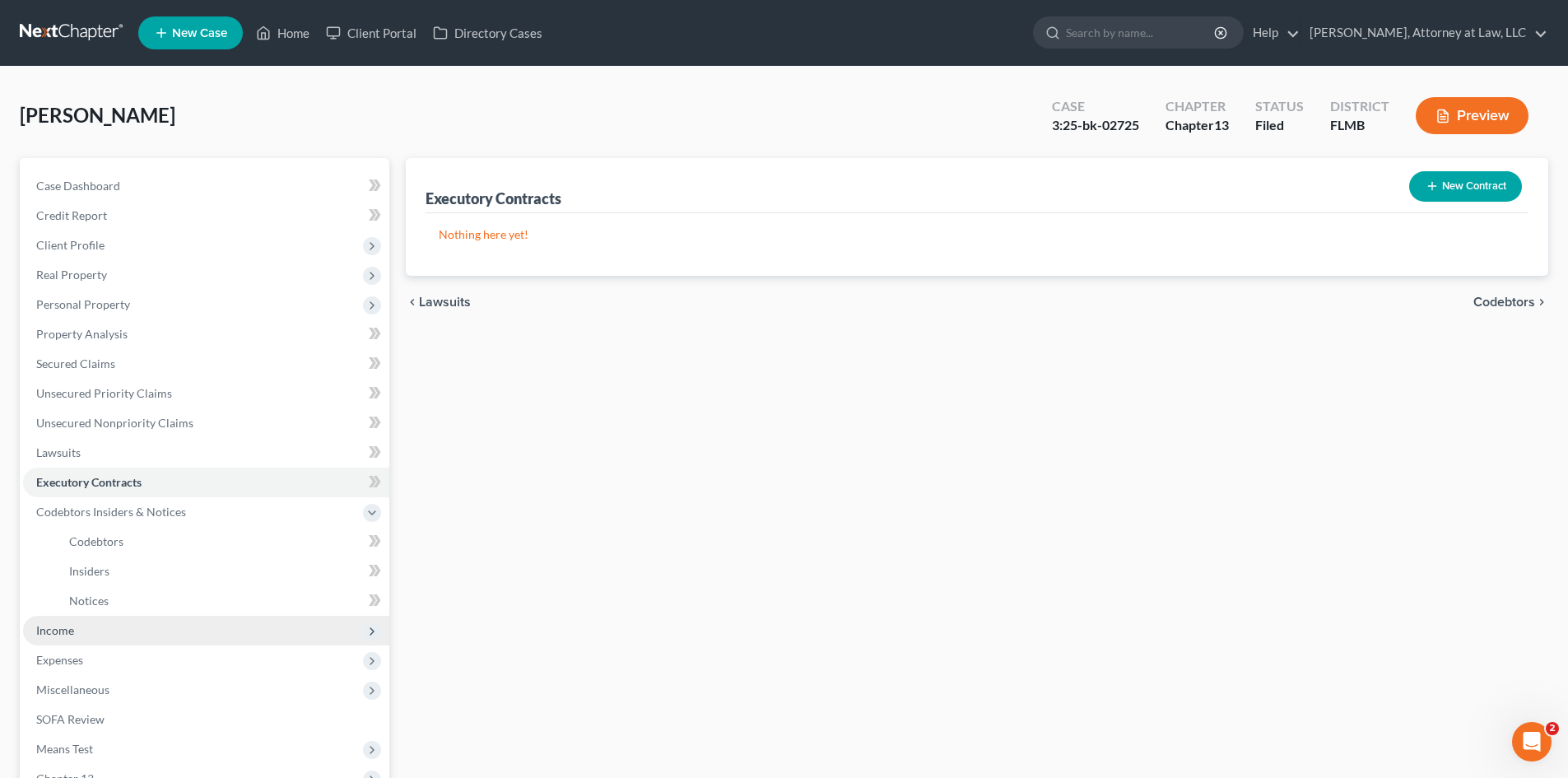
click at [65, 629] on span "Income" at bounding box center [55, 630] width 38 height 14
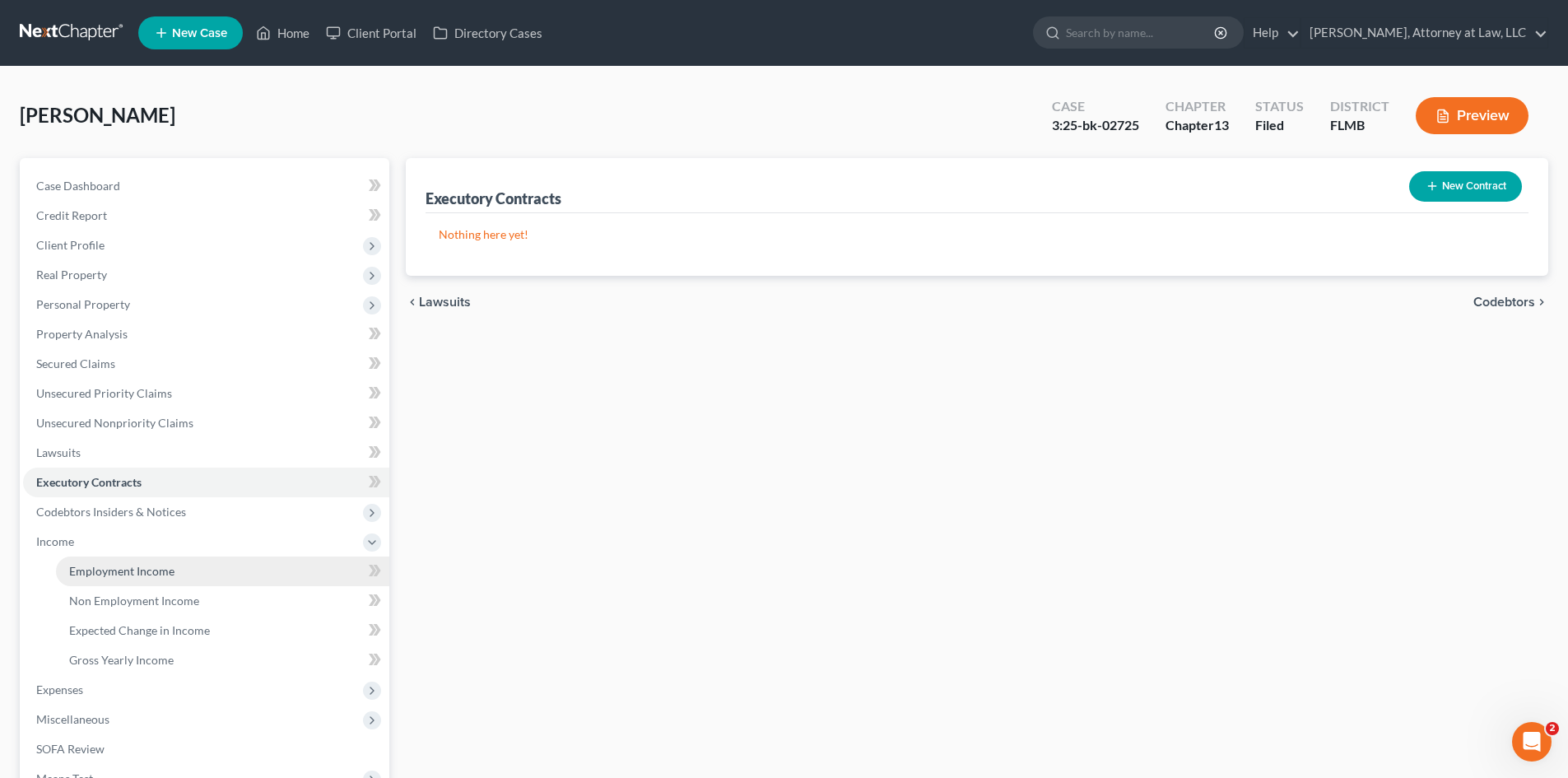
click at [105, 579] on link "Employment Income" at bounding box center [223, 571] width 333 height 30
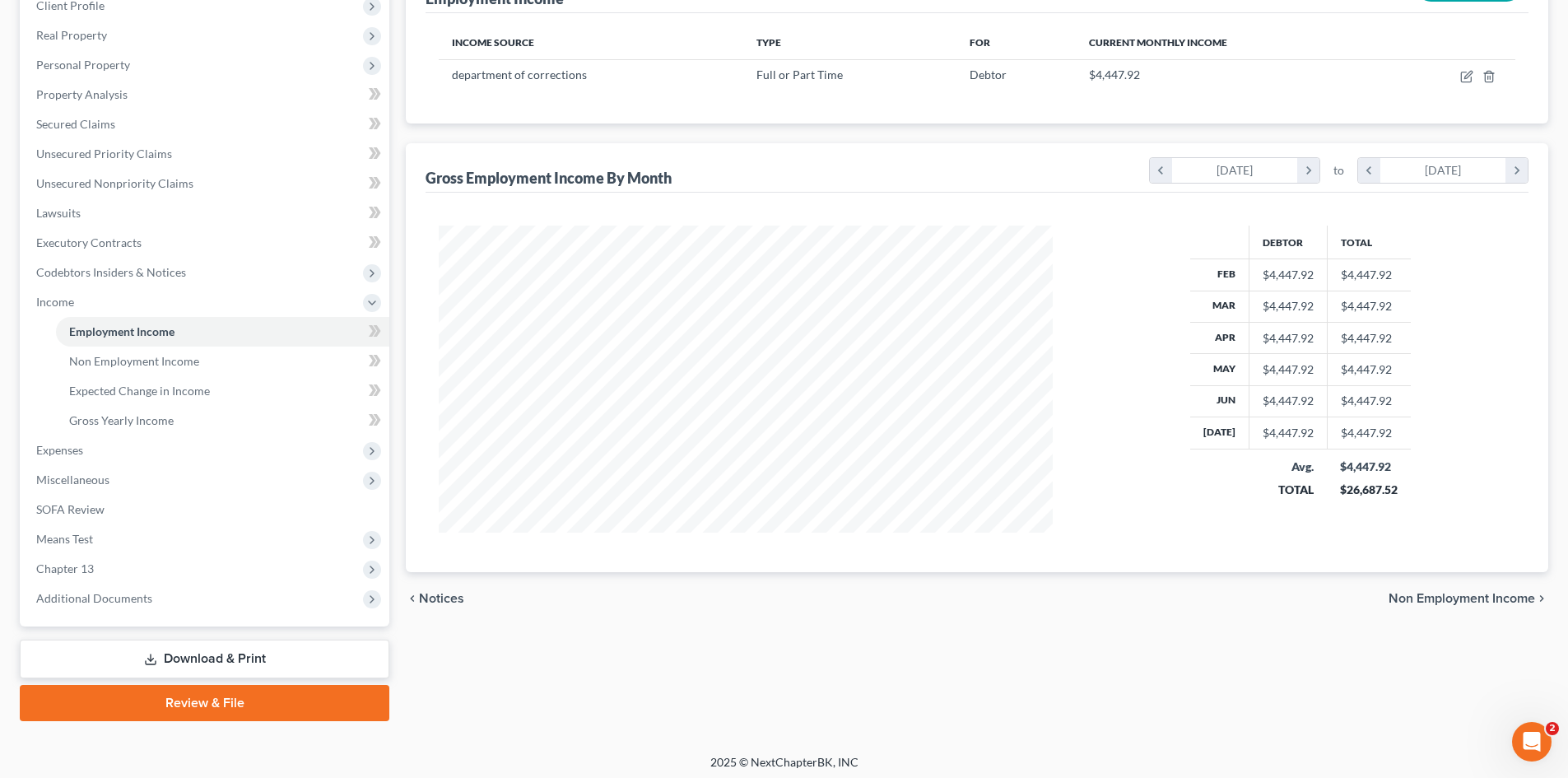
scroll to position [245, 0]
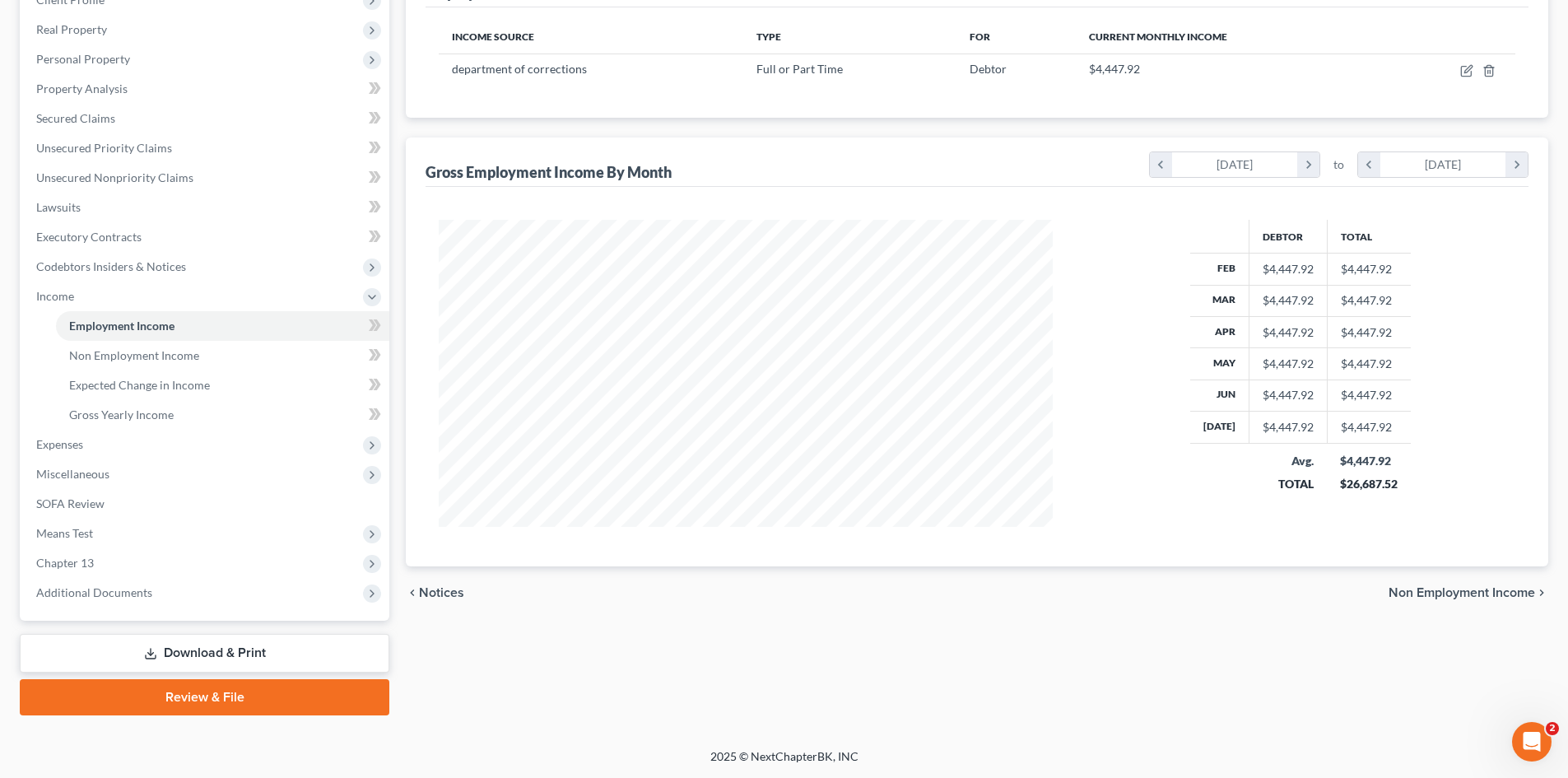
click at [1481, 582] on div "chevron_left Notices Non Employment Income chevron_right" at bounding box center [977, 593] width 1142 height 53
click at [1471, 589] on span "Non Employment Income" at bounding box center [1461, 593] width 146 height 13
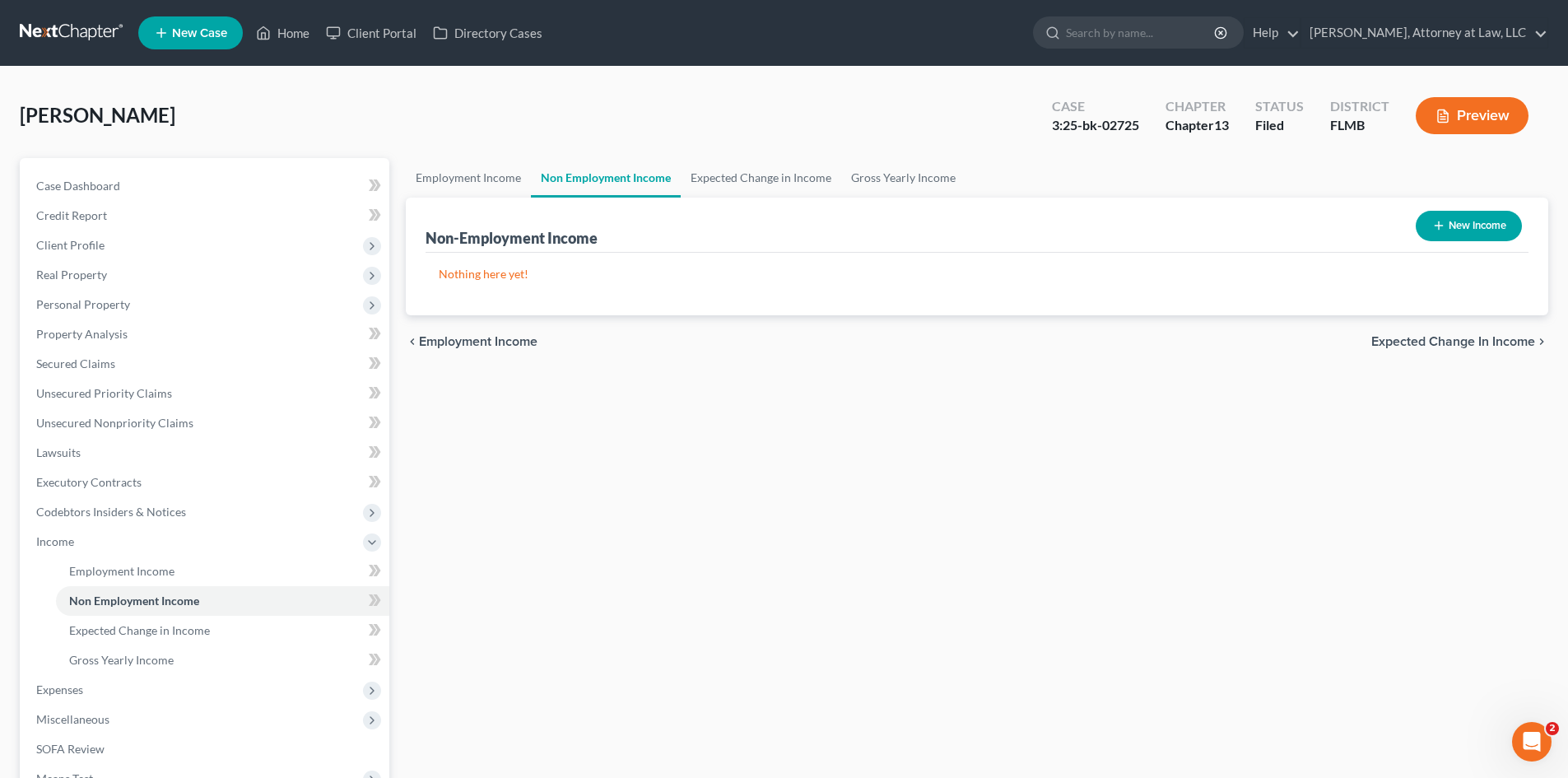
click at [1486, 230] on button "New Income" at bounding box center [1468, 226] width 106 height 31
select select "0"
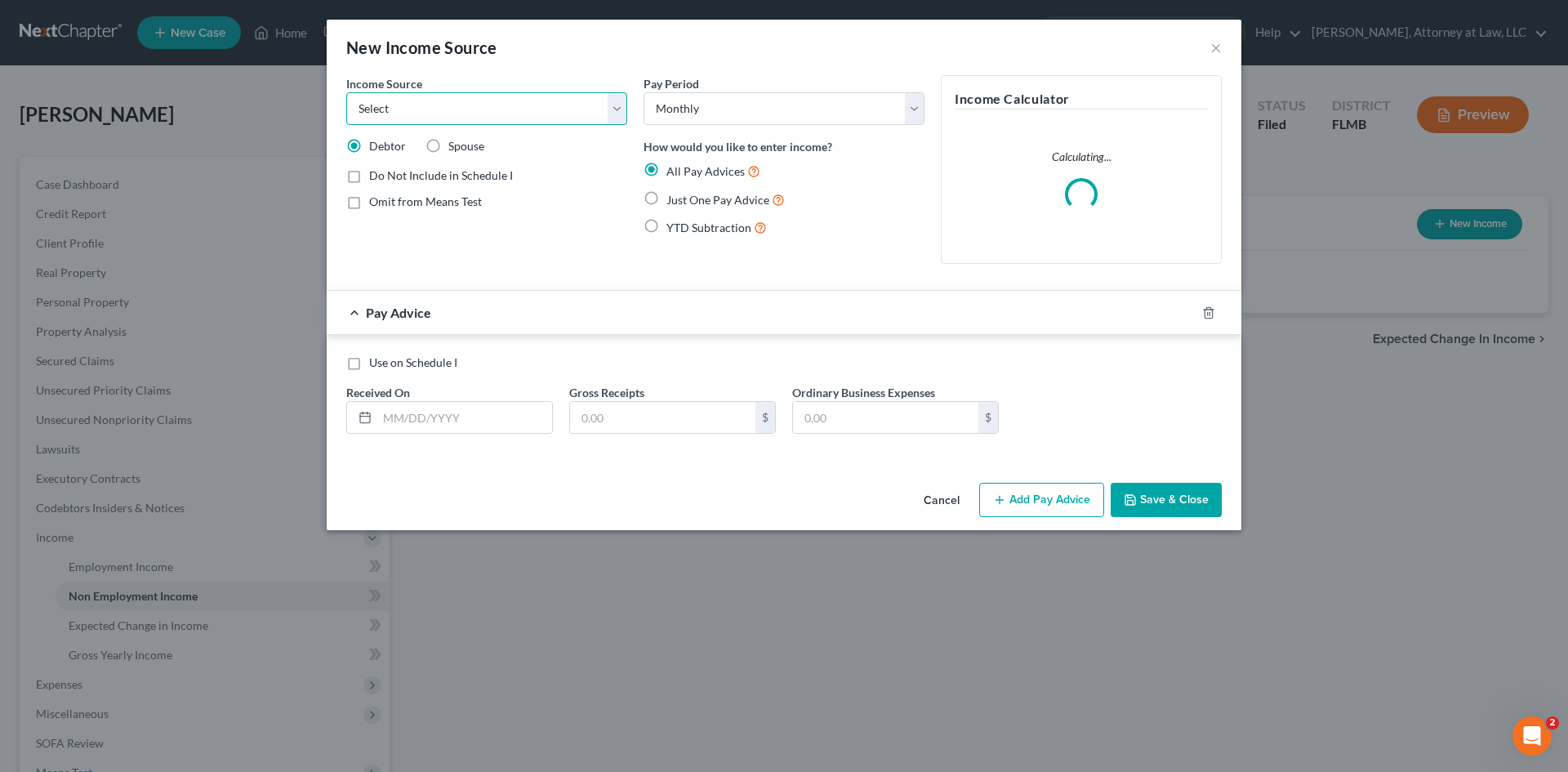
click at [598, 102] on select "Select Unemployment Disability (from employer) Pension Retirement Social Securi…" at bounding box center [487, 108] width 281 height 32
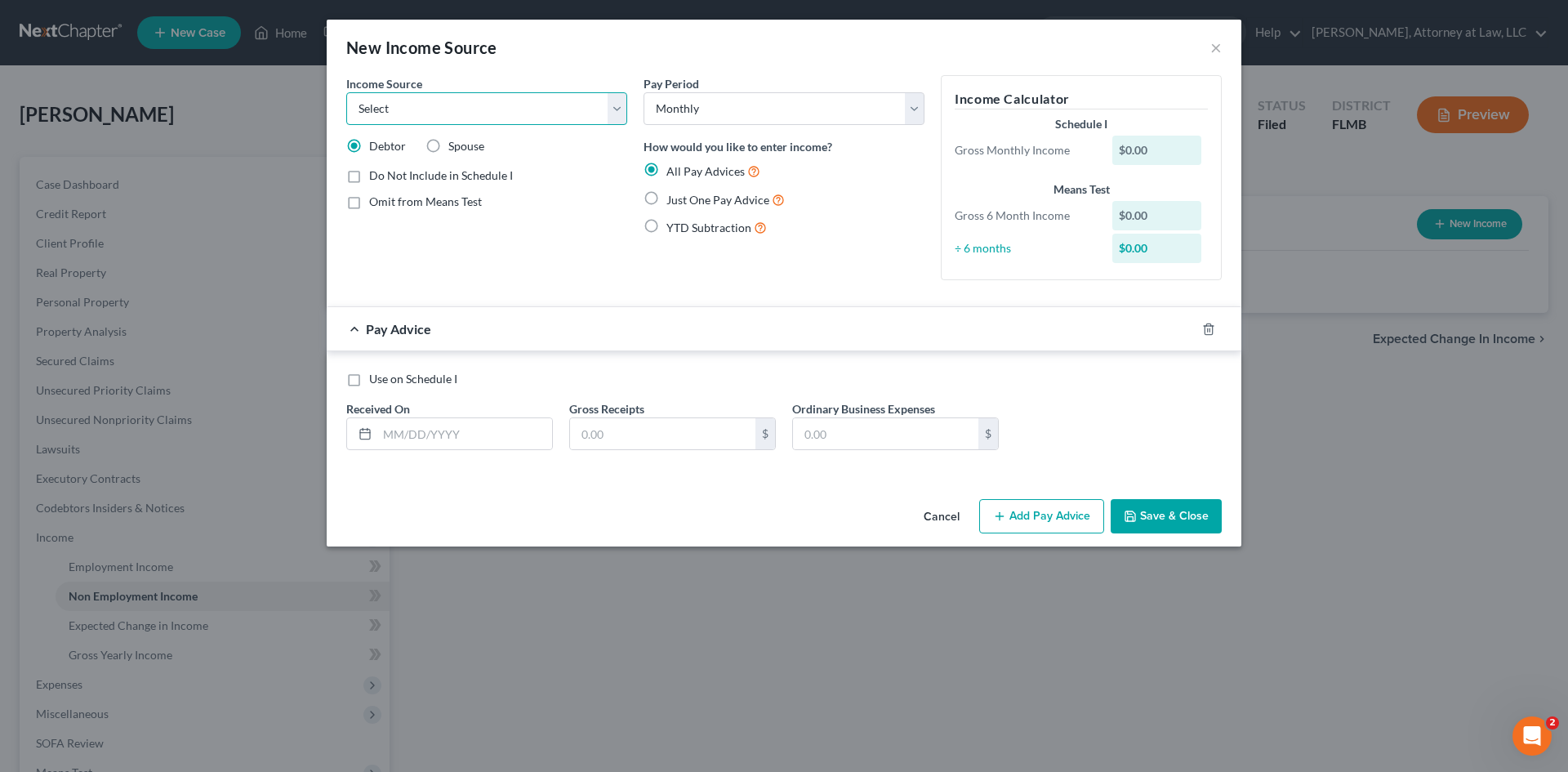
select select "4"
click at [346, 92] on select "Select Unemployment Disability (from employer) Pension Retirement Social Securi…" at bounding box center [487, 108] width 281 height 32
click at [369, 234] on label "Show on Means Test for informational purposes only" at bounding box center [498, 240] width 258 height 35
click at [376, 234] on input "Show on Means Test for informational purposes only" at bounding box center [381, 228] width 11 height 11
checkbox input "true"
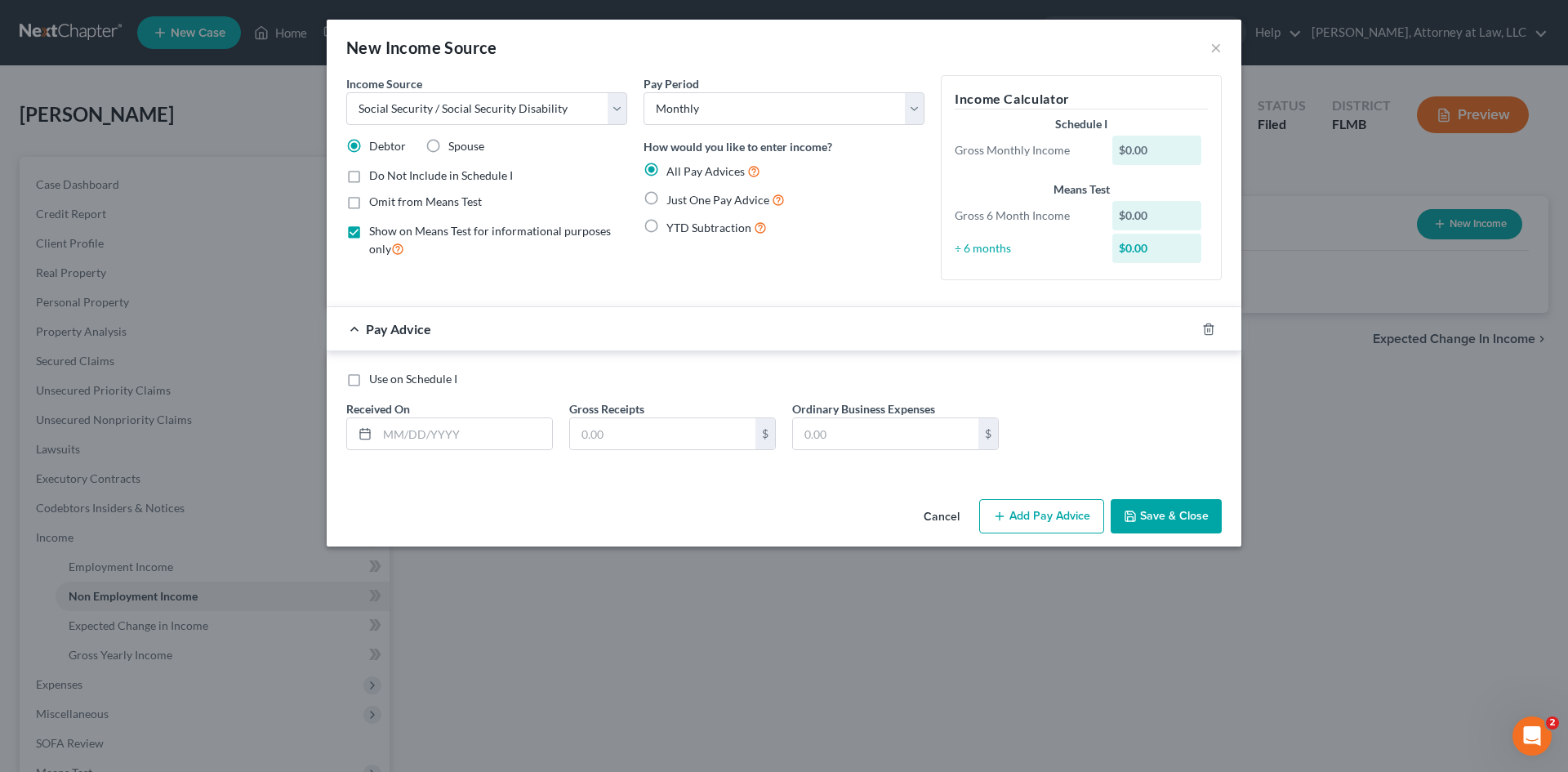
click at [666, 198] on label "Just One Pay Advice" at bounding box center [725, 199] width 118 height 19
click at [673, 198] on input "Just One Pay Advice" at bounding box center [678, 196] width 11 height 11
radio input "true"
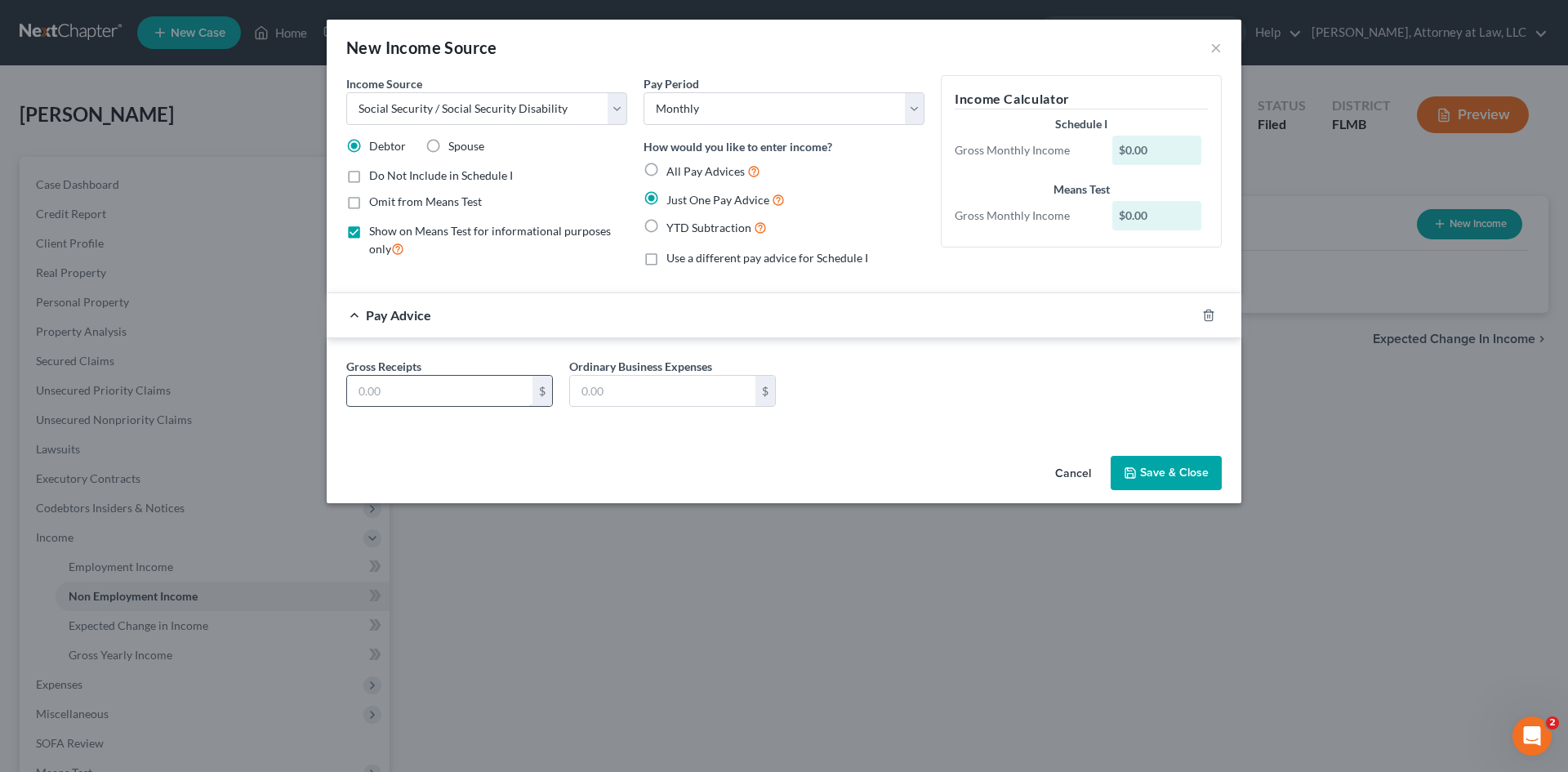
drag, startPoint x: 392, startPoint y: 381, endPoint x: 371, endPoint y: 395, distance: 25.2
click at [380, 381] on input "text" at bounding box center [440, 391] width 186 height 31
type input "665.00"
click at [369, 230] on label "Show on Means Test for informational purposes only" at bounding box center [498, 240] width 258 height 35
click at [376, 230] on input "Show on Means Test for informational purposes only" at bounding box center [381, 228] width 11 height 11
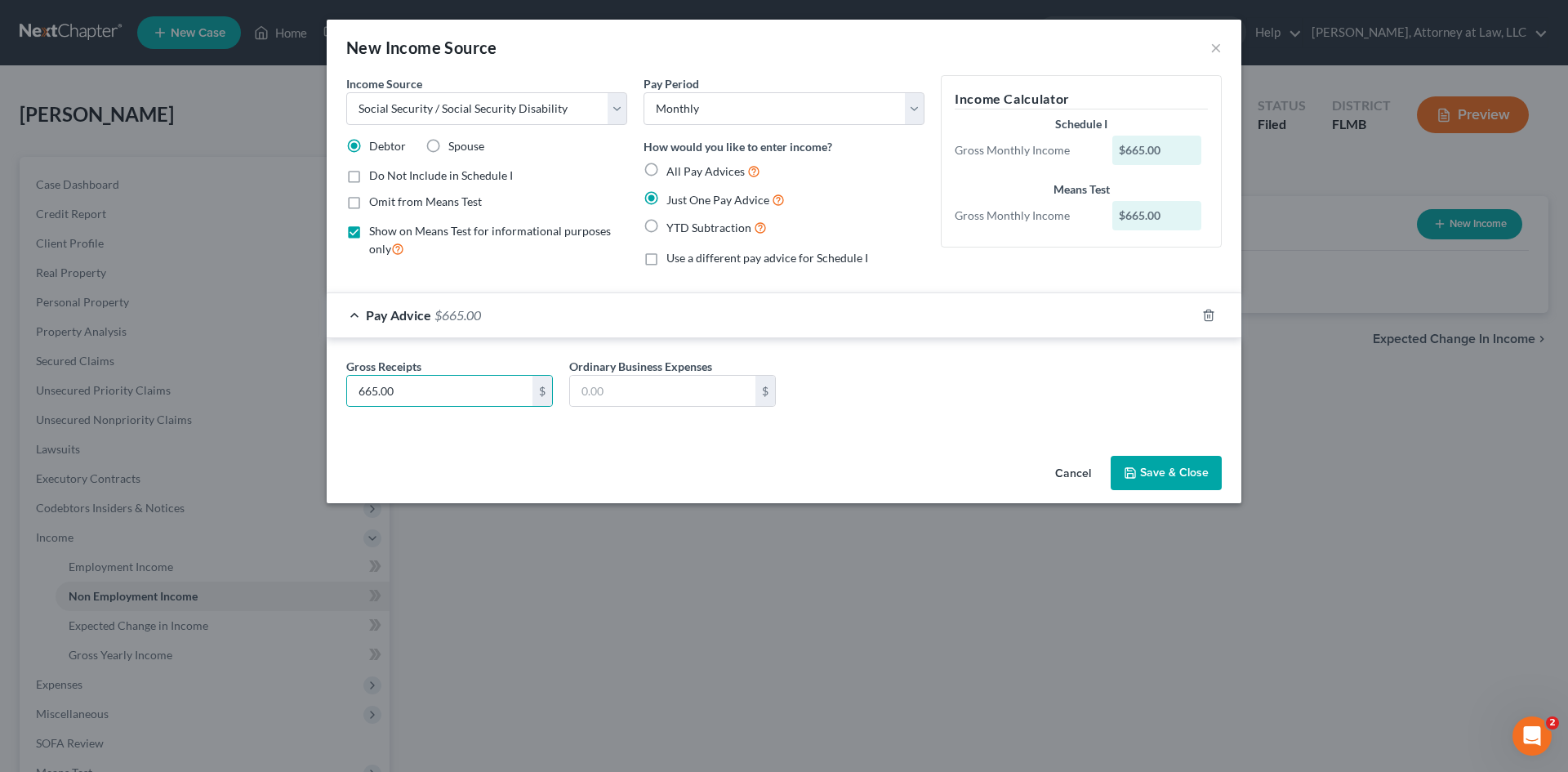
checkbox input "false"
click at [1196, 463] on button "Save & Close" at bounding box center [1166, 473] width 111 height 34
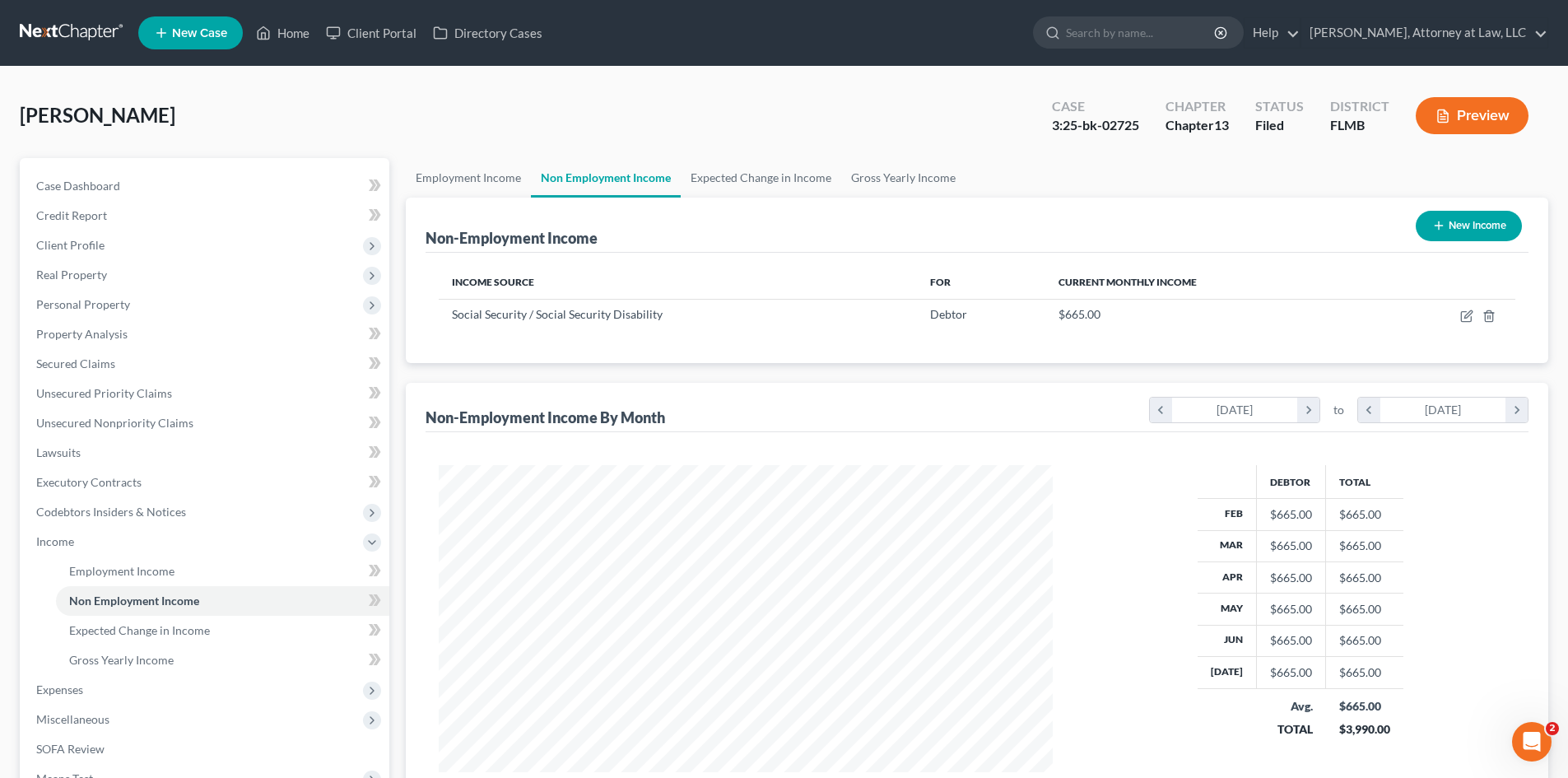
scroll to position [822967, 822246]
click at [729, 178] on link "Expected Change in Income" at bounding box center [760, 177] width 161 height 39
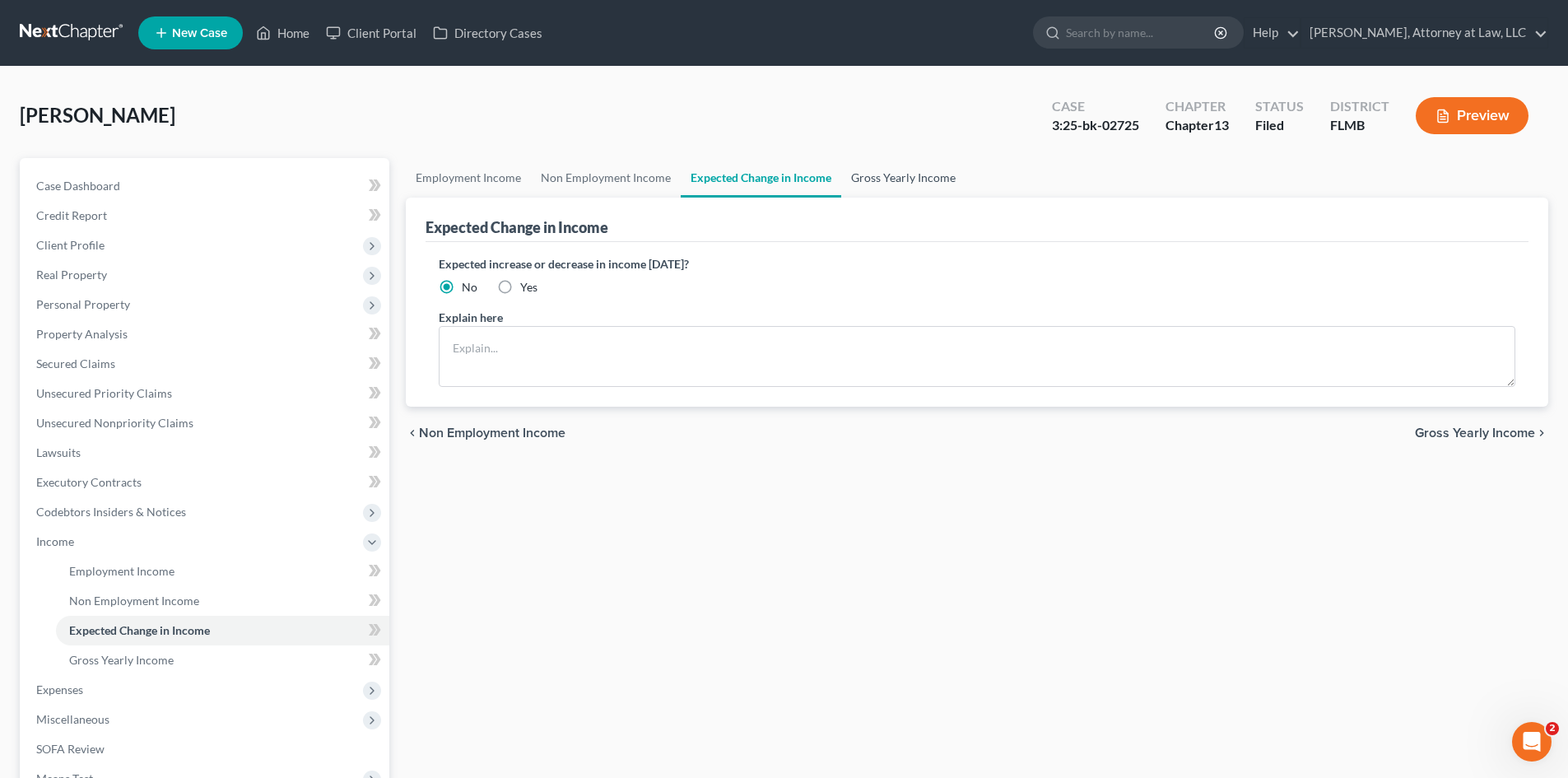
click at [883, 175] on link "Gross Yearly Income" at bounding box center [903, 177] width 124 height 39
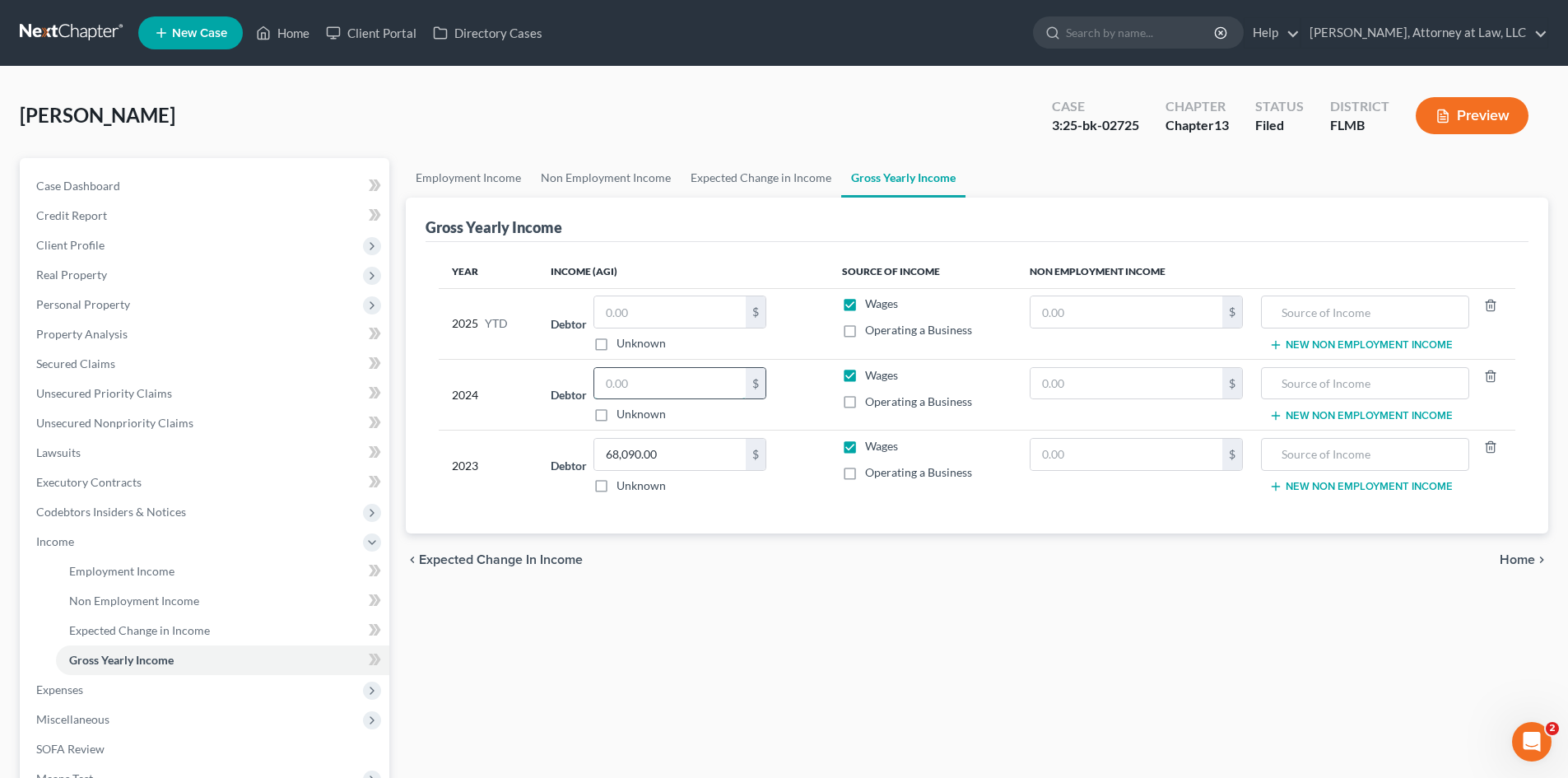
click at [658, 381] on input "text" at bounding box center [670, 384] width 152 height 31
type input "72,121"
